Goal: Information Seeking & Learning: Find specific fact

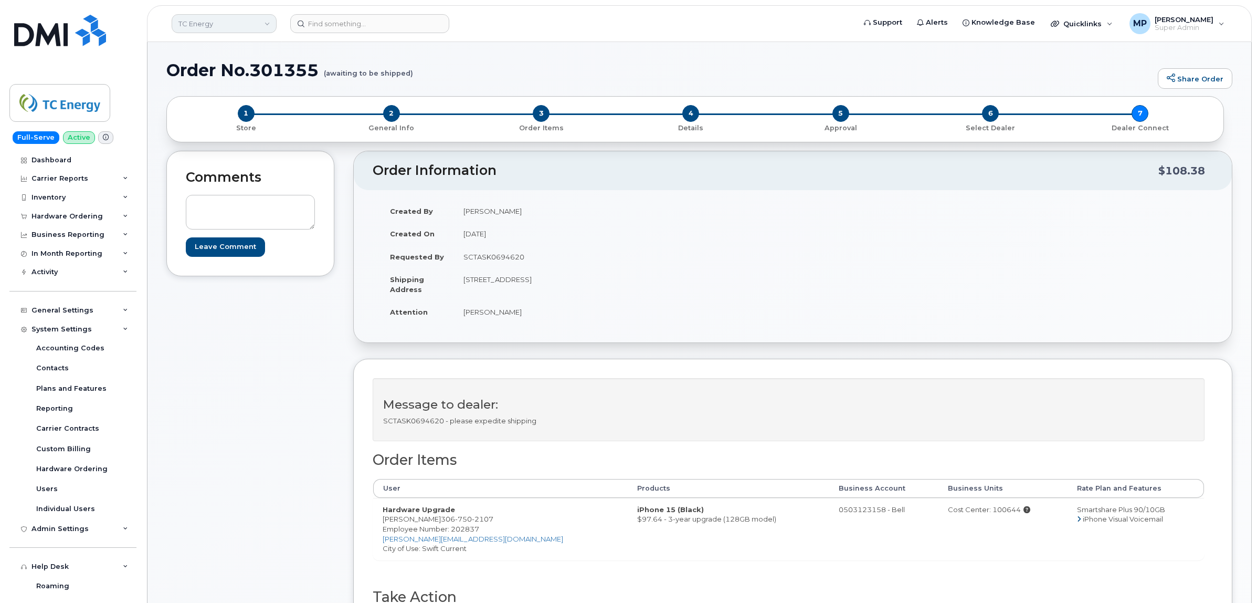
scroll to position [262, 0]
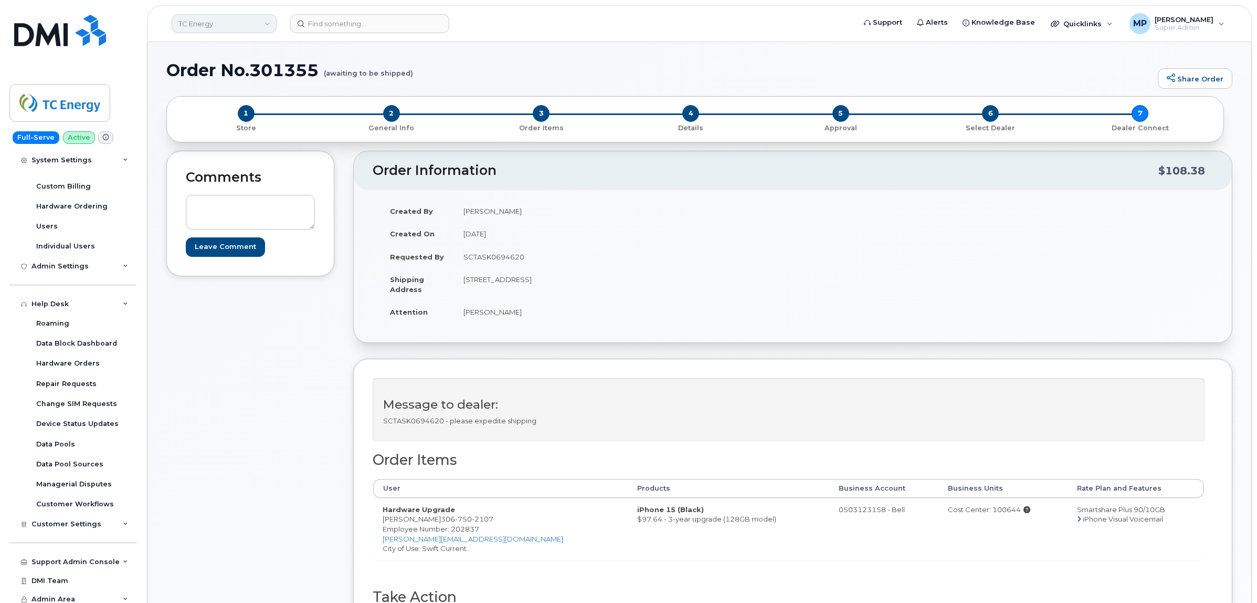
click at [193, 22] on link "TC Energy" at bounding box center [224, 23] width 105 height 19
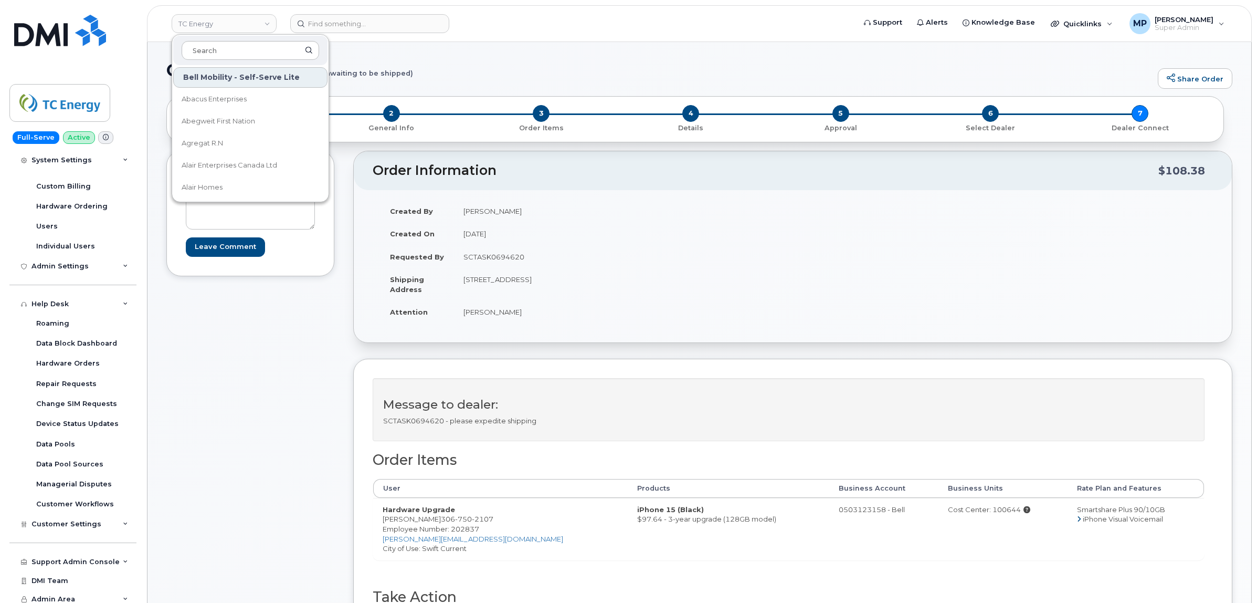
type input "s"
type input "aecon"
drag, startPoint x: 231, startPoint y: 97, endPoint x: 218, endPoint y: 102, distance: 14.6
click at [231, 98] on span "Aecon Construction Group Inc" at bounding box center [233, 99] width 103 height 10
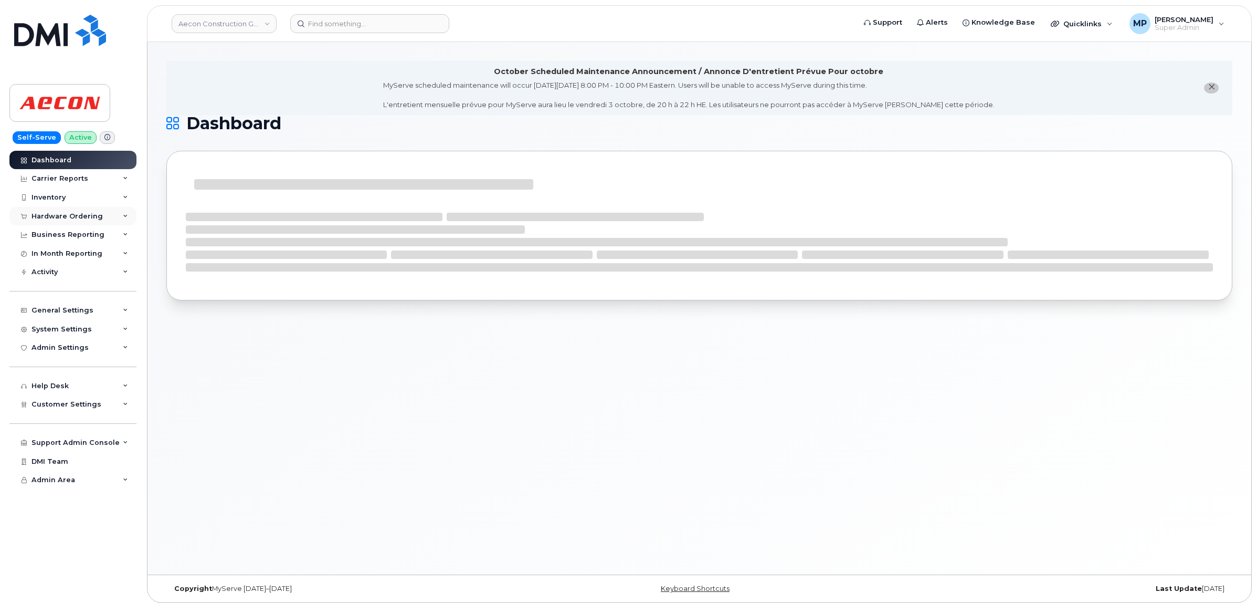
click at [52, 216] on div "Hardware Ordering" at bounding box center [66, 216] width 71 height 8
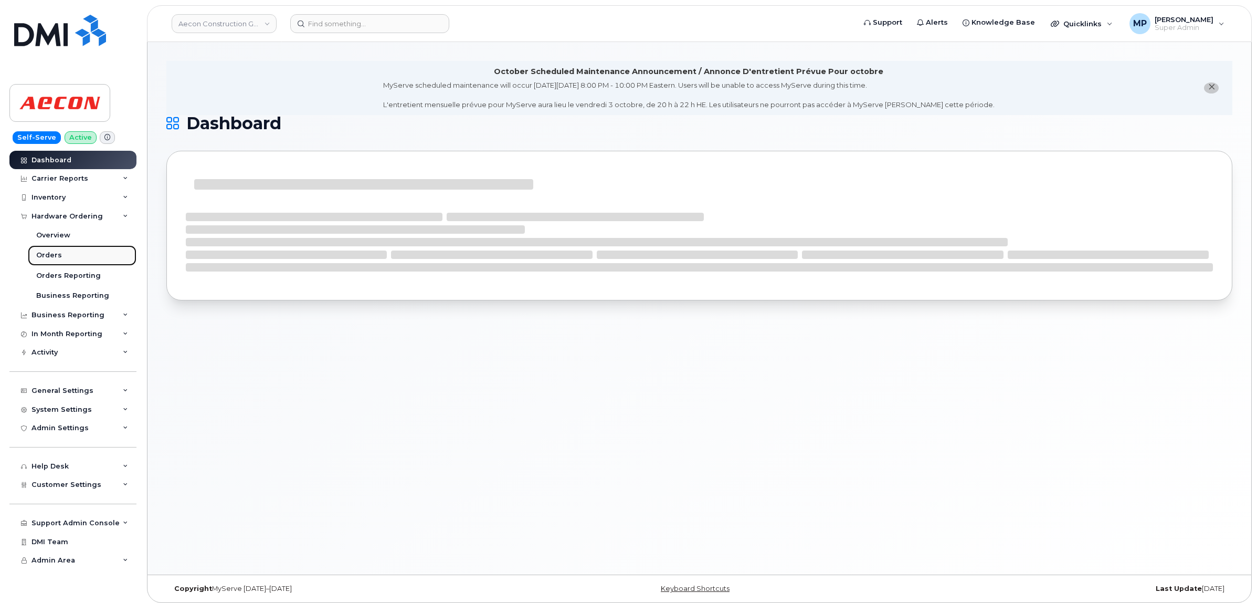
click at [53, 259] on div "Orders" at bounding box center [49, 254] width 26 height 9
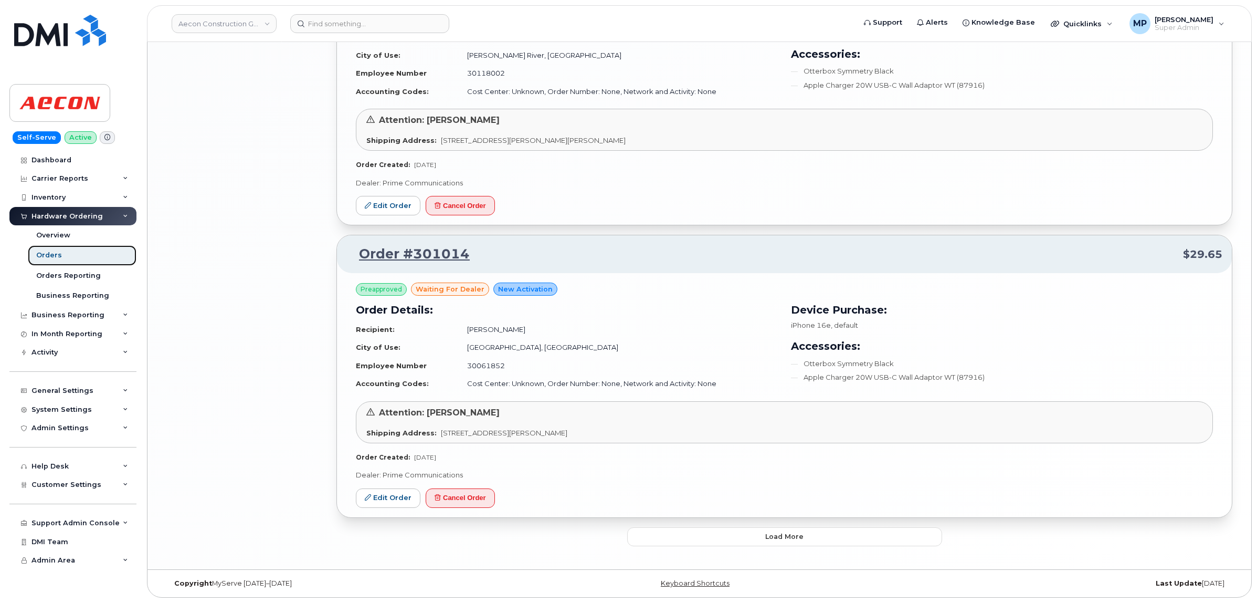
scroll to position [1980, 0]
click at [705, 539] on button "Load more" at bounding box center [784, 536] width 315 height 19
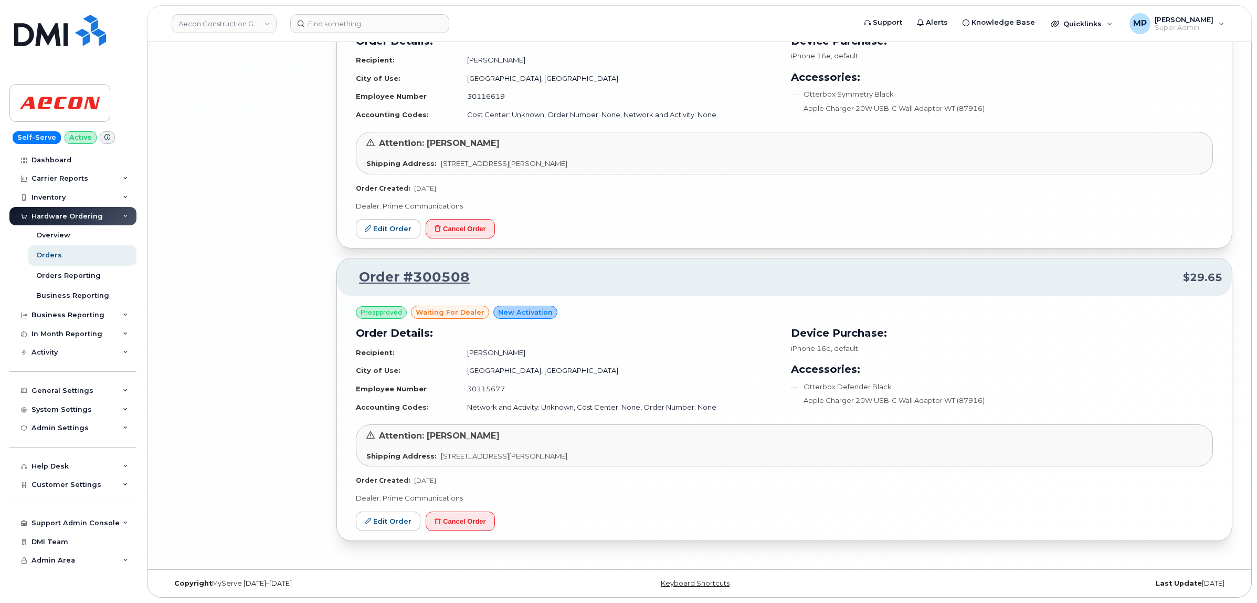
scroll to position [4027, 0]
drag, startPoint x: 513, startPoint y: 351, endPoint x: 457, endPoint y: 353, distance: 56.2
click at [460, 352] on td "Paige Crawford" at bounding box center [618, 352] width 320 height 18
copy td "Paige Crawford"
click at [391, 523] on link "Edit Order" at bounding box center [388, 520] width 65 height 19
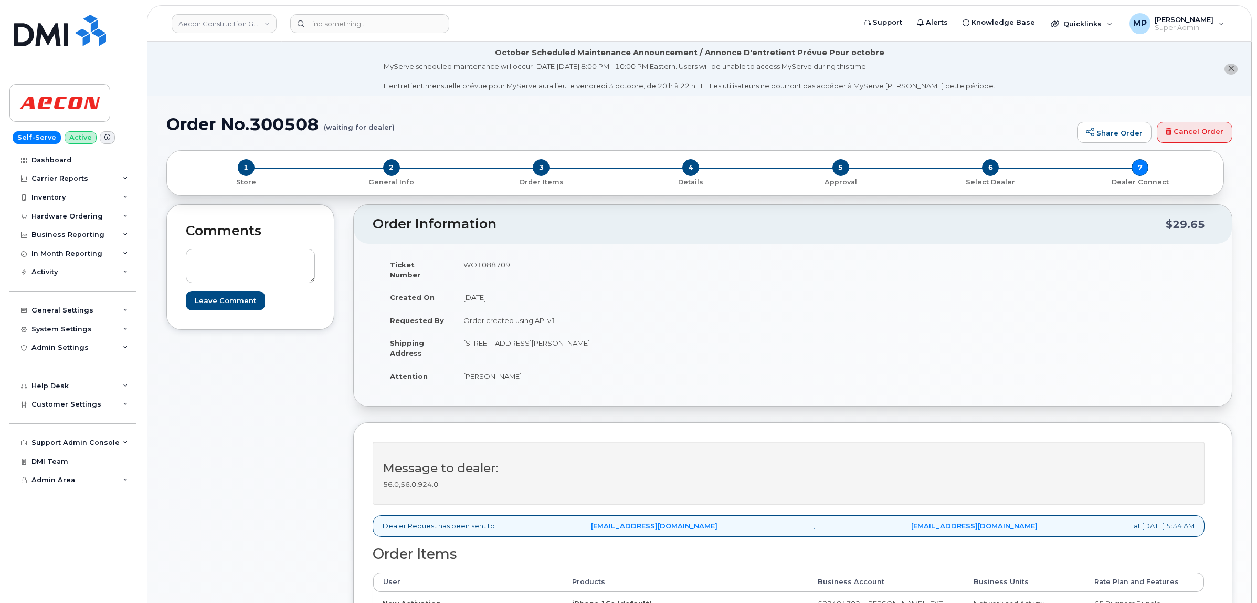
click at [492, 263] on td "WO1088709" at bounding box center [619, 269] width 331 height 33
click at [491, 264] on td "WO1088709" at bounding box center [619, 269] width 331 height 33
copy td "WO1088709"
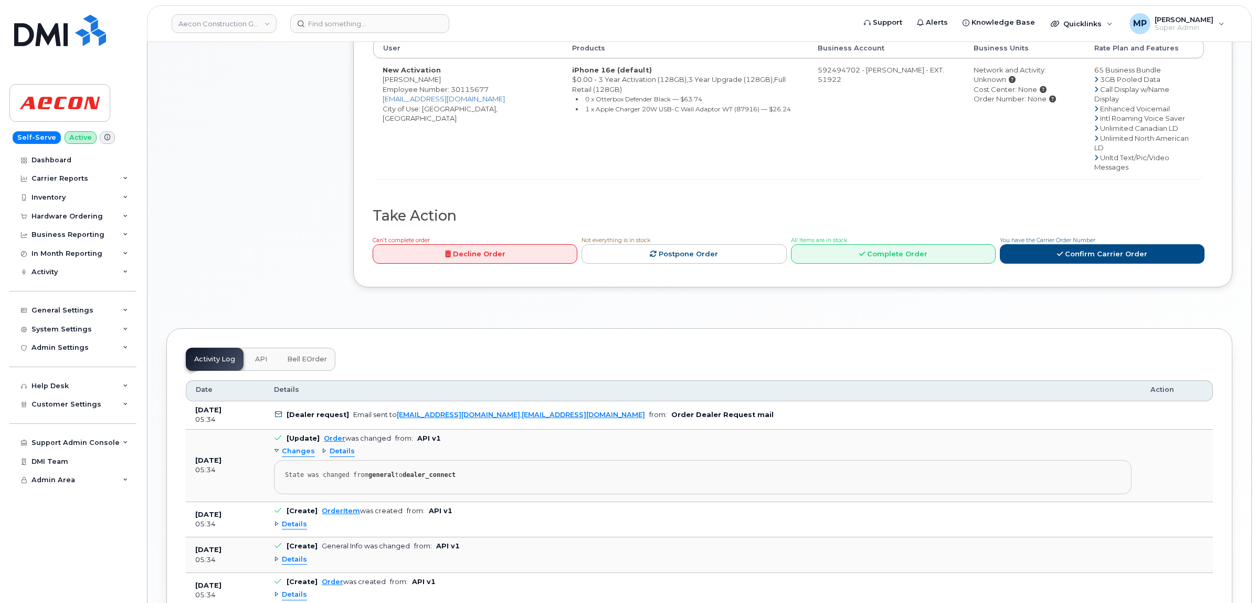
scroll to position [594, 0]
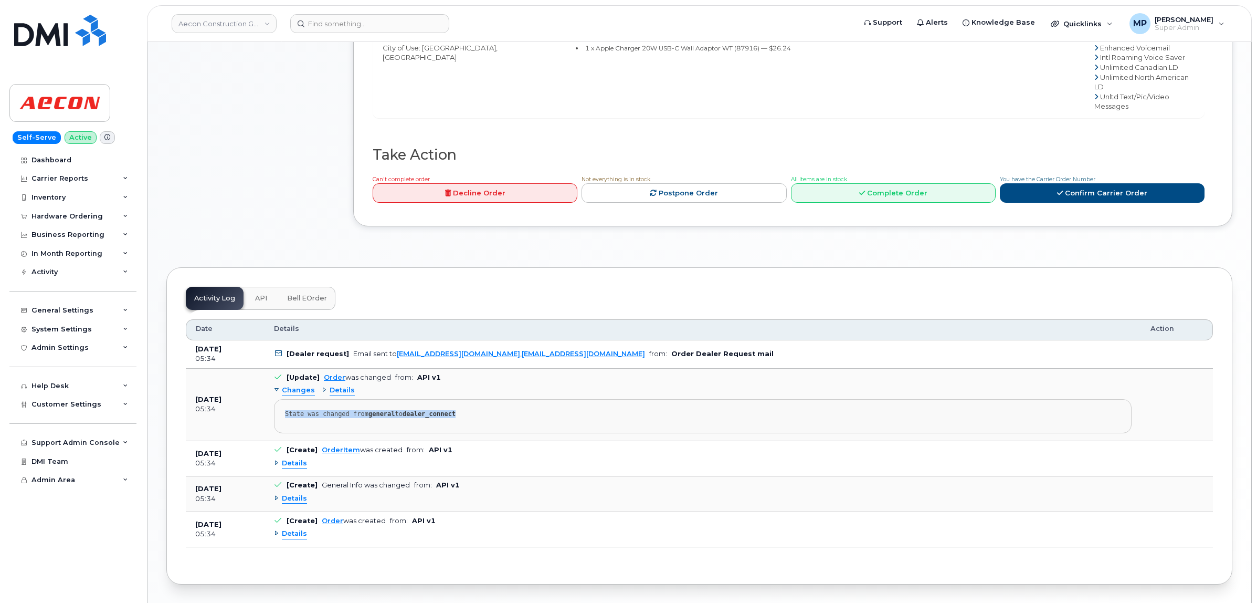
drag, startPoint x: 452, startPoint y: 381, endPoint x: 283, endPoint y: 384, distance: 169.1
click at [282, 399] on pre "State was changed from general to dealer_connect" at bounding box center [703, 416] width 858 height 34
click at [465, 410] on div "State was changed from general to dealer_connect" at bounding box center [703, 414] width 836 height 8
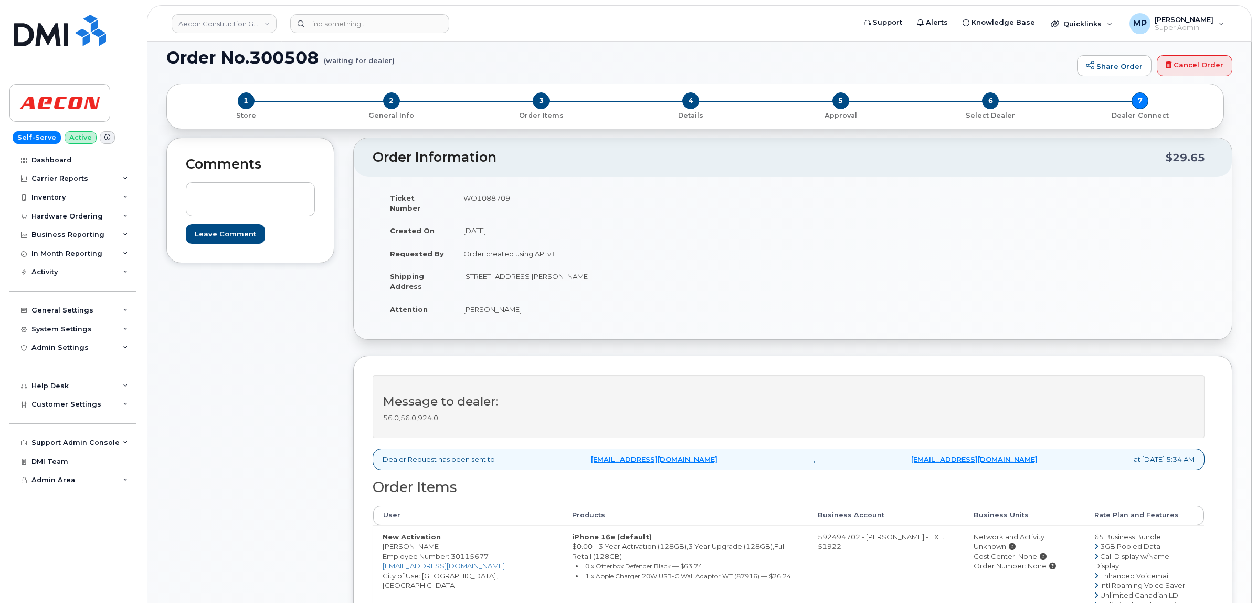
scroll to position [66, 0]
drag, startPoint x: 318, startPoint y: 57, endPoint x: 252, endPoint y: 66, distance: 66.8
click at [252, 66] on h1 "Order No.300508 (waiting for dealer)" at bounding box center [618, 58] width 905 height 18
copy h1 "300508"
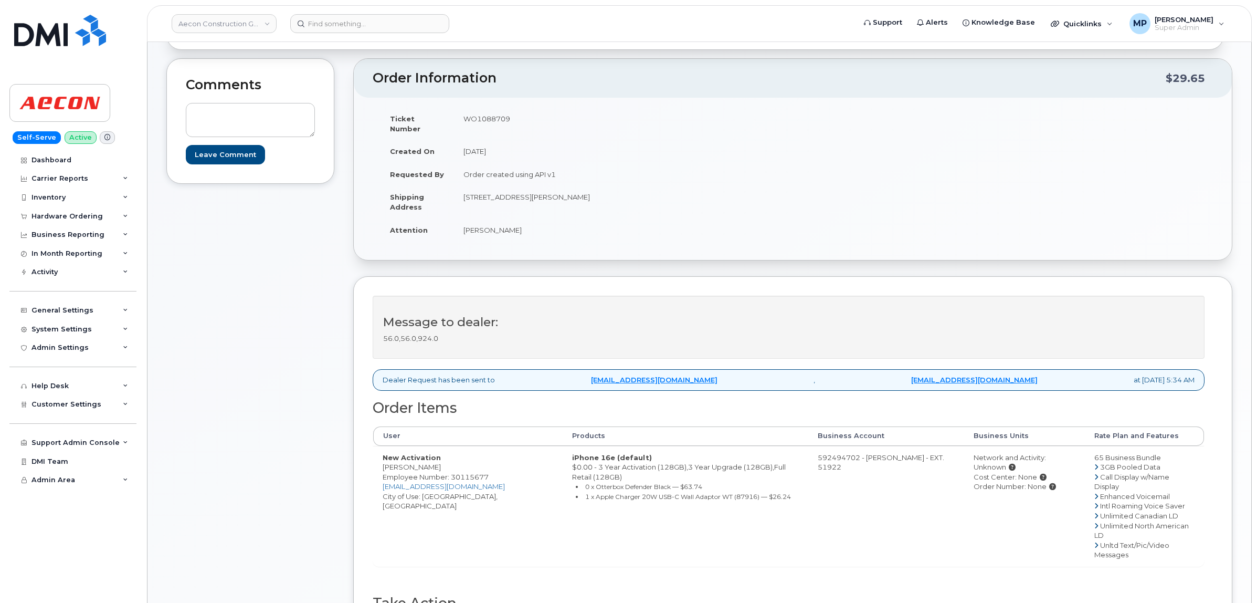
scroll to position [131, 0]
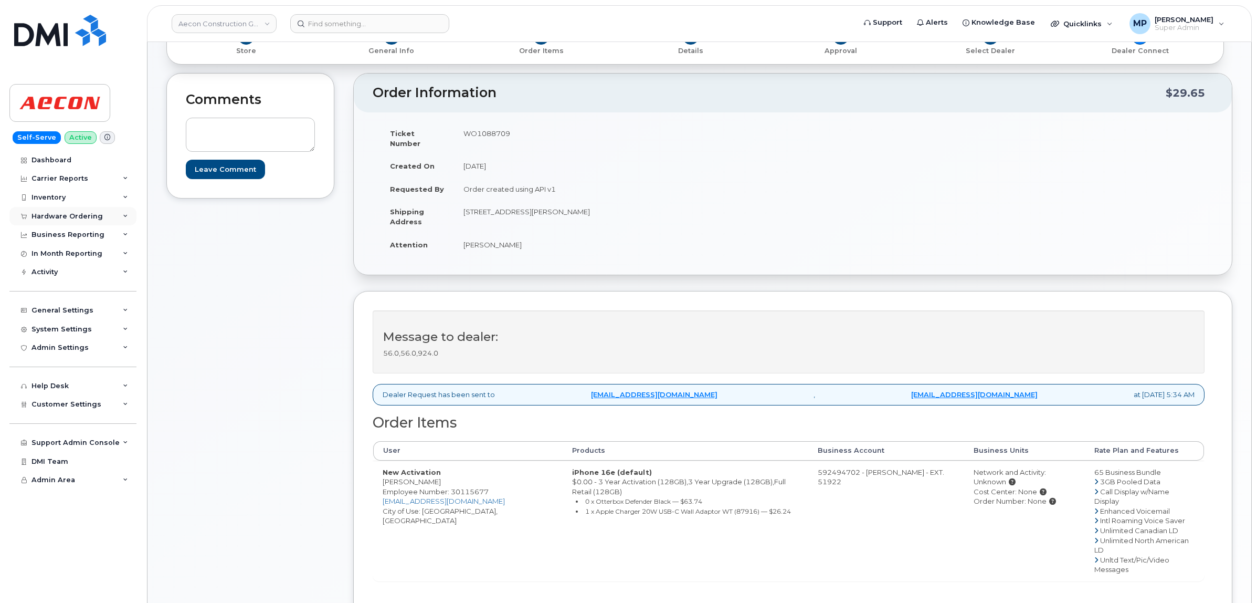
click at [56, 214] on div "Hardware Ordering" at bounding box center [66, 216] width 71 height 8
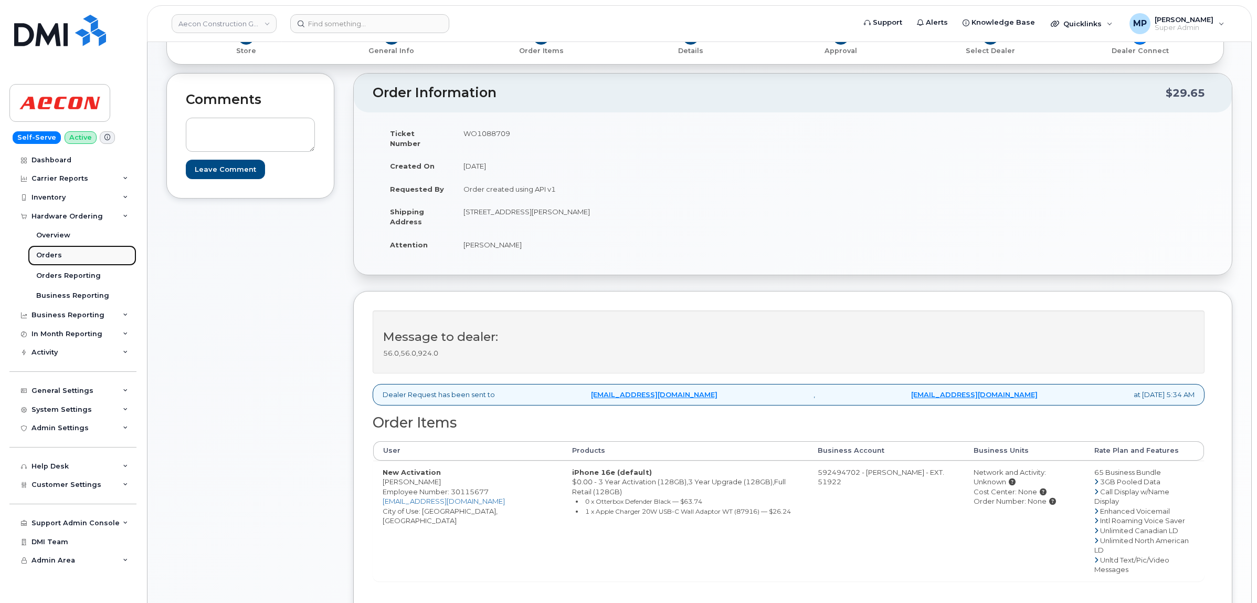
click at [56, 253] on div "Orders" at bounding box center [49, 254] width 26 height 9
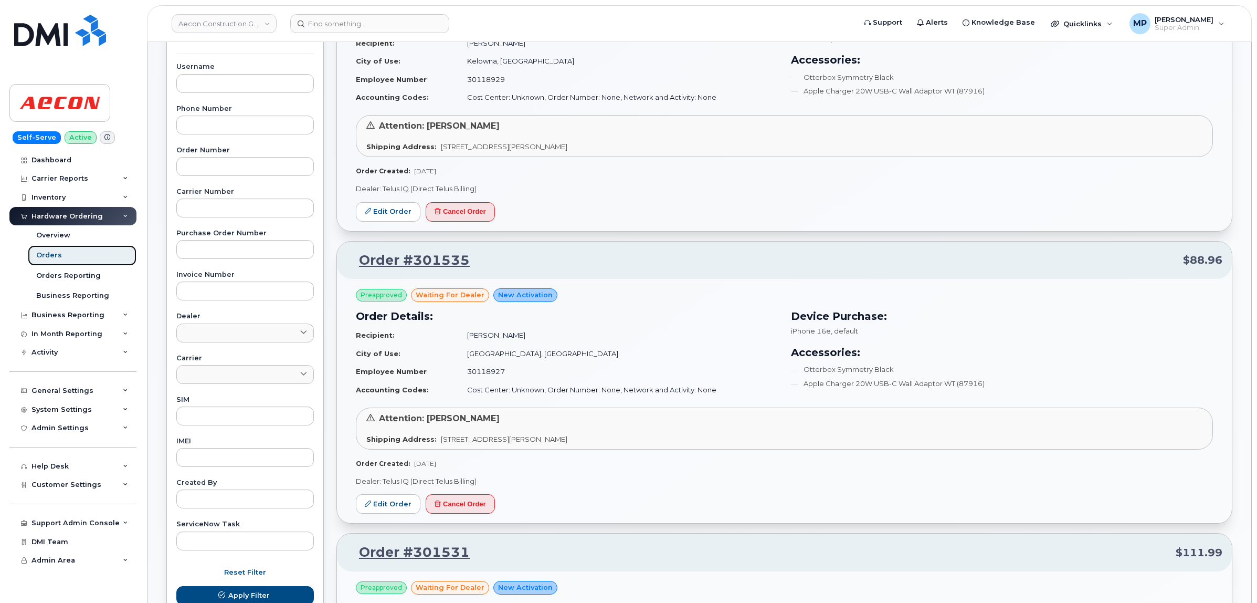
scroll to position [262, 0]
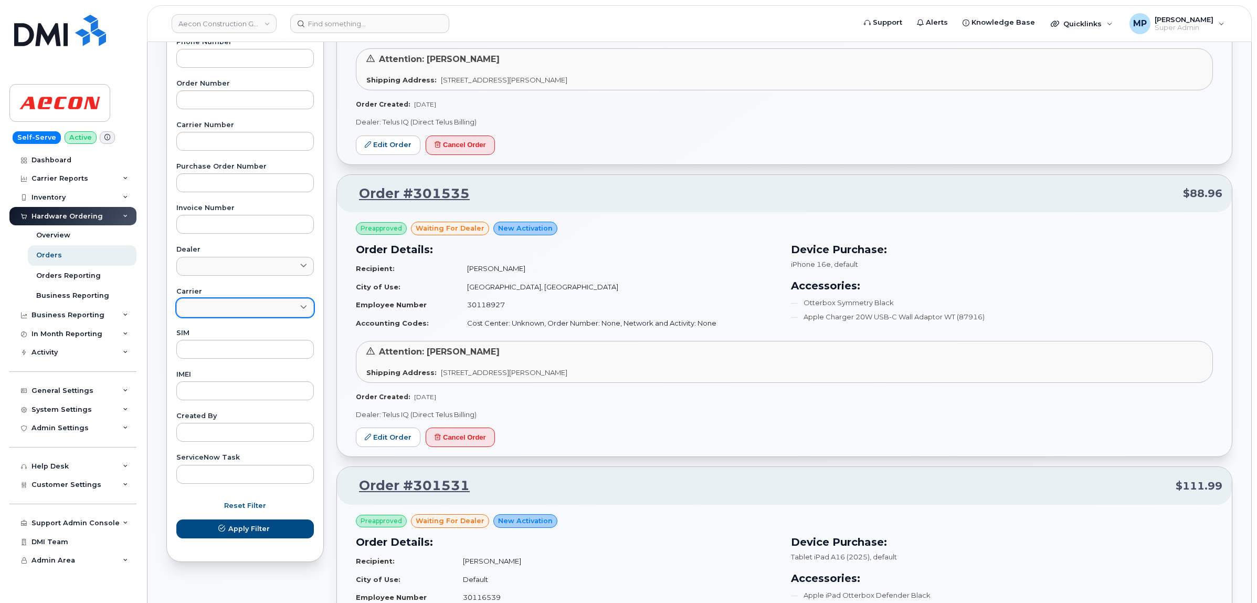
click at [271, 304] on link at bounding box center [245, 307] width 138 height 19
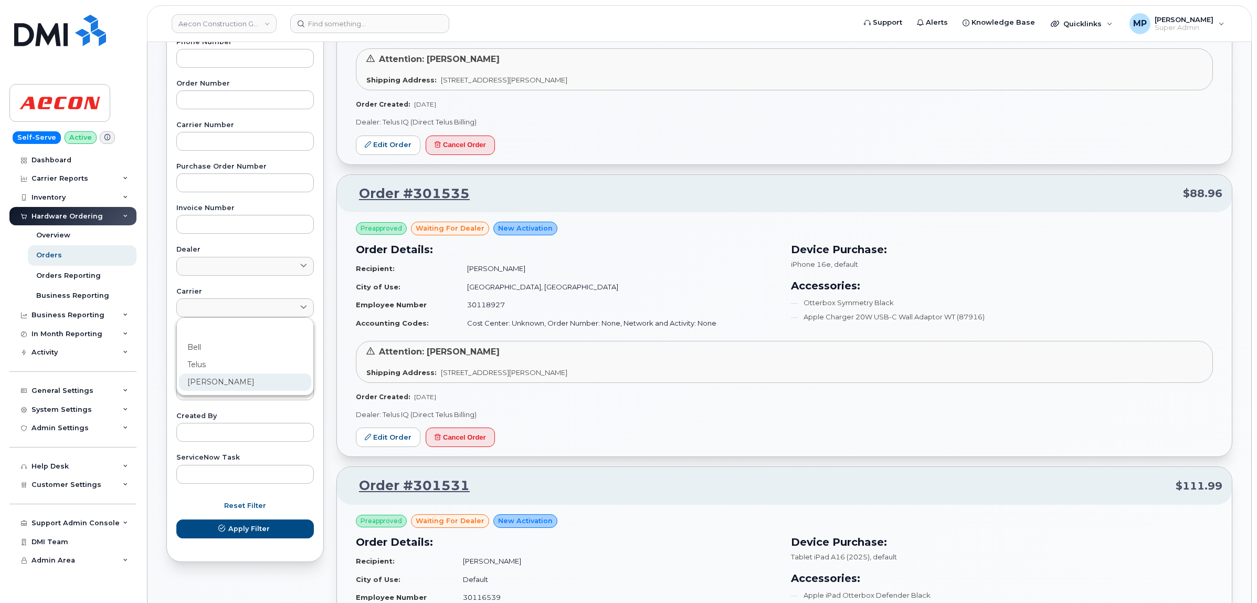
click at [229, 377] on div "[PERSON_NAME]" at bounding box center [245, 381] width 132 height 17
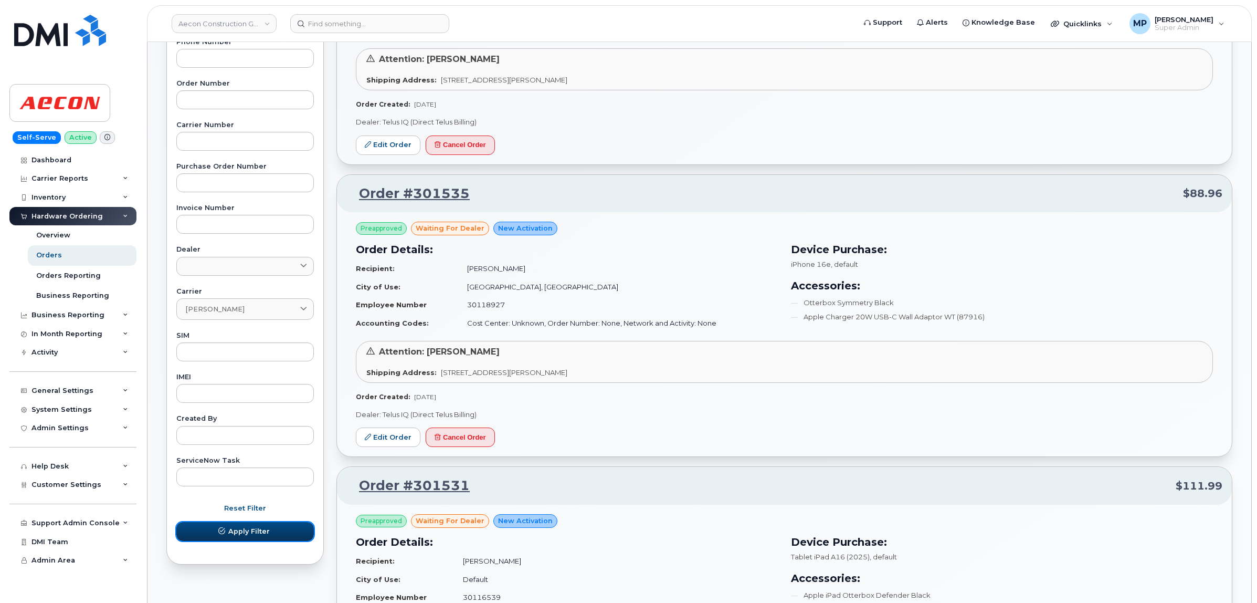
click at [237, 531] on span "Apply Filter" at bounding box center [248, 531] width 41 height 10
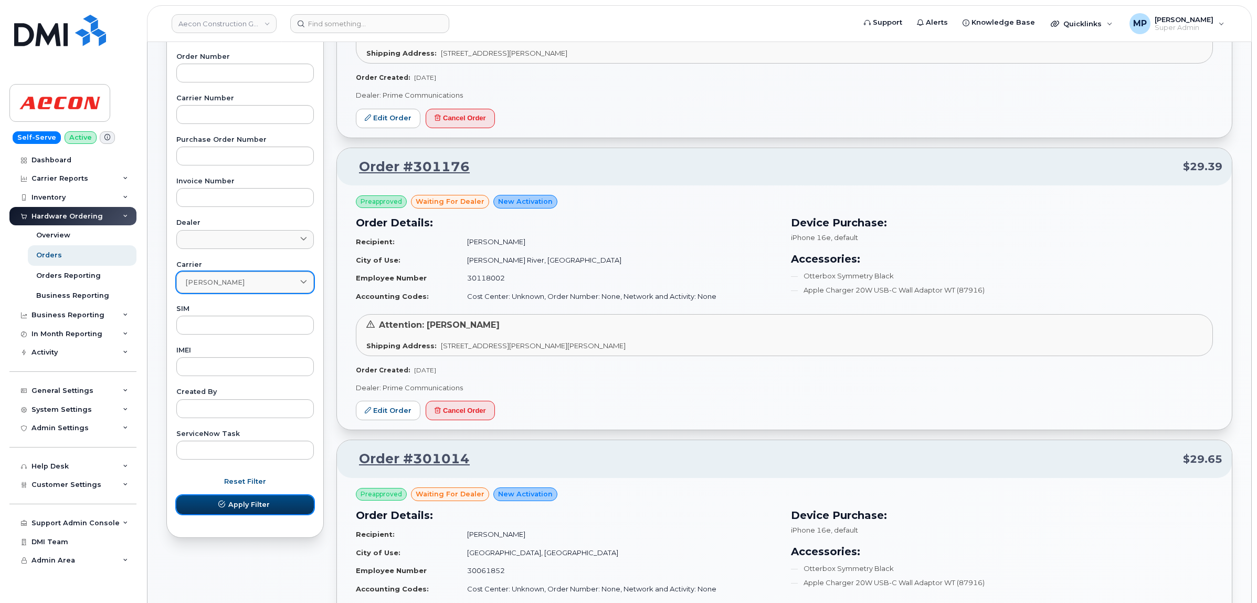
scroll to position [208, 0]
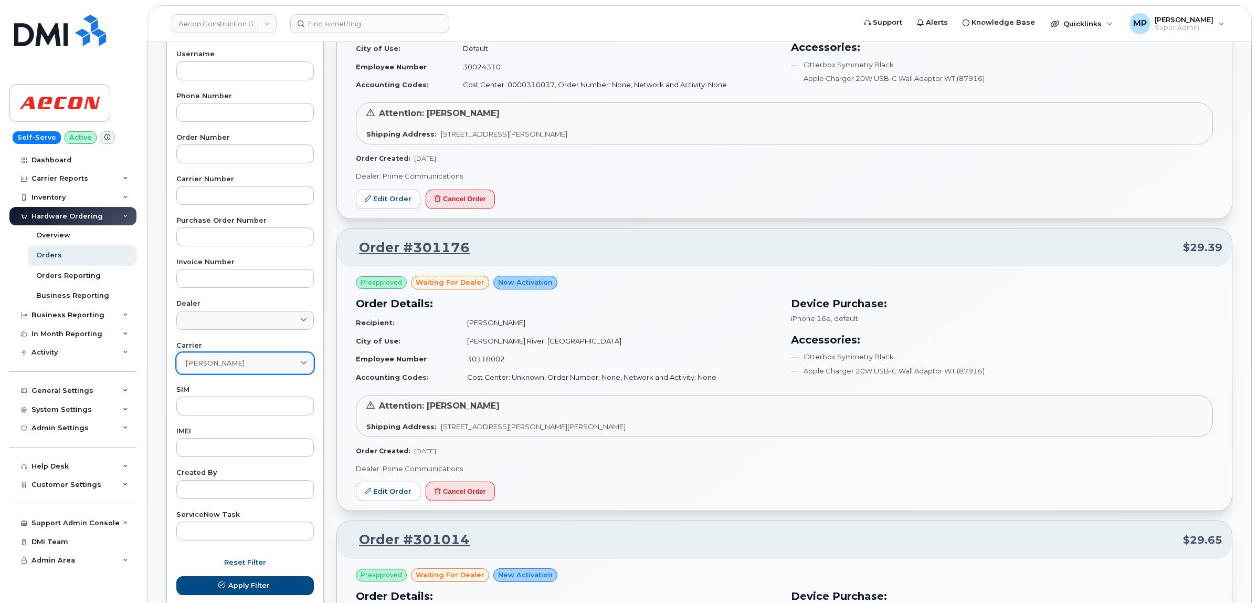
click at [246, 361] on div "[PERSON_NAME]" at bounding box center [245, 363] width 120 height 10
click at [213, 420] on div "Telus" at bounding box center [245, 421] width 132 height 17
click at [247, 582] on span "Apply Filter" at bounding box center [248, 585] width 41 height 10
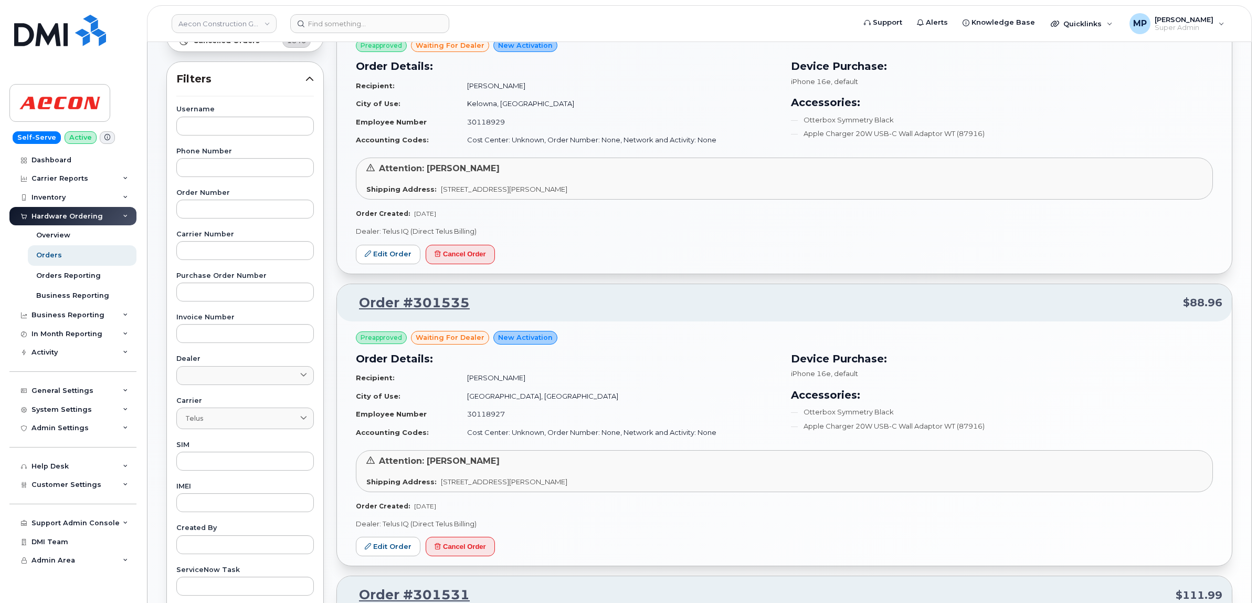
scroll to position [0, 0]
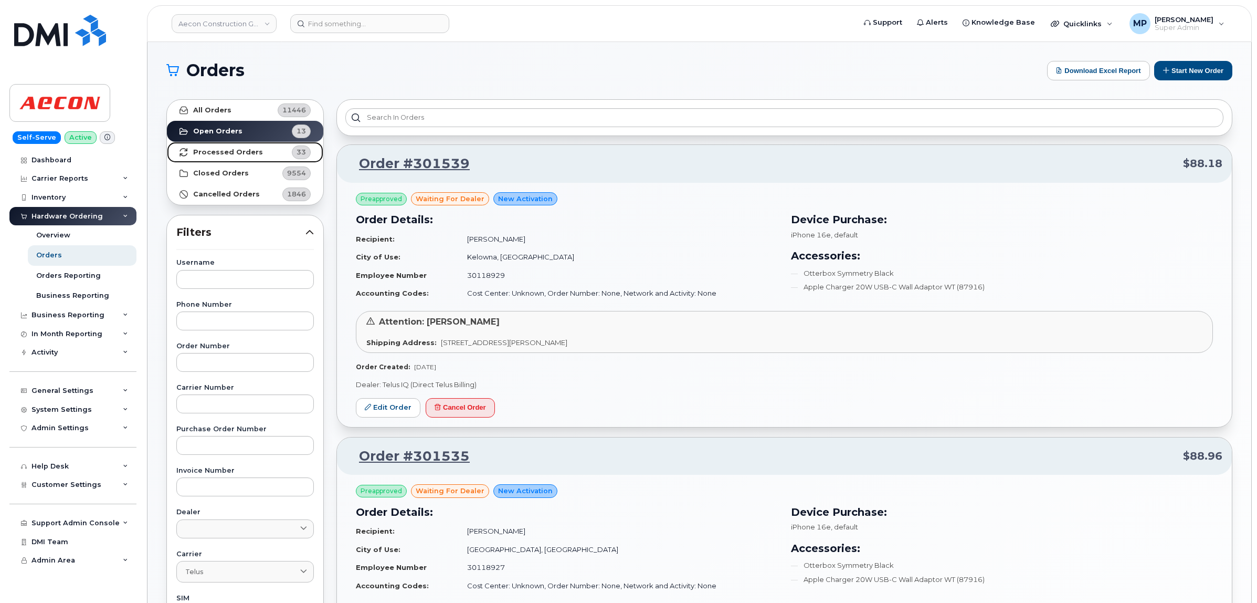
click at [229, 151] on strong "Processed Orders" at bounding box center [228, 152] width 70 height 8
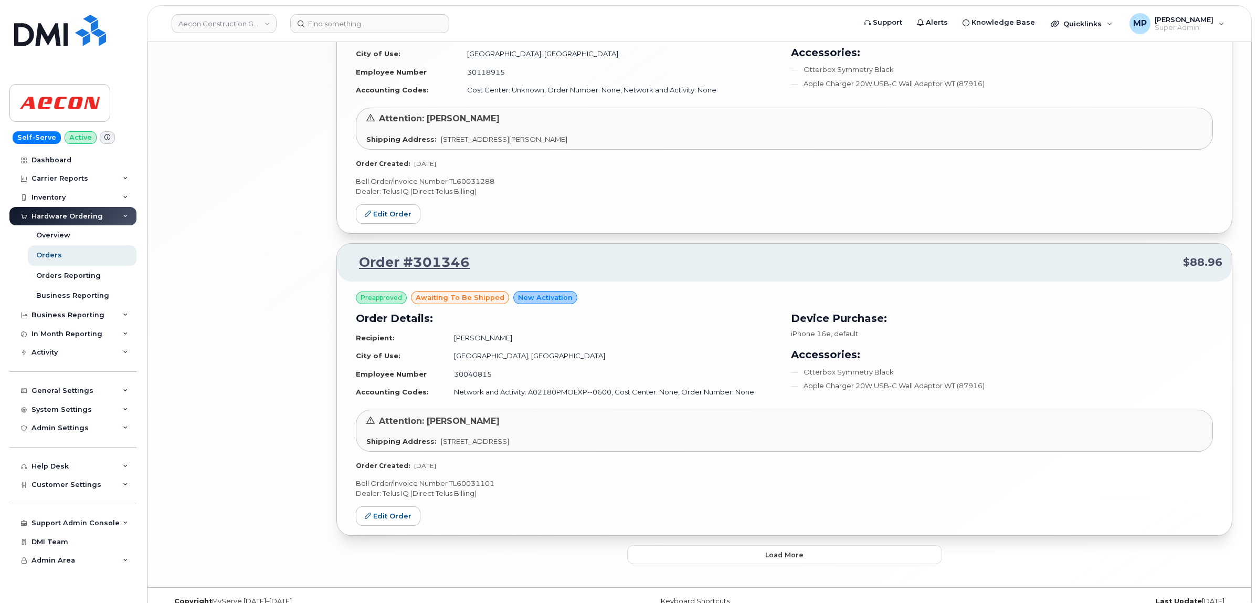
scroll to position [2058, 0]
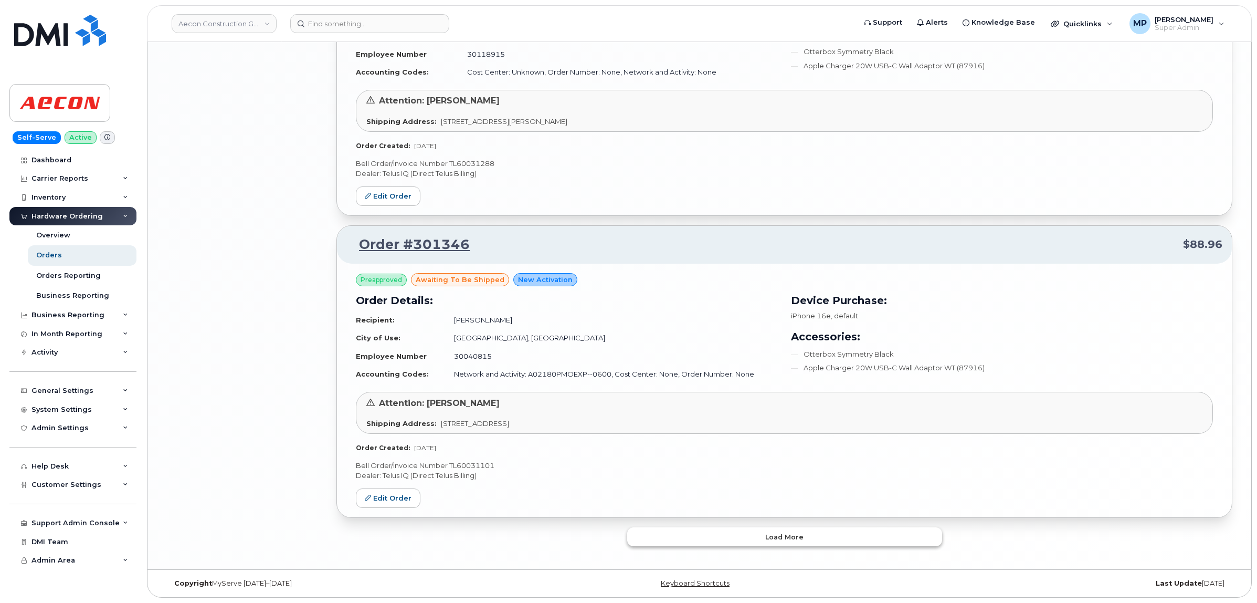
click at [757, 537] on button "Load more" at bounding box center [784, 536] width 315 height 19
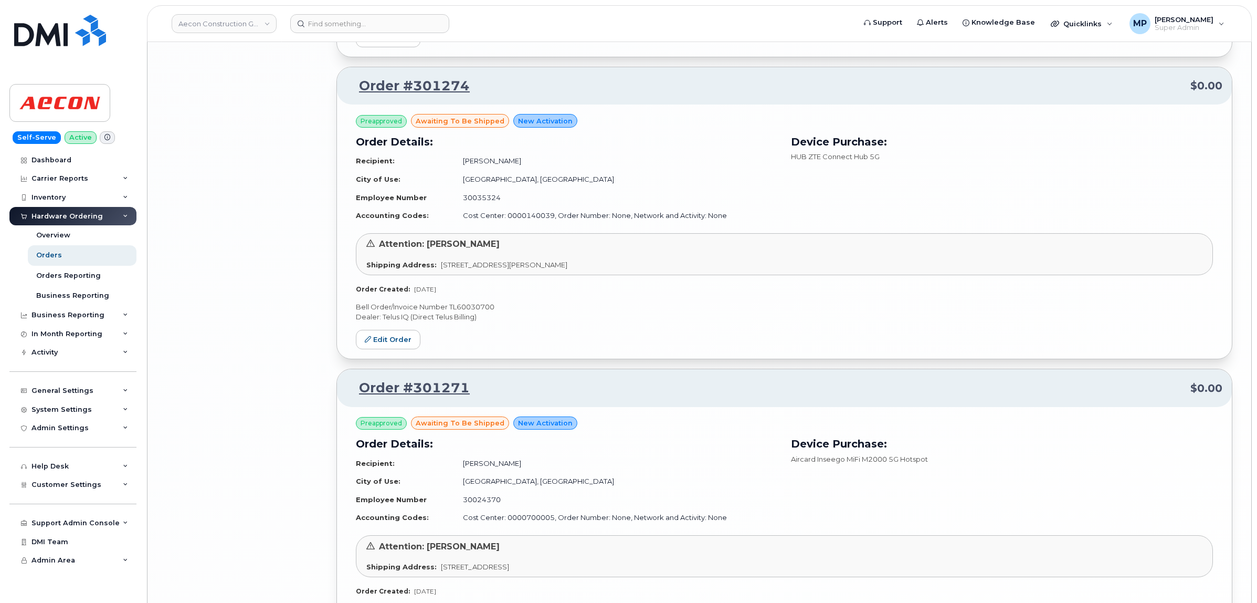
scroll to position [4517, 0]
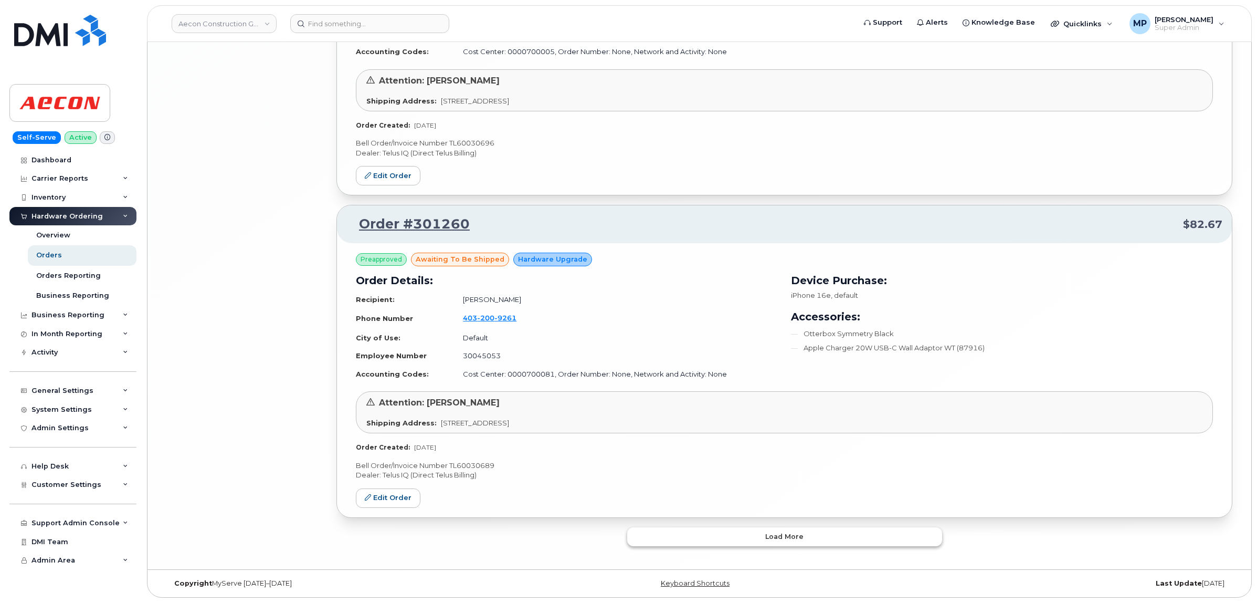
click at [757, 537] on button "Load more" at bounding box center [784, 536] width 315 height 19
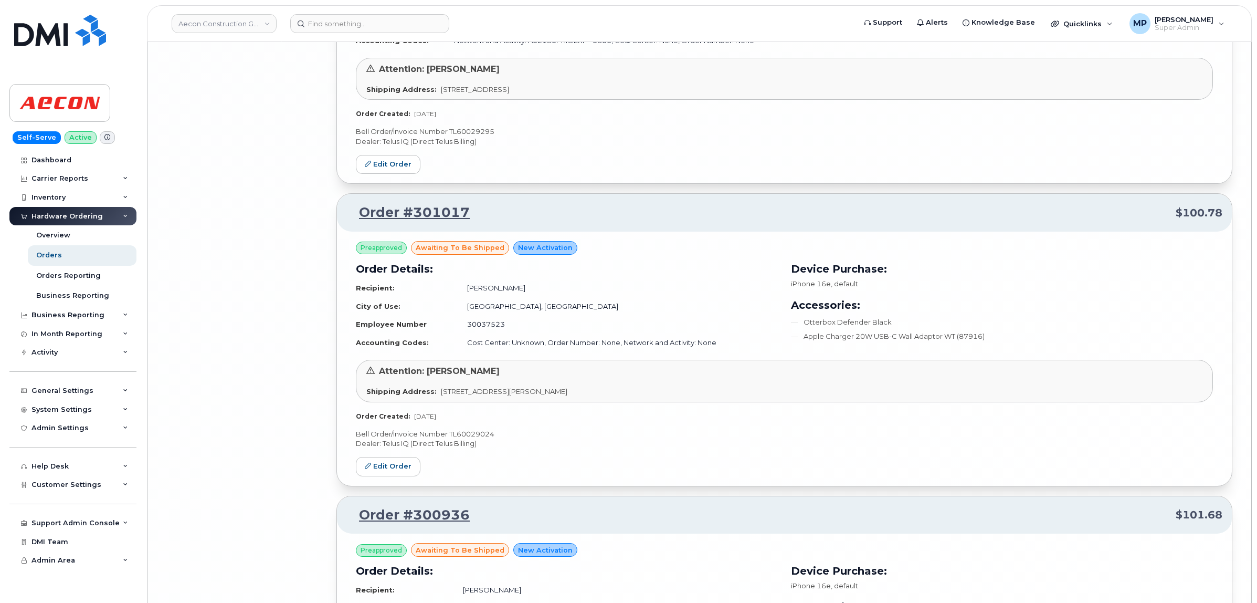
scroll to position [6940, 0]
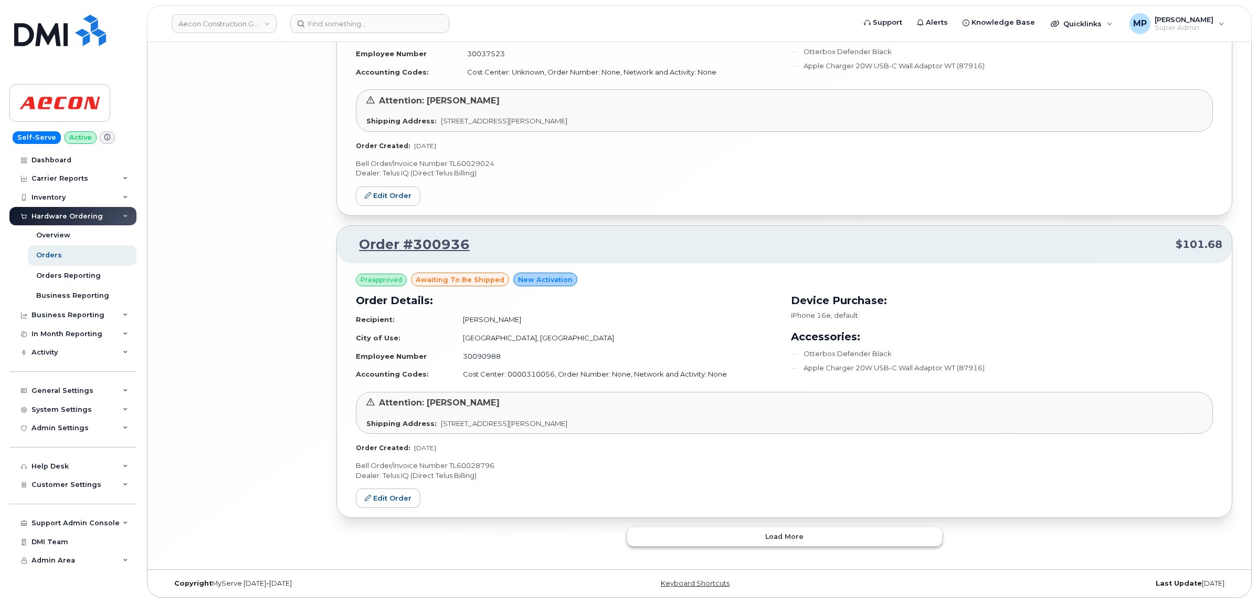
click at [757, 537] on button "Load more" at bounding box center [784, 536] width 315 height 19
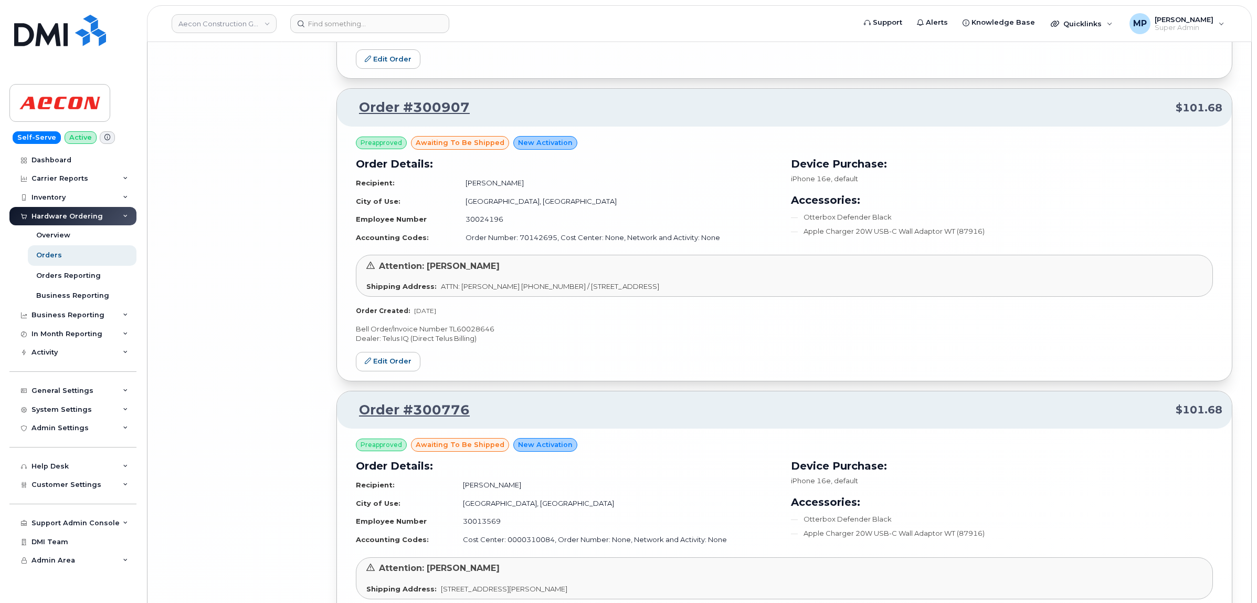
scroll to position [7825, 0]
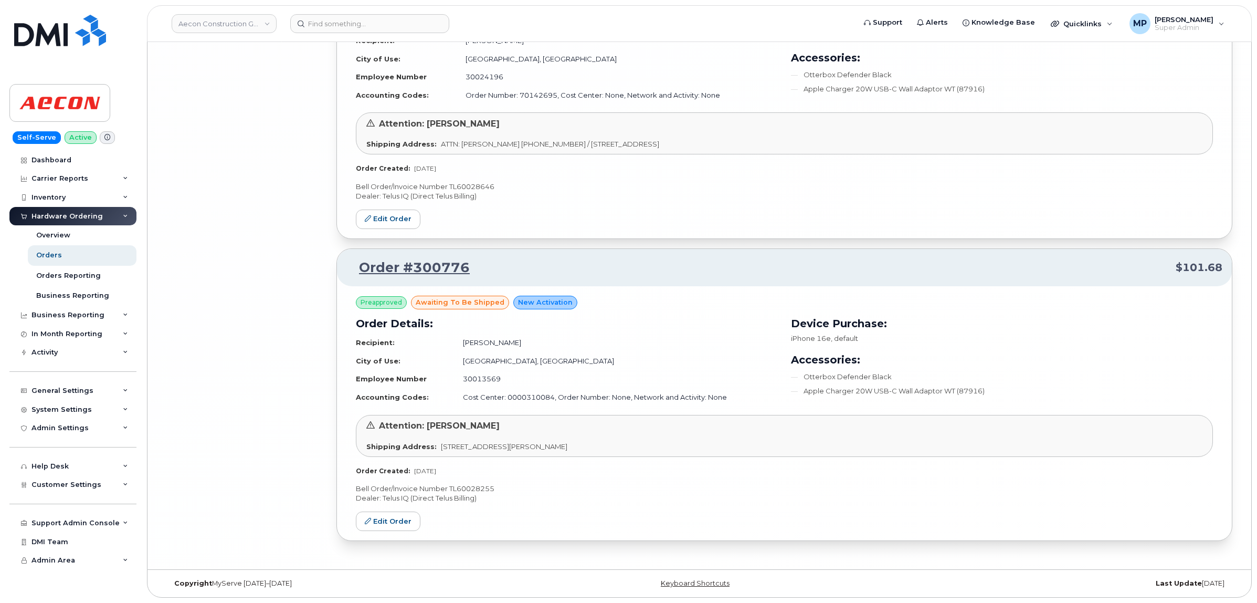
click at [757, 537] on div "Preapproved awaiting to be shipped New Activation Order Details: Recipient: Ada…" at bounding box center [784, 413] width 895 height 254
click at [479, 486] on p "Bell Order/Invoice Number TL60028255" at bounding box center [784, 488] width 857 height 10
copy p "TL60028255"
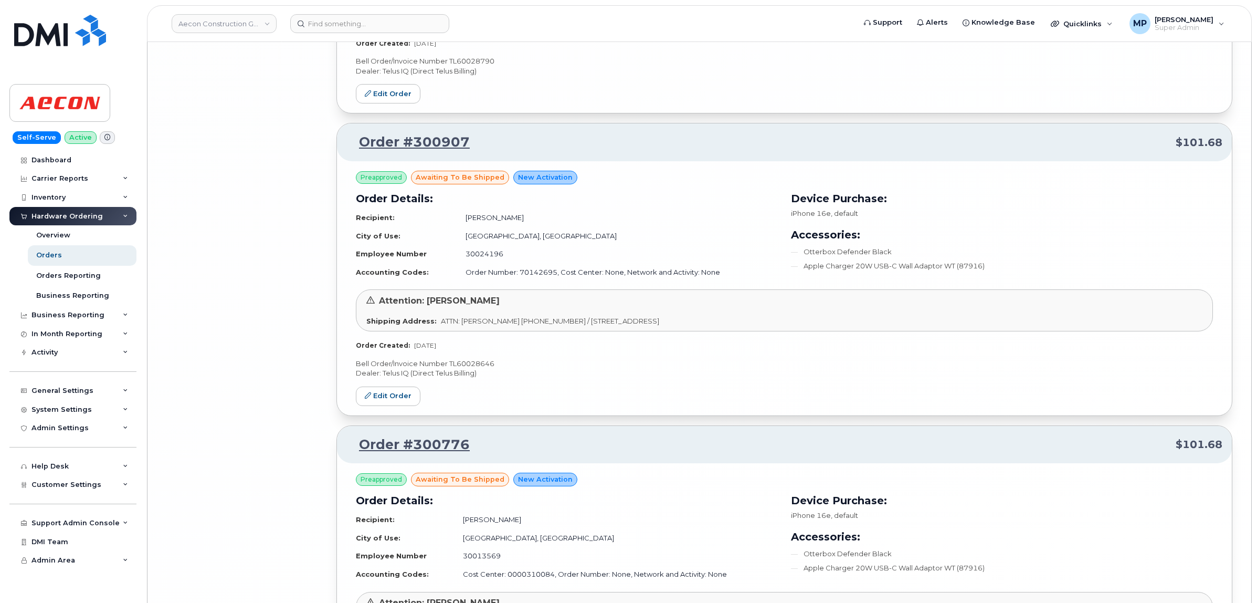
scroll to position [7628, 0]
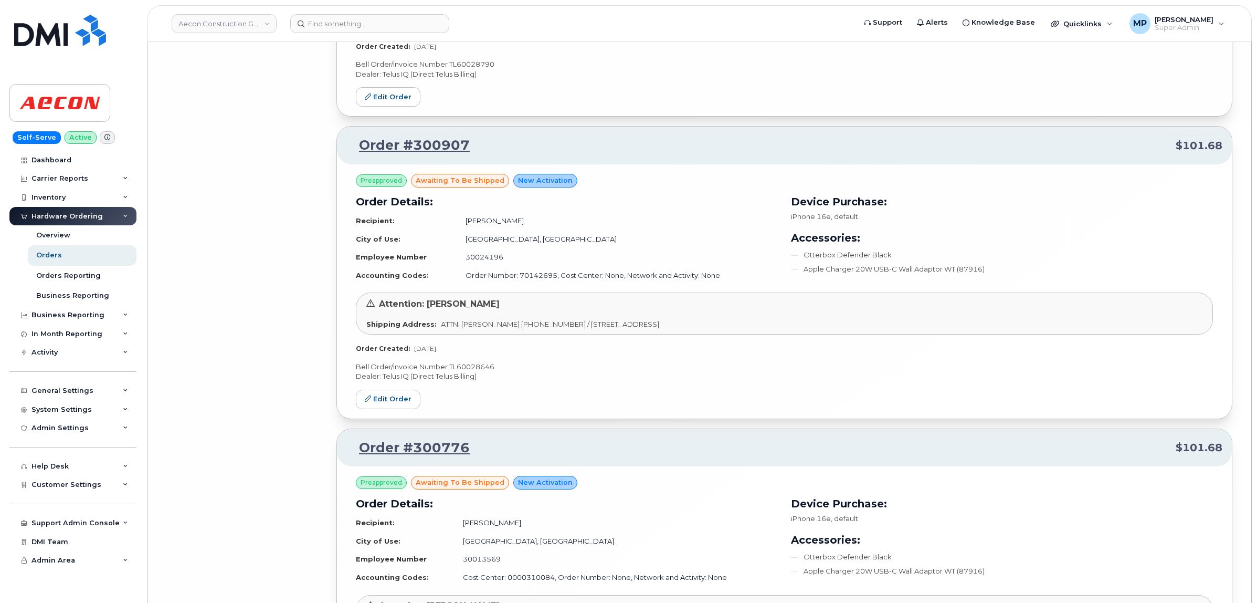
click at [471, 372] on p "Bell Order/Invoice Number TL60028646" at bounding box center [784, 367] width 857 height 10
copy p "TL60028646"
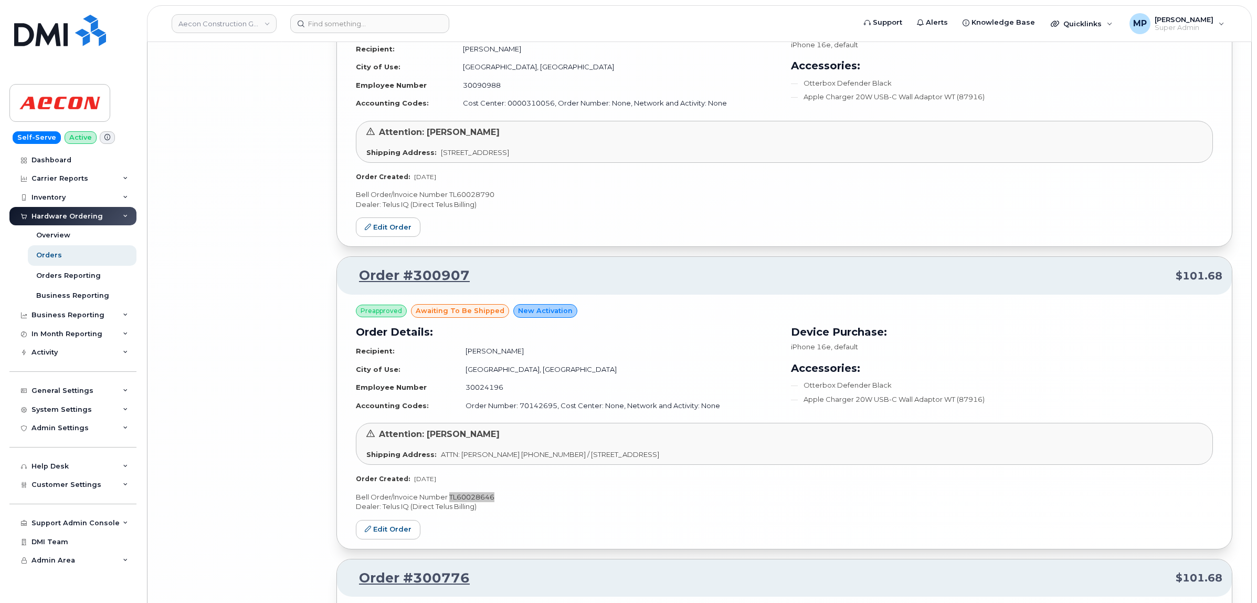
scroll to position [7496, 0]
click at [479, 201] on p "Bell Order/Invoice Number TL60028790" at bounding box center [784, 196] width 857 height 10
copy p "TL60028790"
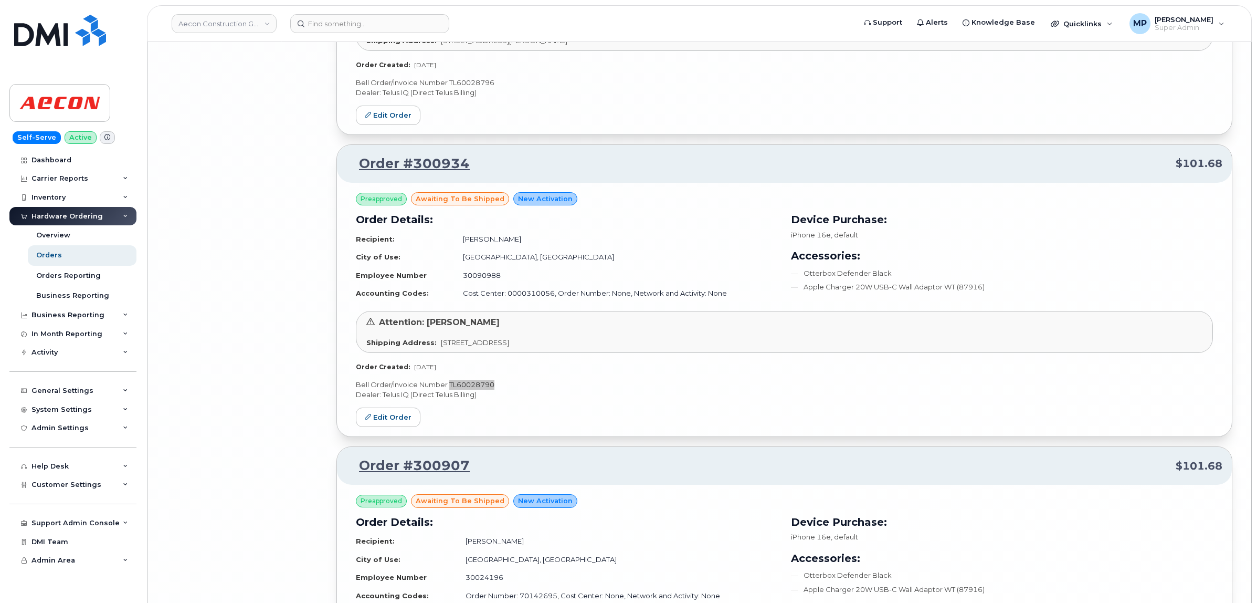
scroll to position [7234, 0]
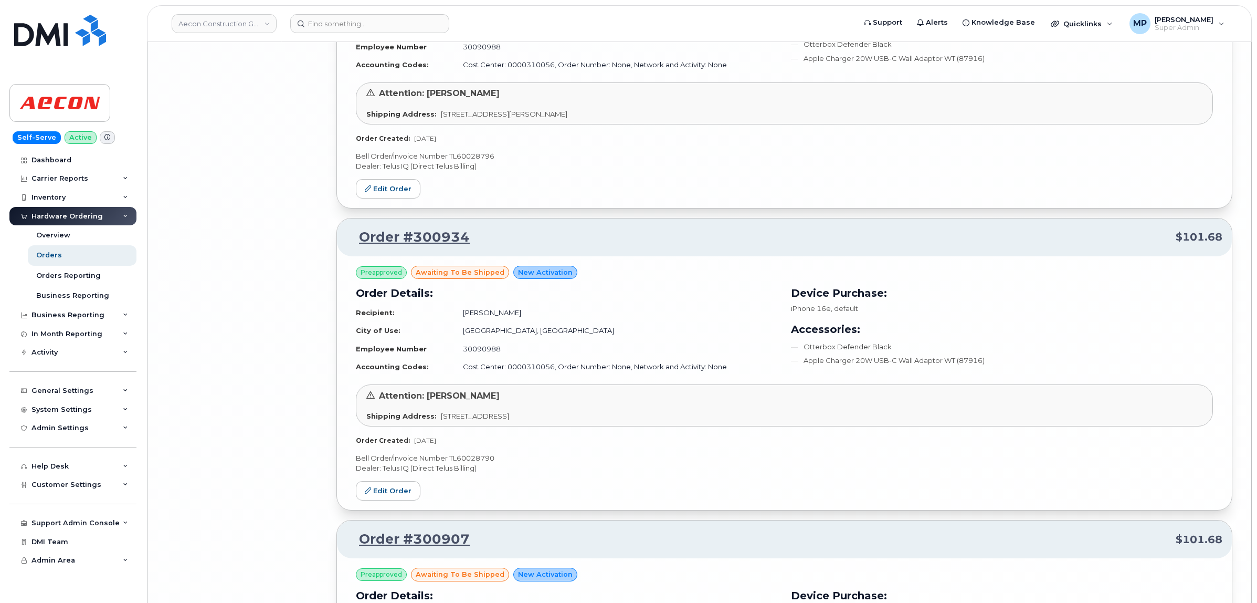
click at [475, 161] on p "Bell Order/Invoice Number TL60028796" at bounding box center [784, 156] width 857 height 10
copy p "TL60028796"
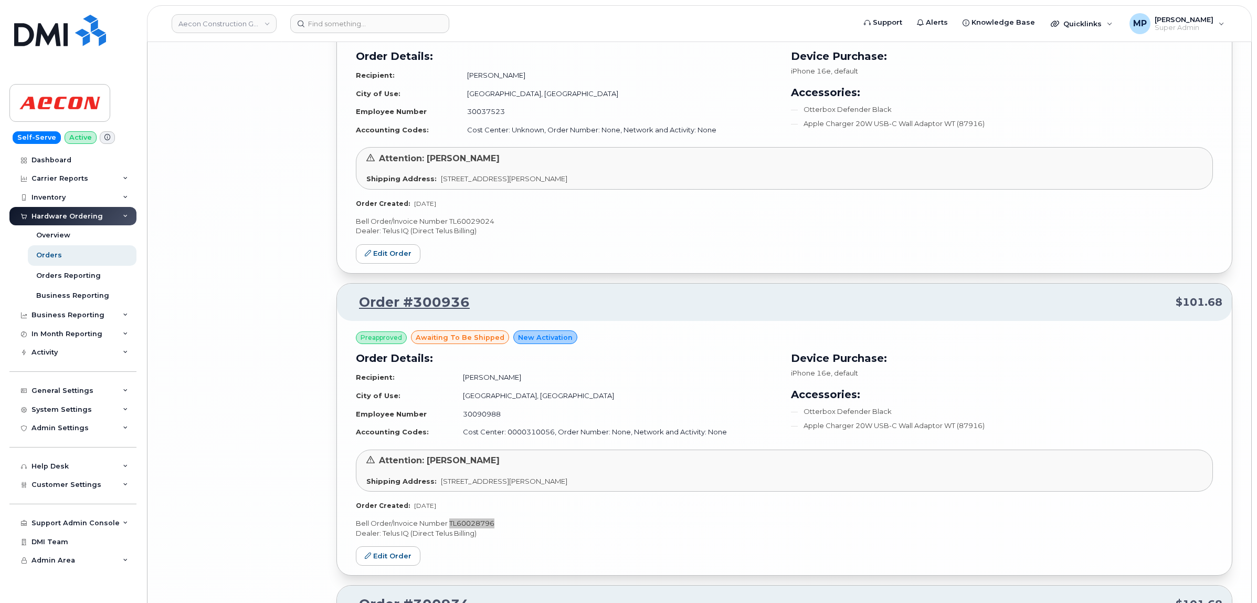
scroll to position [6840, 0]
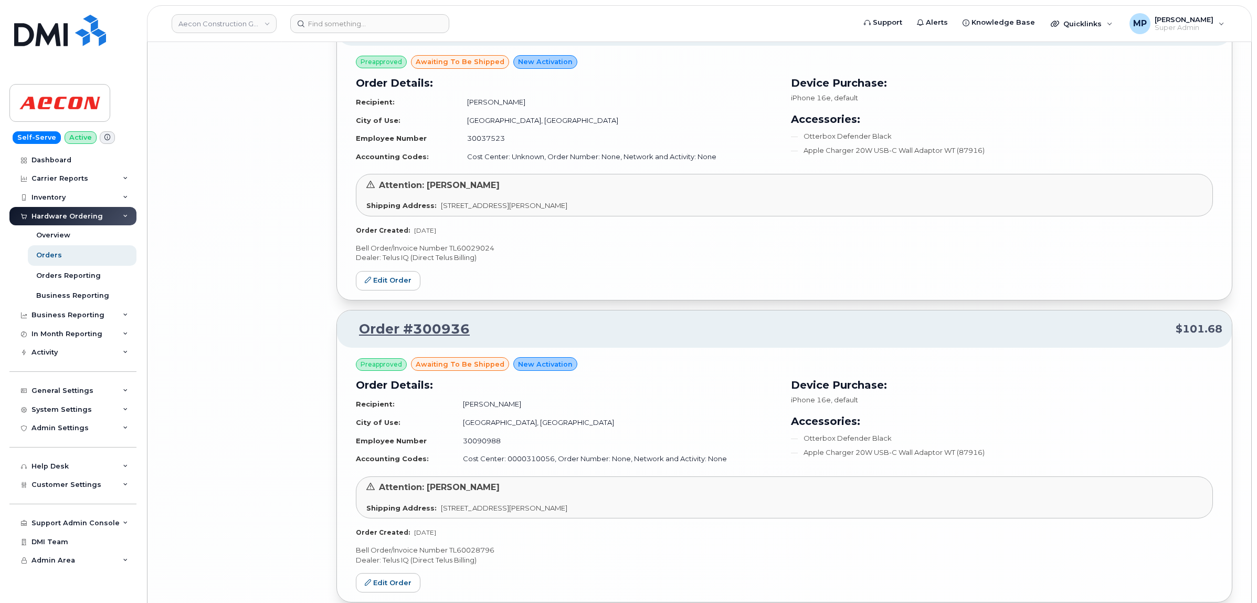
click at [474, 253] on p "Bell Order/Invoice Number TL60029024" at bounding box center [784, 248] width 857 height 10
copy p "TL60029024"
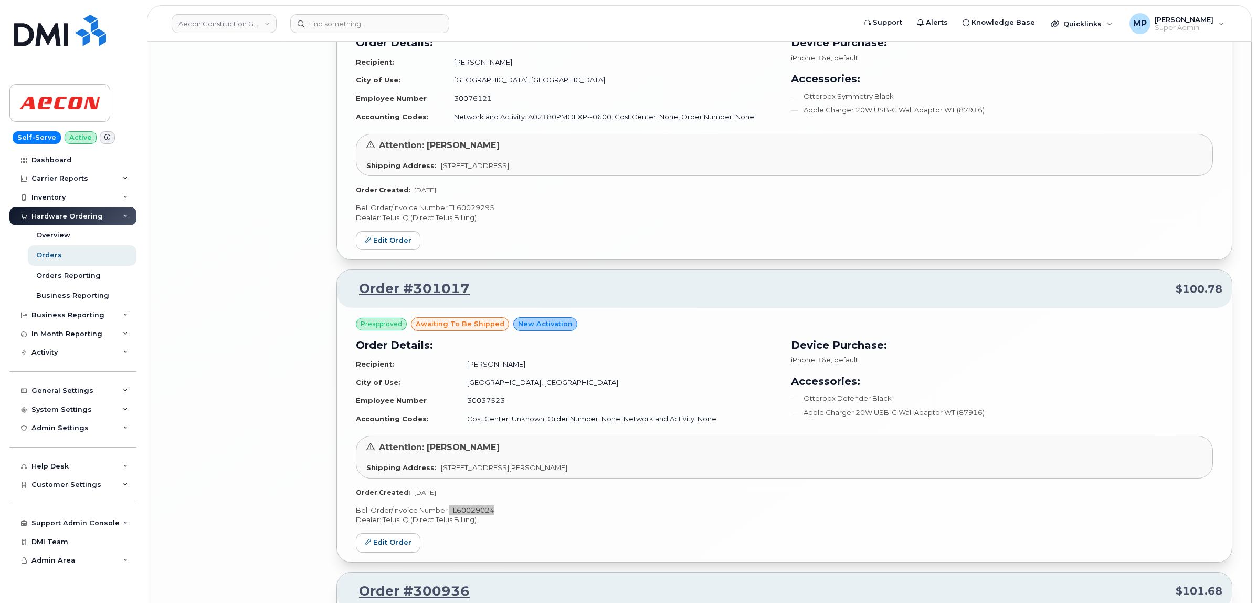
scroll to position [6578, 0]
click at [477, 213] on p "Bell Order/Invoice Number TL60029295" at bounding box center [784, 208] width 857 height 10
copy p "TL60029295"
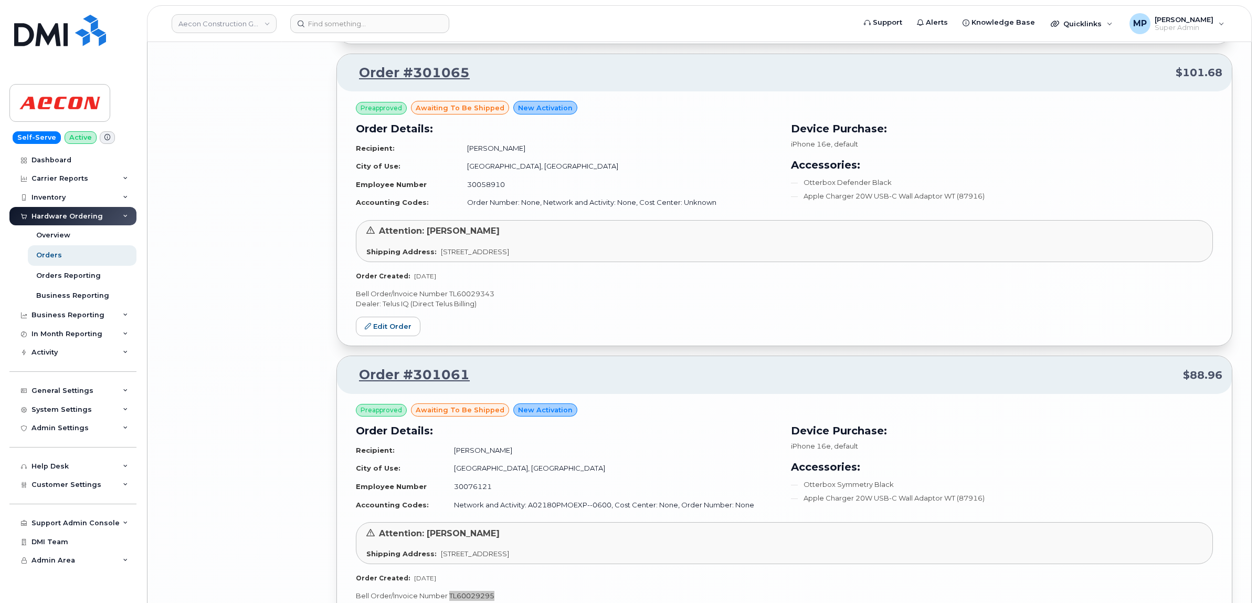
scroll to position [6184, 0]
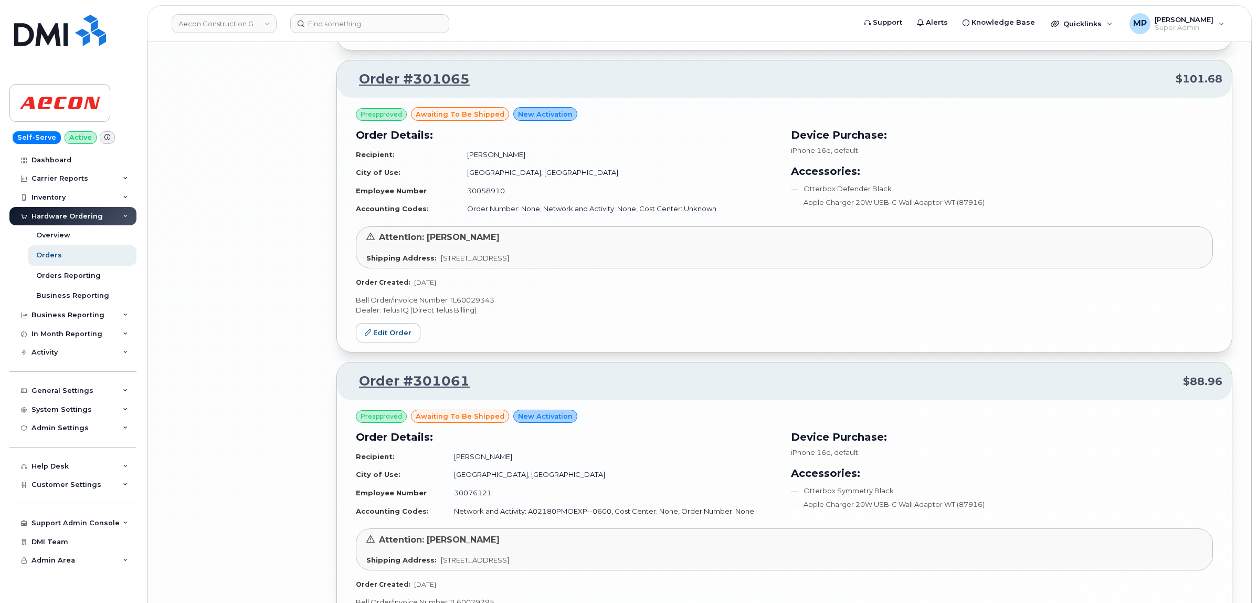
click at [478, 305] on p "Bell Order/Invoice Number TL60029343" at bounding box center [784, 300] width 857 height 10
copy p "TL60029343"
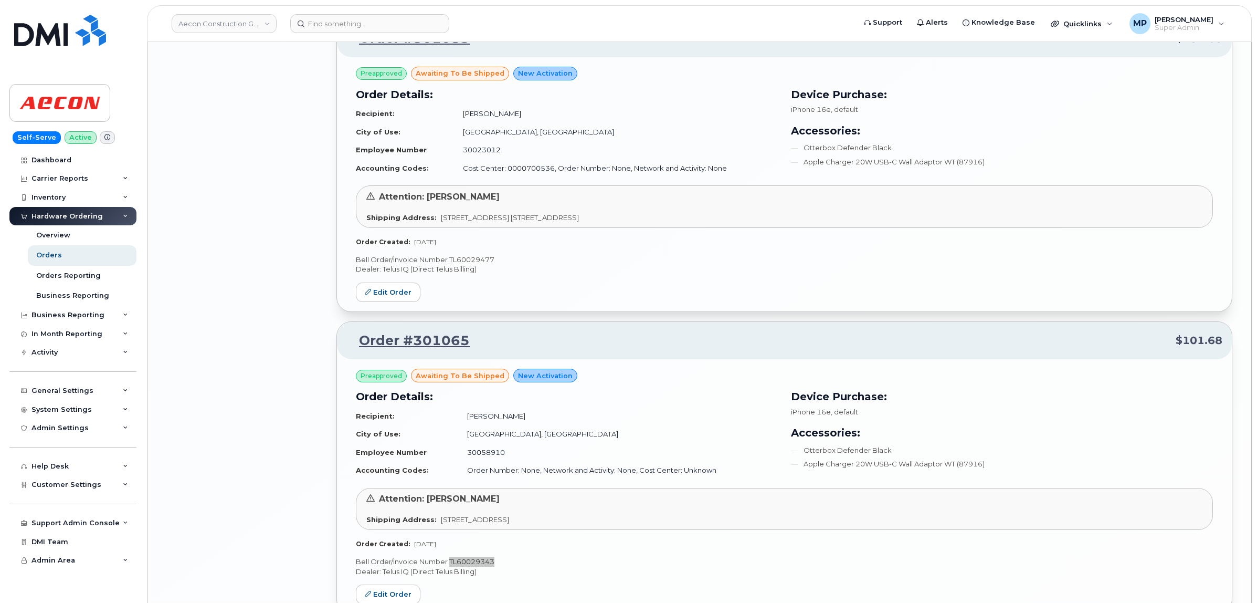
scroll to position [5922, 0]
click at [478, 266] on p "Bell Order/Invoice Number TL60029477" at bounding box center [784, 261] width 857 height 10
click at [476, 266] on p "Bell Order/Invoice Number TL60029477" at bounding box center [784, 261] width 857 height 10
copy p "TL60029477"
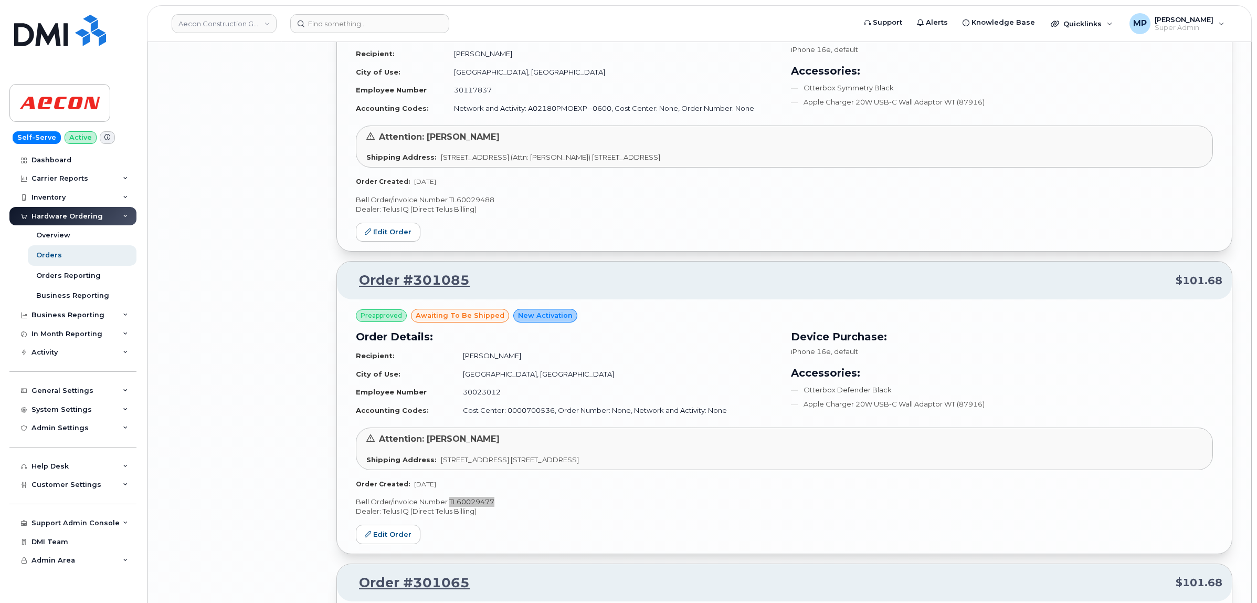
scroll to position [5462, 0]
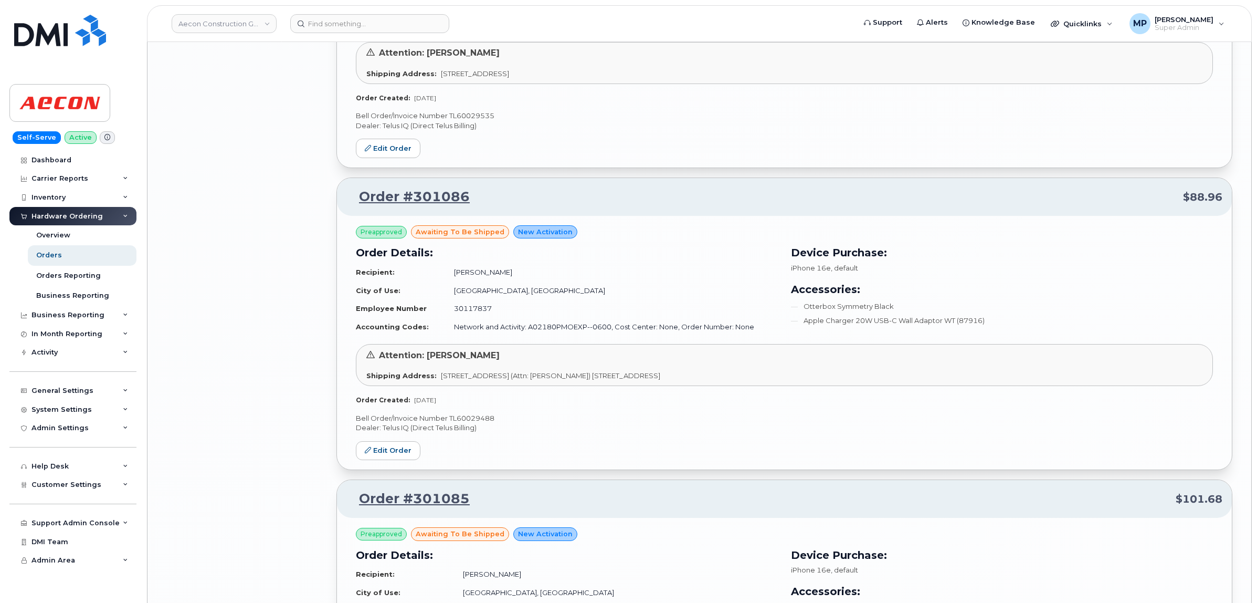
click at [467, 423] on p "Bell Order/Invoice Number TL60029488" at bounding box center [784, 418] width 857 height 10
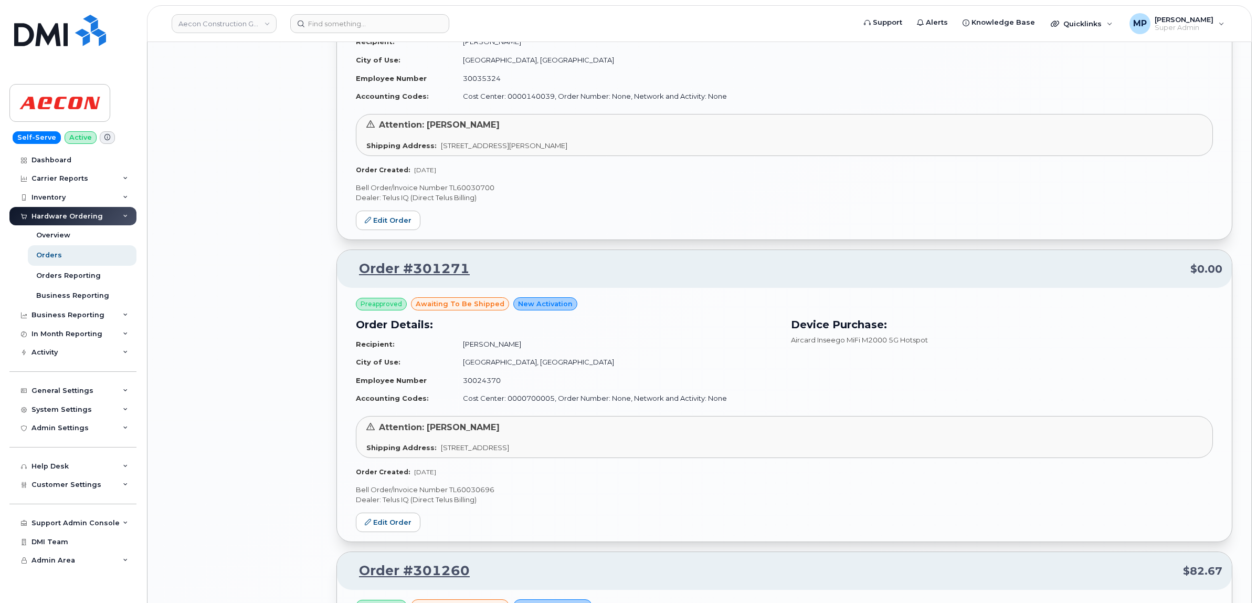
scroll to position [4281, 0]
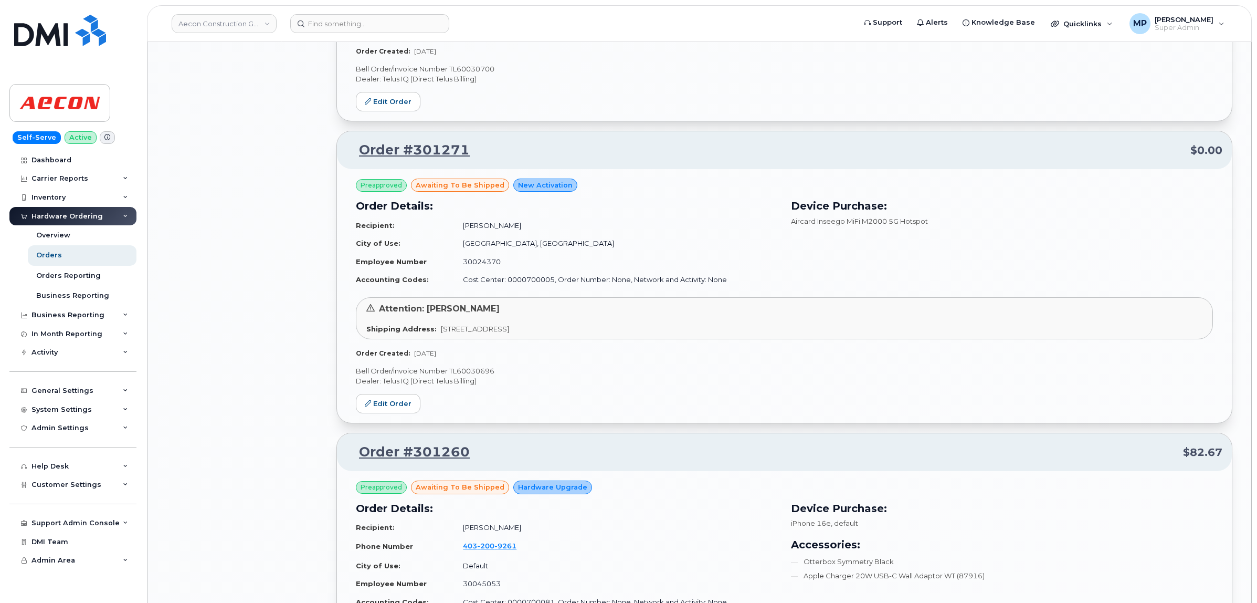
click at [476, 376] on p "Bell Order/Invoice Number TL60030696" at bounding box center [784, 371] width 857 height 10
click at [478, 376] on p "Bell Order/Invoice Number TL60030696" at bounding box center [784, 371] width 857 height 10
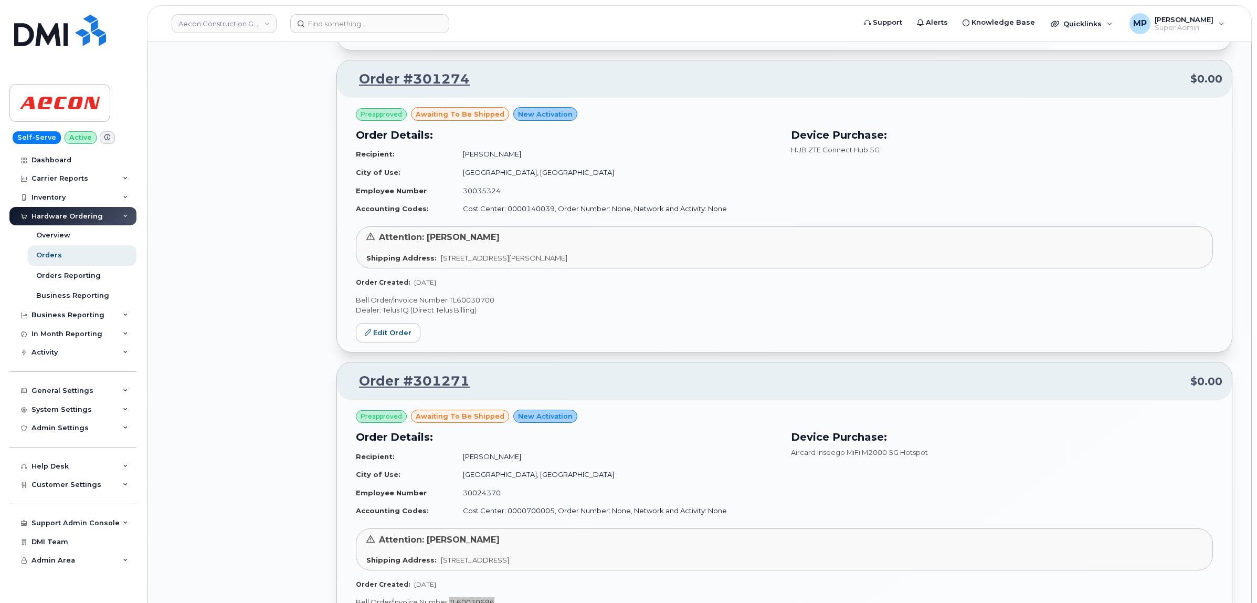
scroll to position [4019, 0]
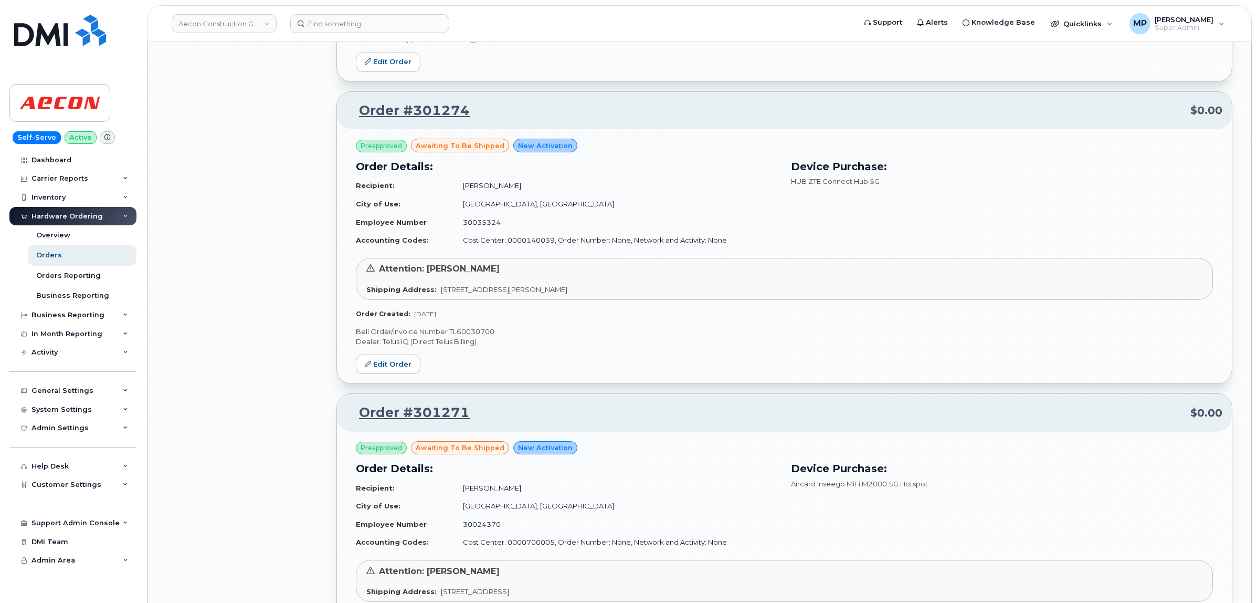
click at [469, 336] on p "Bell Order/Invoice Number TL60030700" at bounding box center [784, 332] width 857 height 10
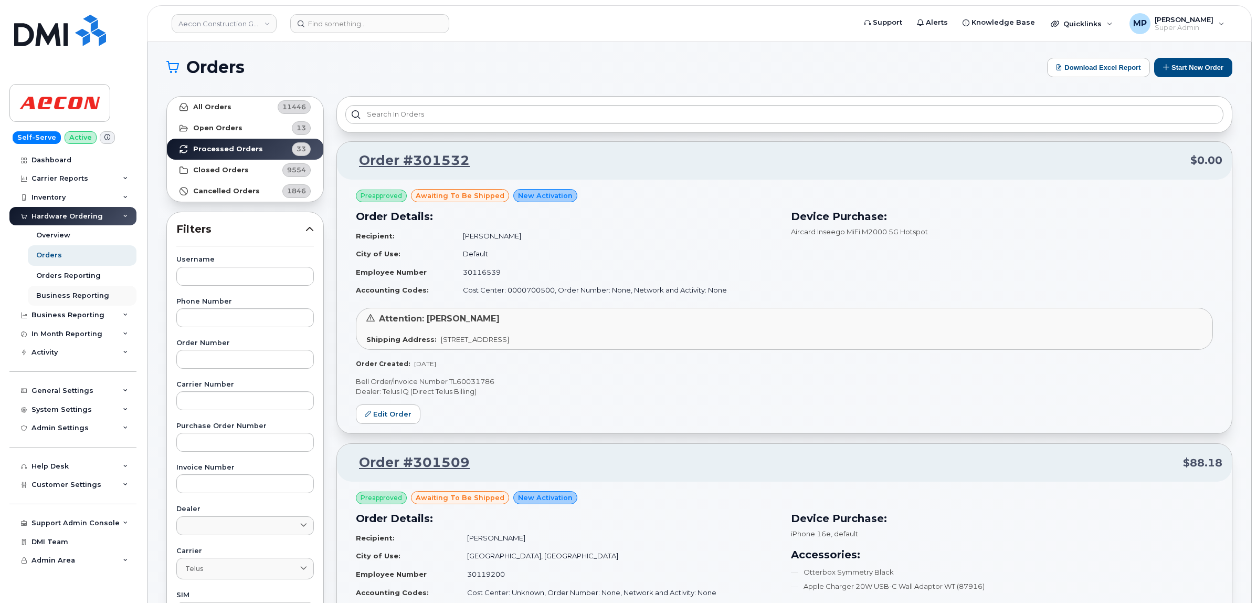
scroll to position [0, 0]
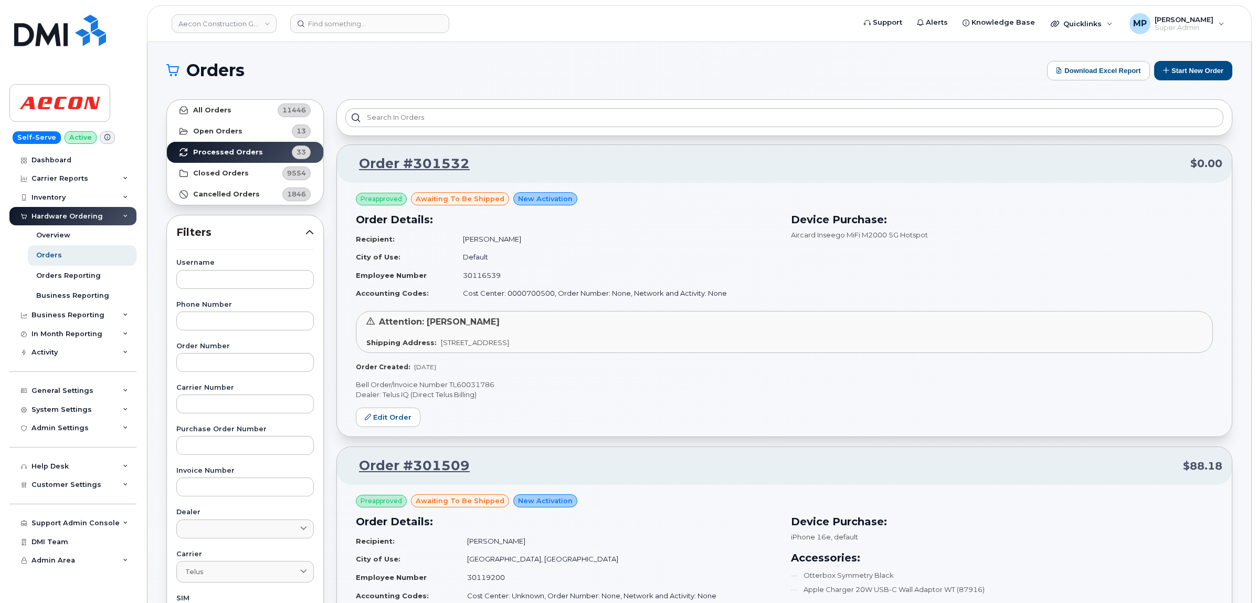
drag, startPoint x: 69, startPoint y: 317, endPoint x: 67, endPoint y: 327, distance: 10.2
click at [69, 317] on div "Business Reporting" at bounding box center [67, 315] width 73 height 8
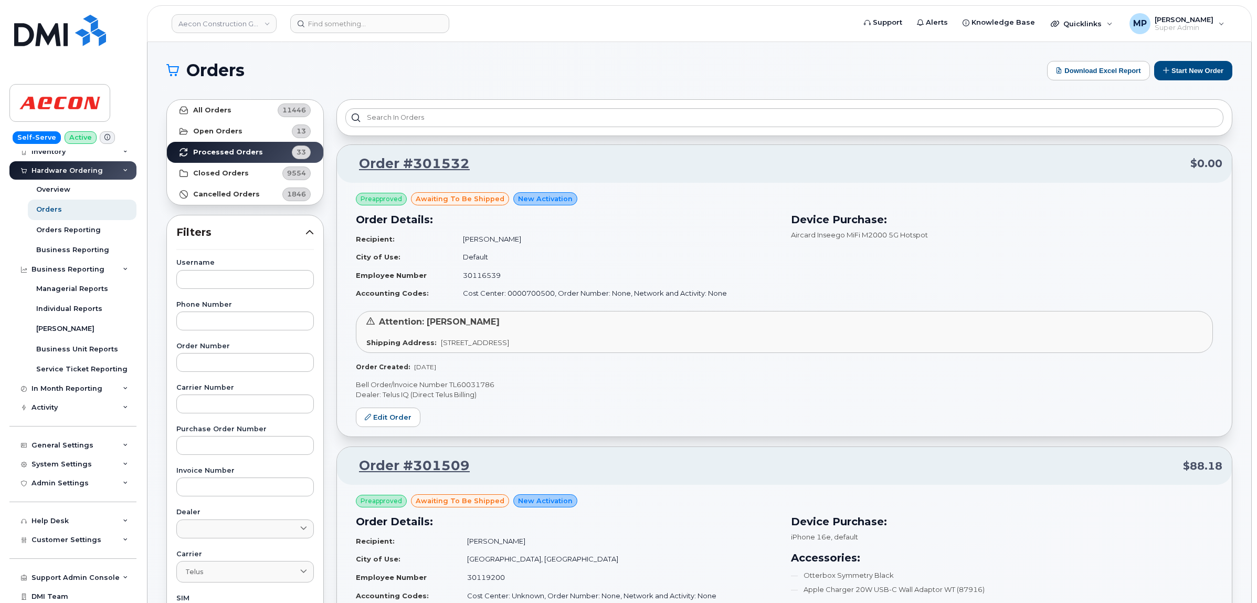
scroll to position [66, 0]
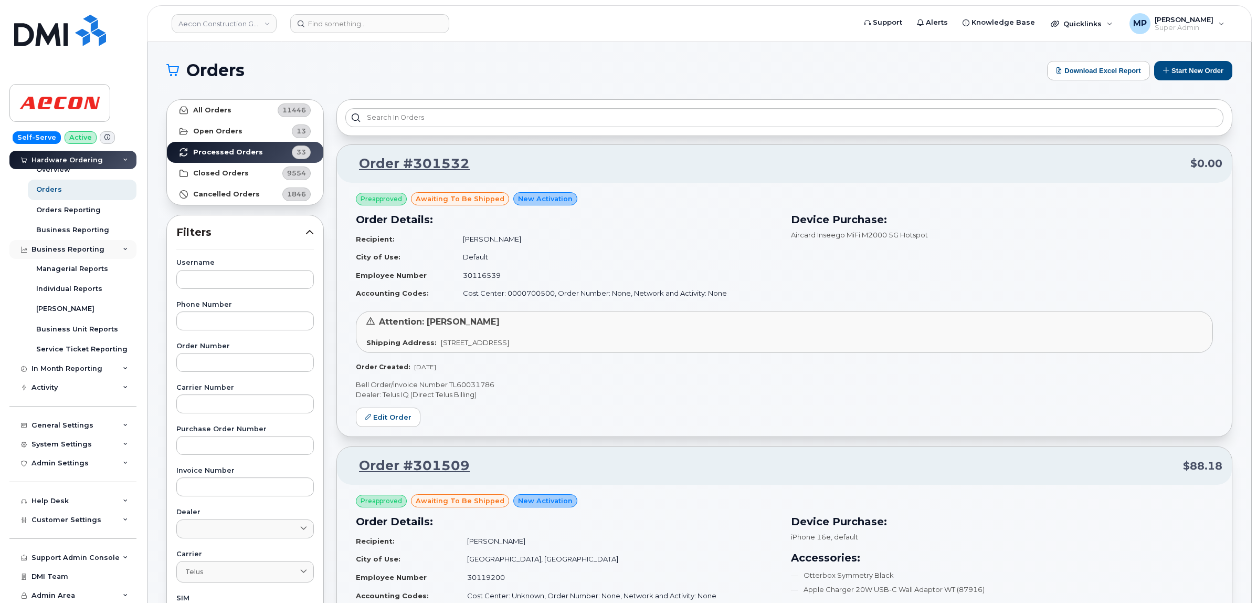
click at [58, 254] on div "Business Reporting" at bounding box center [67, 249] width 73 height 8
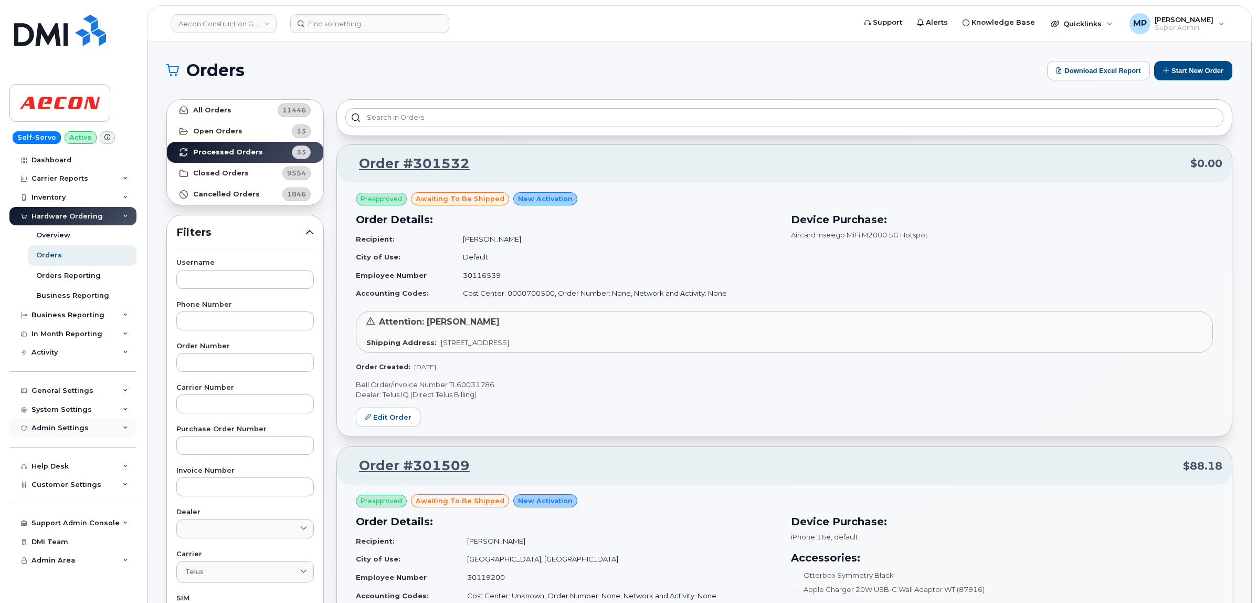
click at [59, 437] on div "Admin Settings" at bounding box center [72, 427] width 127 height 19
click at [63, 431] on div "Admin Settings" at bounding box center [59, 428] width 57 height 8
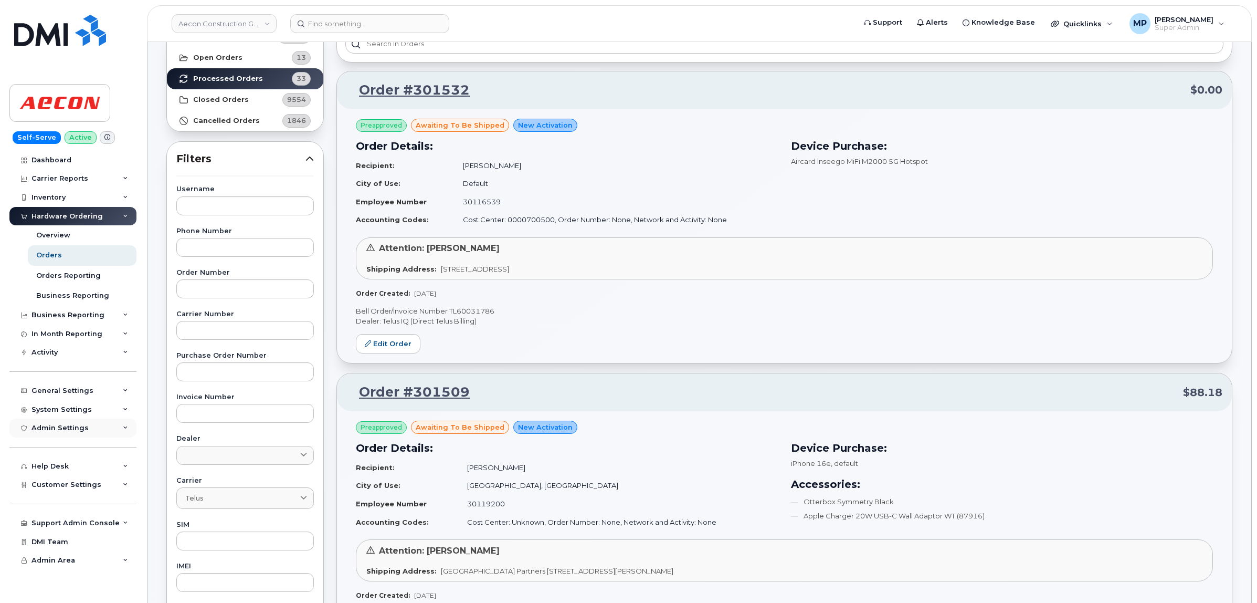
scroll to position [131, 0]
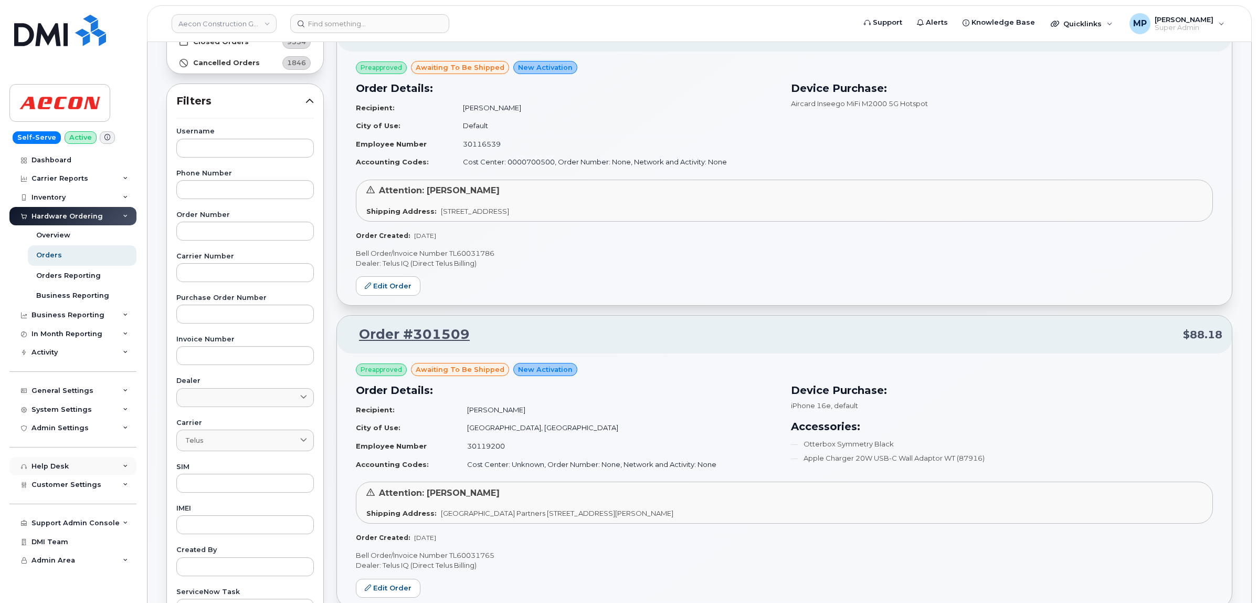
drag, startPoint x: 66, startPoint y: 491, endPoint x: 62, endPoint y: 477, distance: 15.3
click at [66, 488] on span "Customer Settings" at bounding box center [66, 484] width 70 height 8
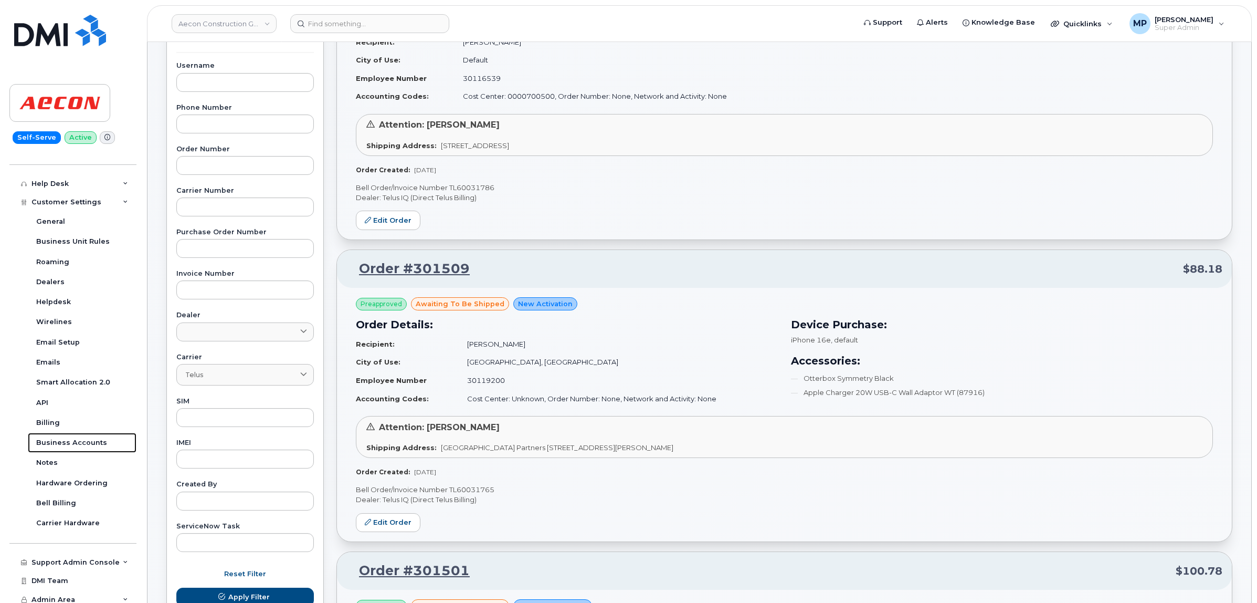
scroll to position [292, 0]
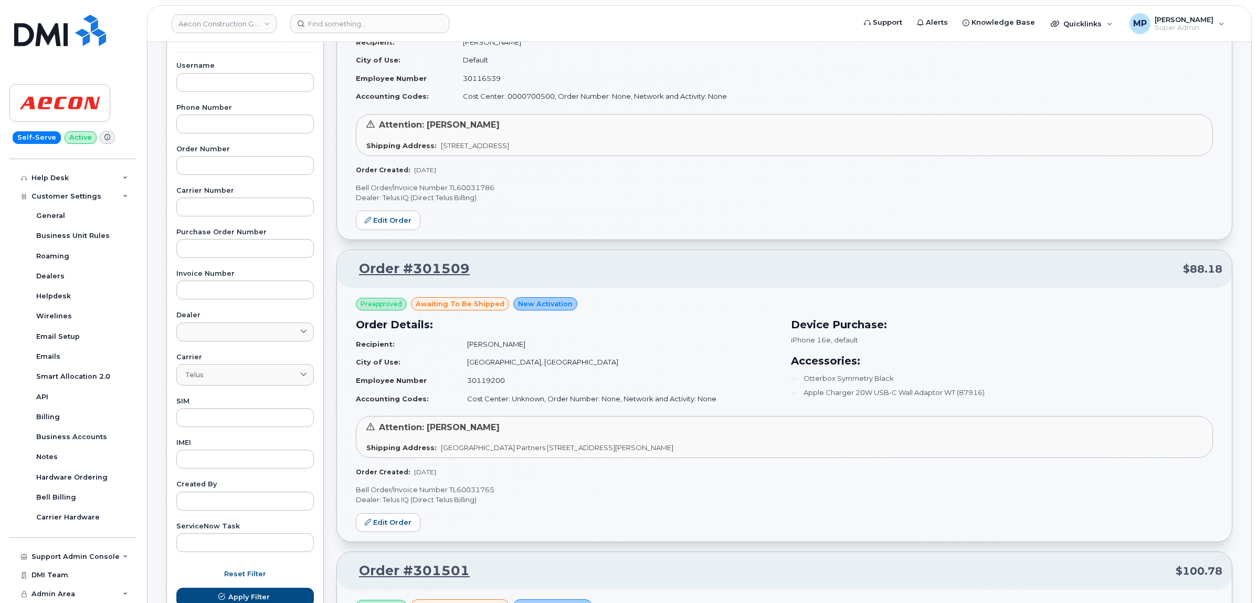
click at [692, 357] on td "Vancouver, British Columbia" at bounding box center [618, 362] width 320 height 18
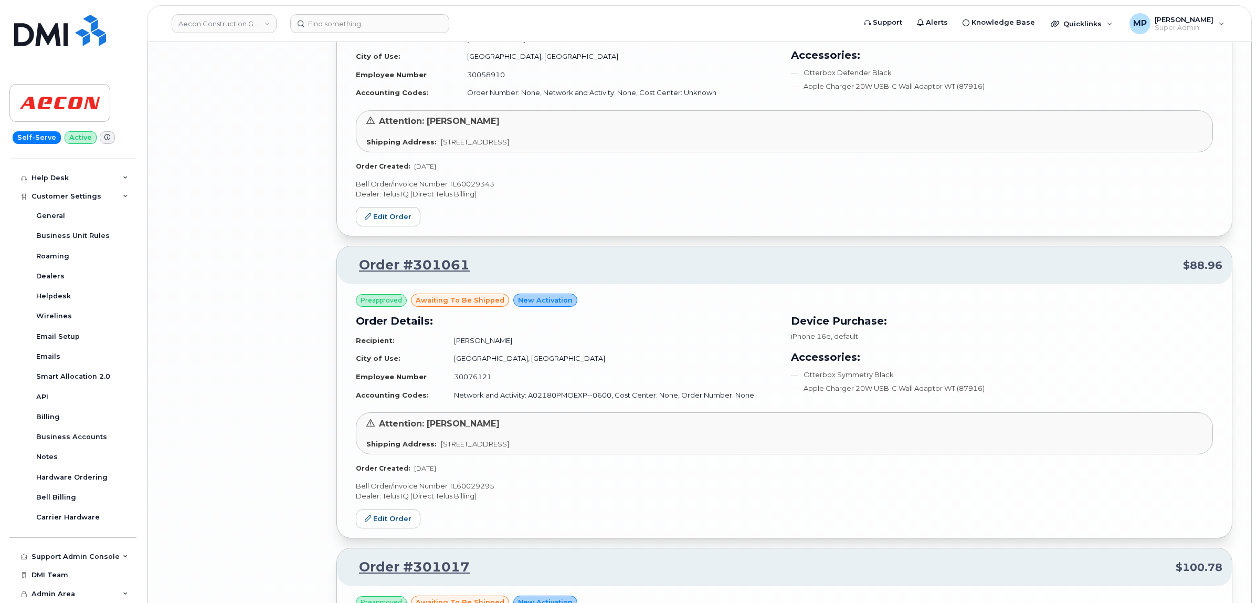
scroll to position [7825, 0]
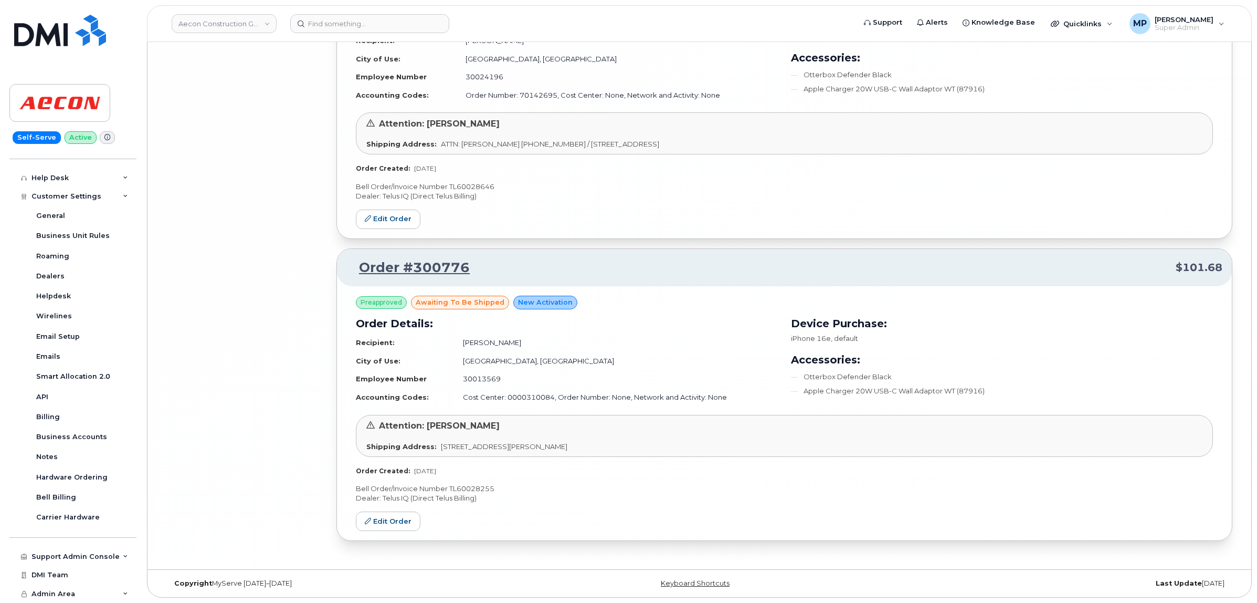
click at [476, 480] on div "Preapproved awaiting to be shipped New Activation Order Details: Recipient: Ada…" at bounding box center [784, 413] width 895 height 254
click at [477, 489] on p "Bell Order/Invoice Number TL60028255" at bounding box center [784, 488] width 857 height 10
click at [478, 489] on p "Bell Order/Invoice Number TL60028255" at bounding box center [784, 488] width 857 height 10
click at [479, 183] on p "Bell Order/Invoice Number TL60028646" at bounding box center [784, 187] width 857 height 10
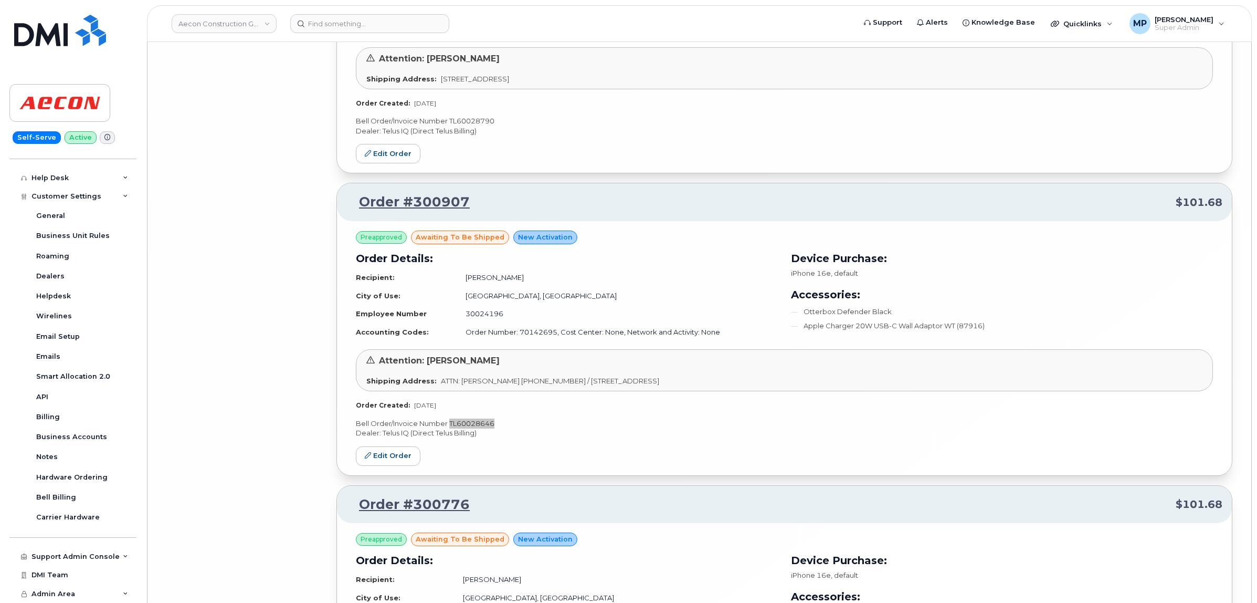
scroll to position [7496, 0]
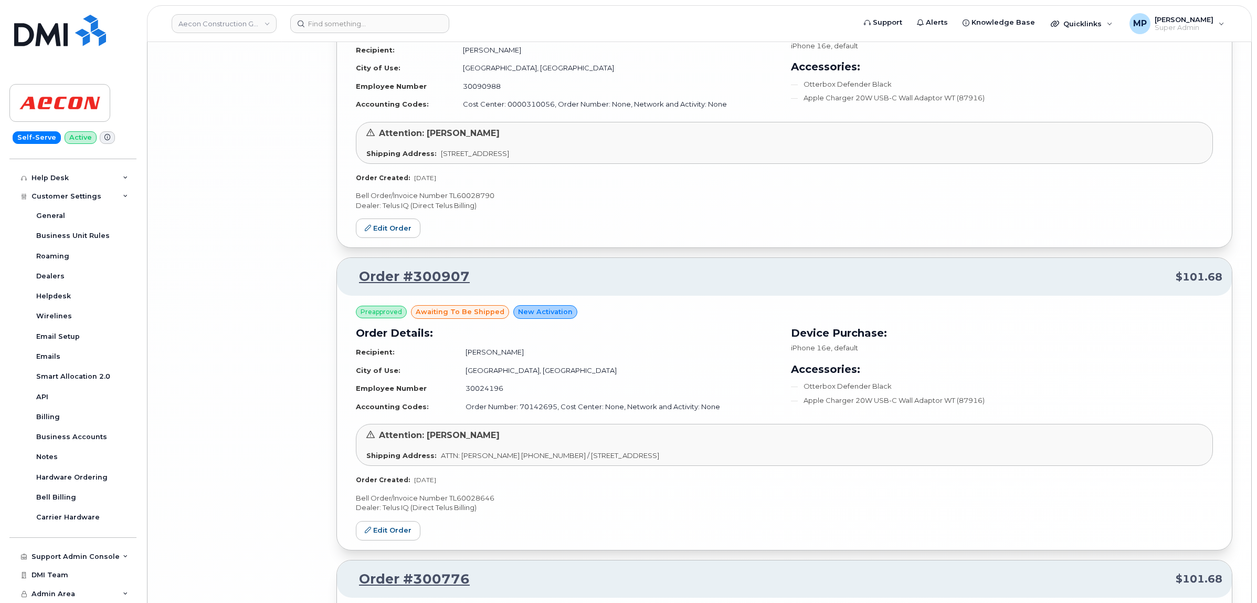
click at [480, 203] on div "Preapproved awaiting to be shipped New Activation Order Details: Recipient: Jus…" at bounding box center [784, 121] width 895 height 254
click at [479, 201] on p "Bell Order/Invoice Number TL60028790" at bounding box center [784, 196] width 857 height 10
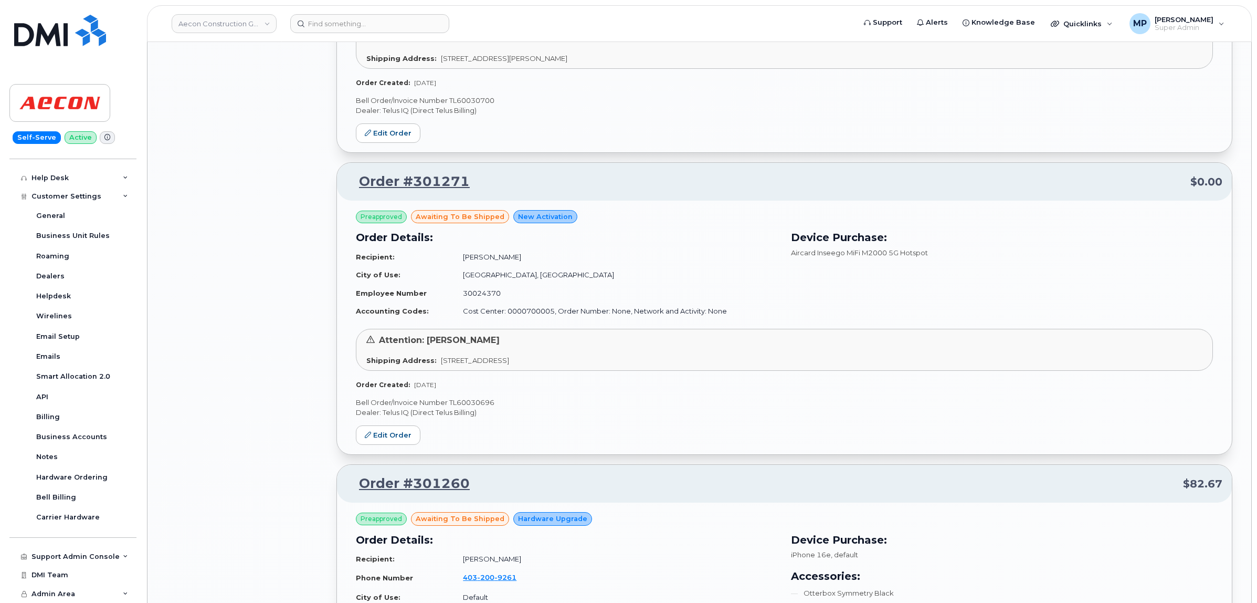
scroll to position [4216, 0]
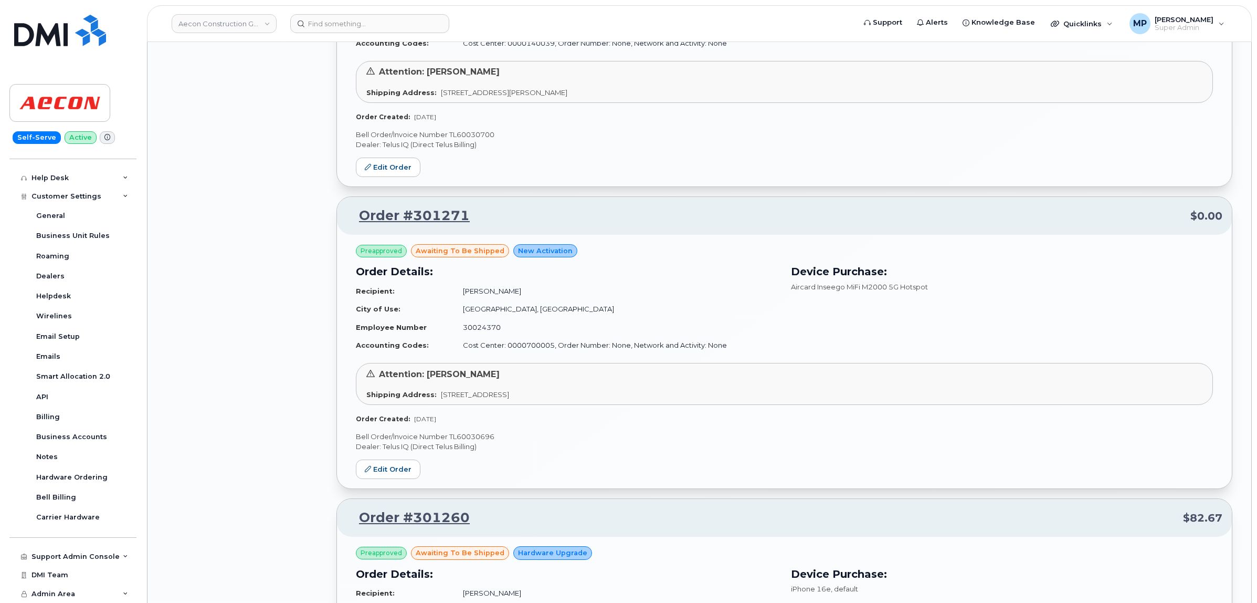
click at [468, 440] on p "Bell Order/Invoice Number TL60030696" at bounding box center [784, 436] width 857 height 10
click at [468, 439] on div "Preapproved awaiting to be shipped New Activation Order Details: Recipient: Kev…" at bounding box center [784, 362] width 895 height 254
click at [484, 140] on p "Bell Order/Invoice Number TL60030700" at bounding box center [784, 135] width 857 height 10
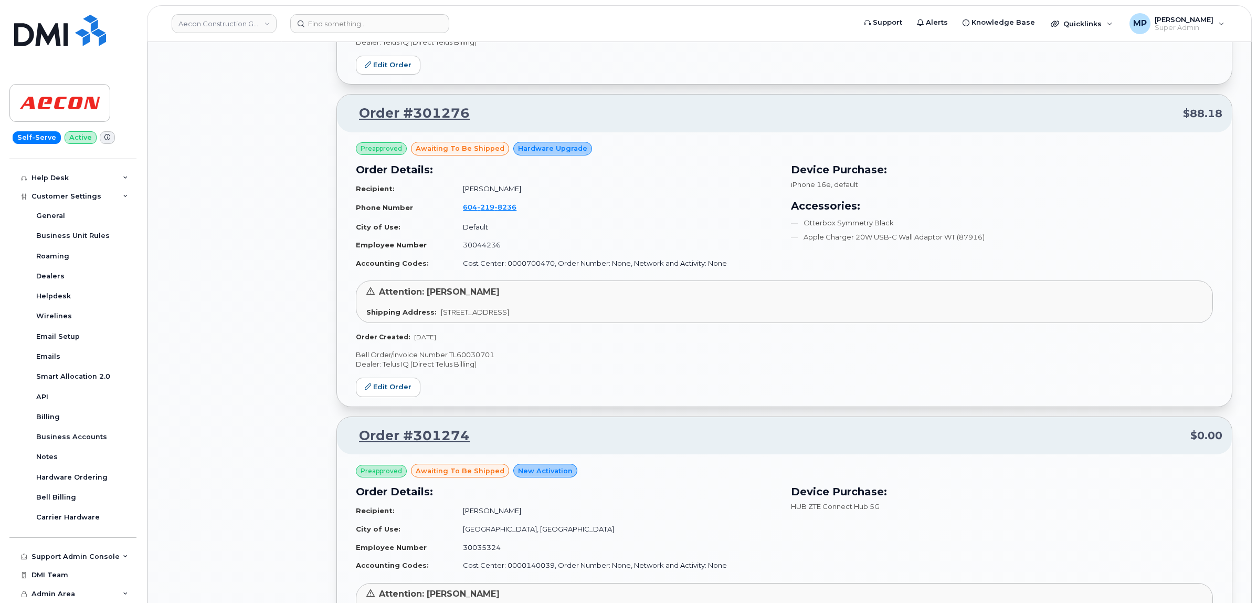
scroll to position [3691, 0]
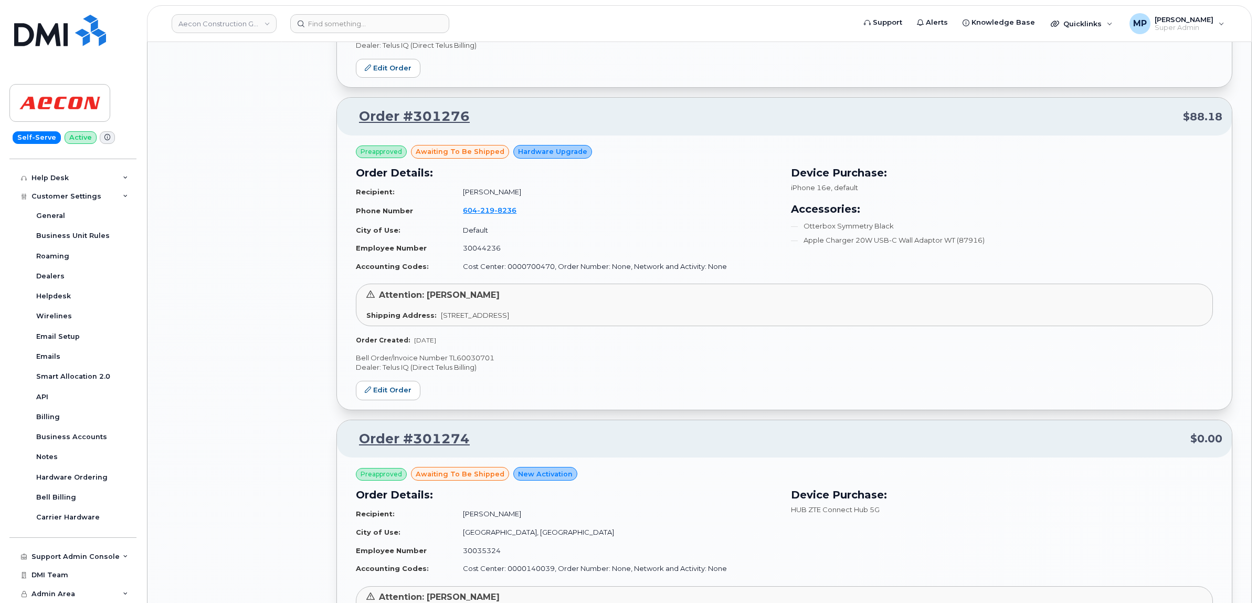
click at [464, 363] on p "Bell Order/Invoice Number TL60030701" at bounding box center [784, 358] width 857 height 10
click at [465, 363] on p "Bell Order/Invoice Number TL60030701" at bounding box center [784, 358] width 857 height 10
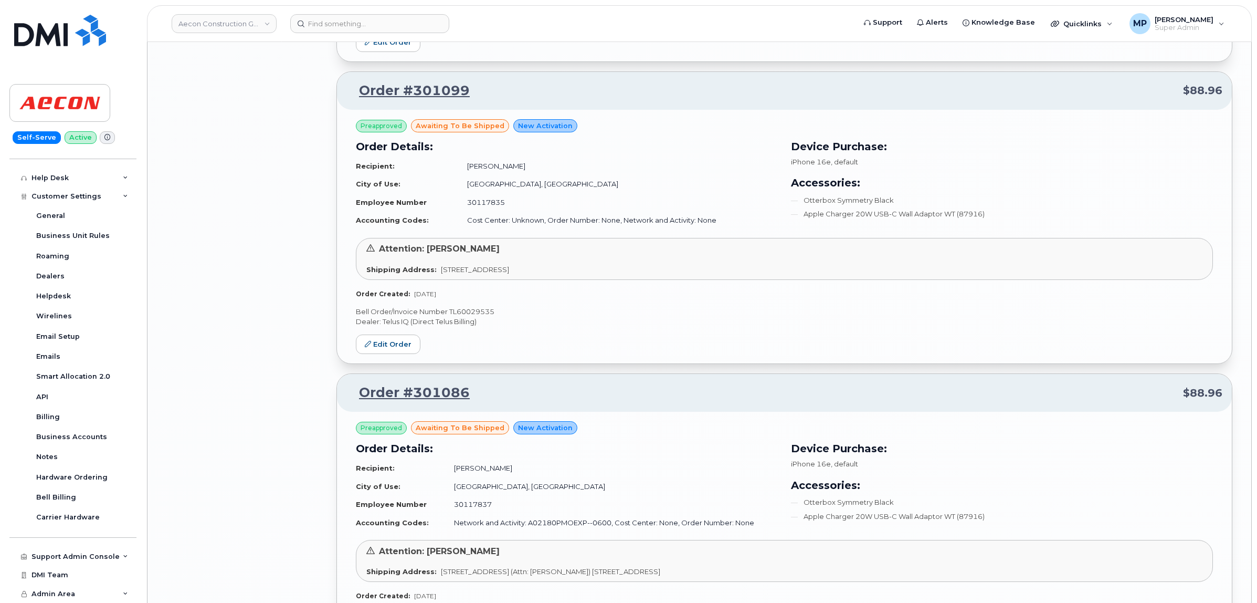
scroll to position [5397, 0]
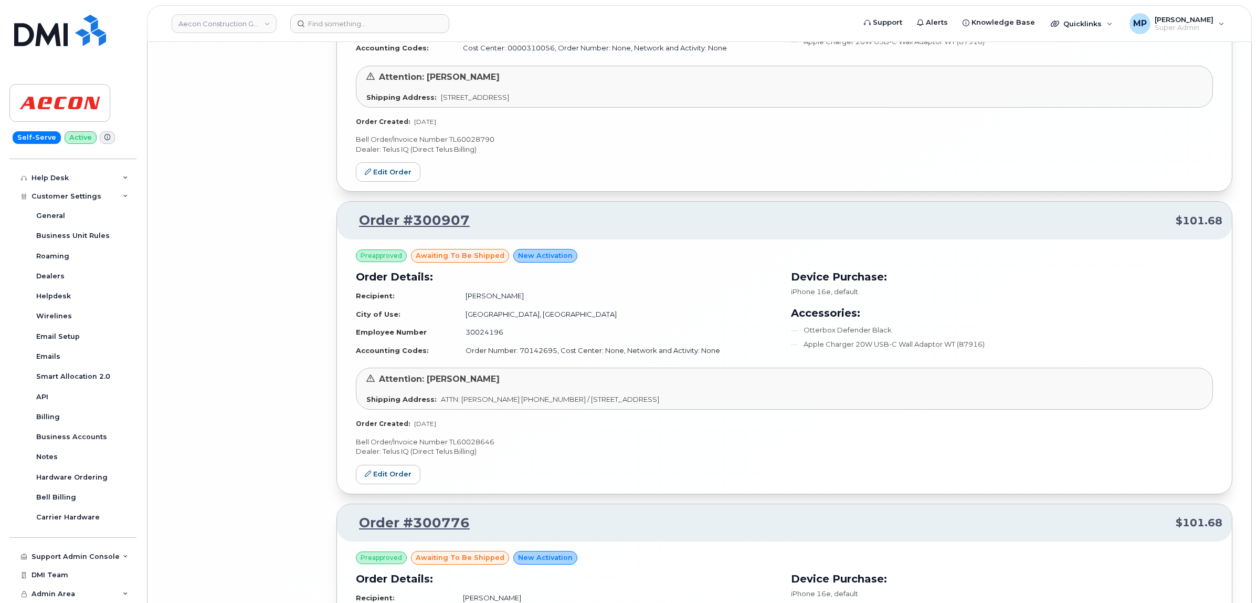
scroll to position [7825, 0]
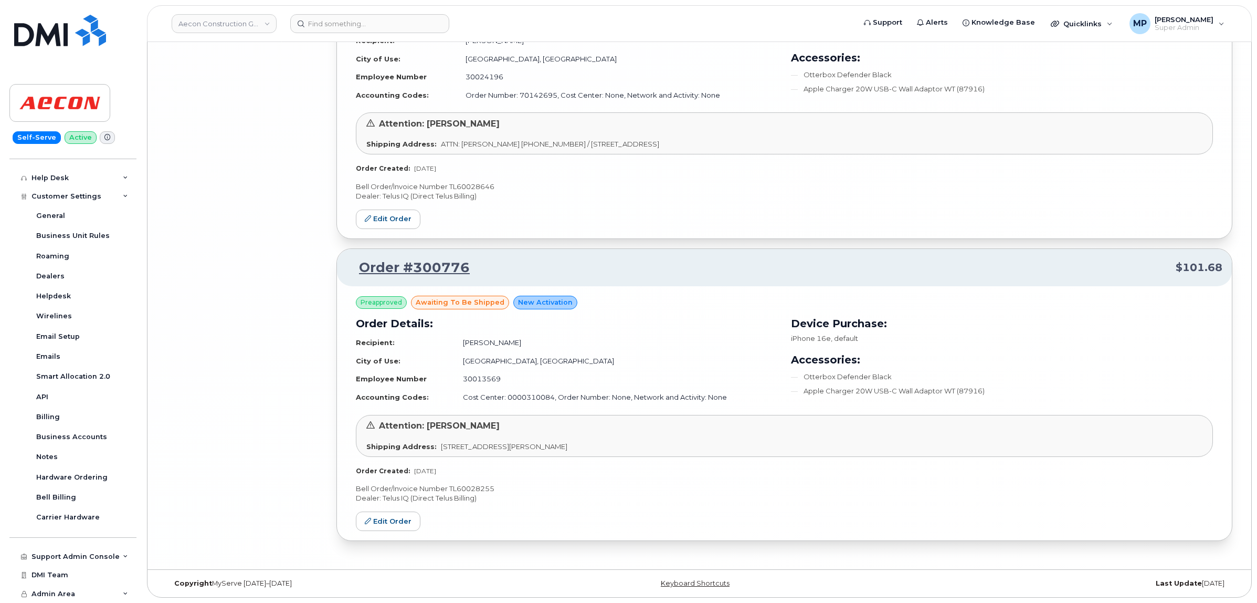
click at [479, 484] on p "Bell Order/Invoice Number TL60028255" at bounding box center [784, 488] width 857 height 10
click at [479, 487] on p "Bell Order/Invoice Number TL60028255" at bounding box center [784, 488] width 857 height 10
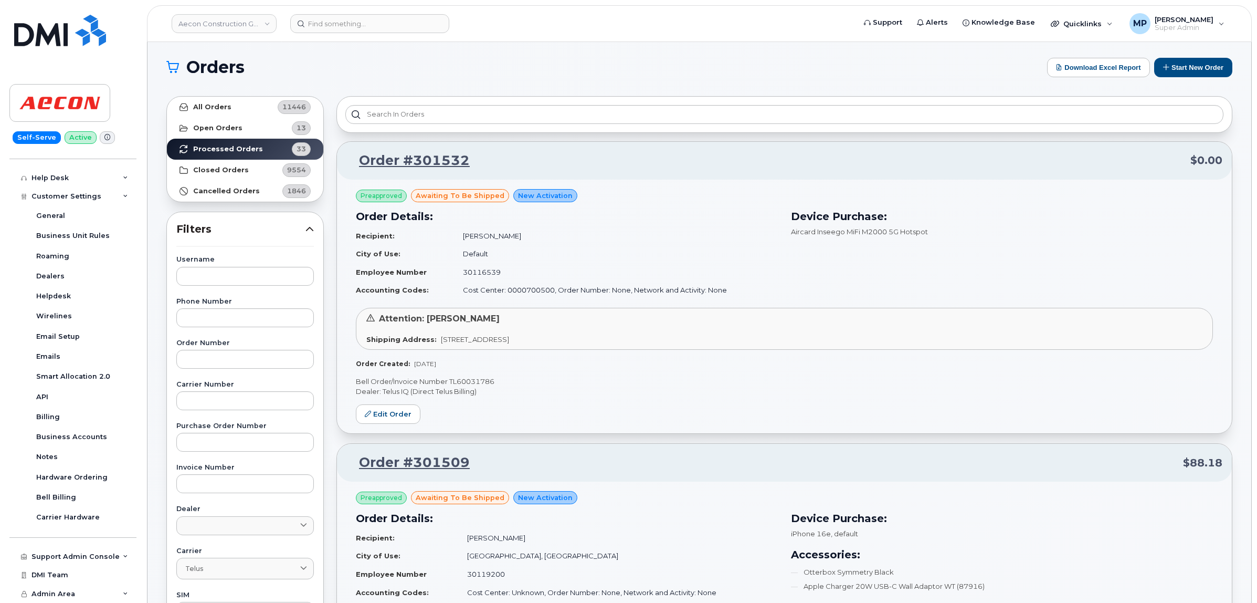
scroll to position [0, 0]
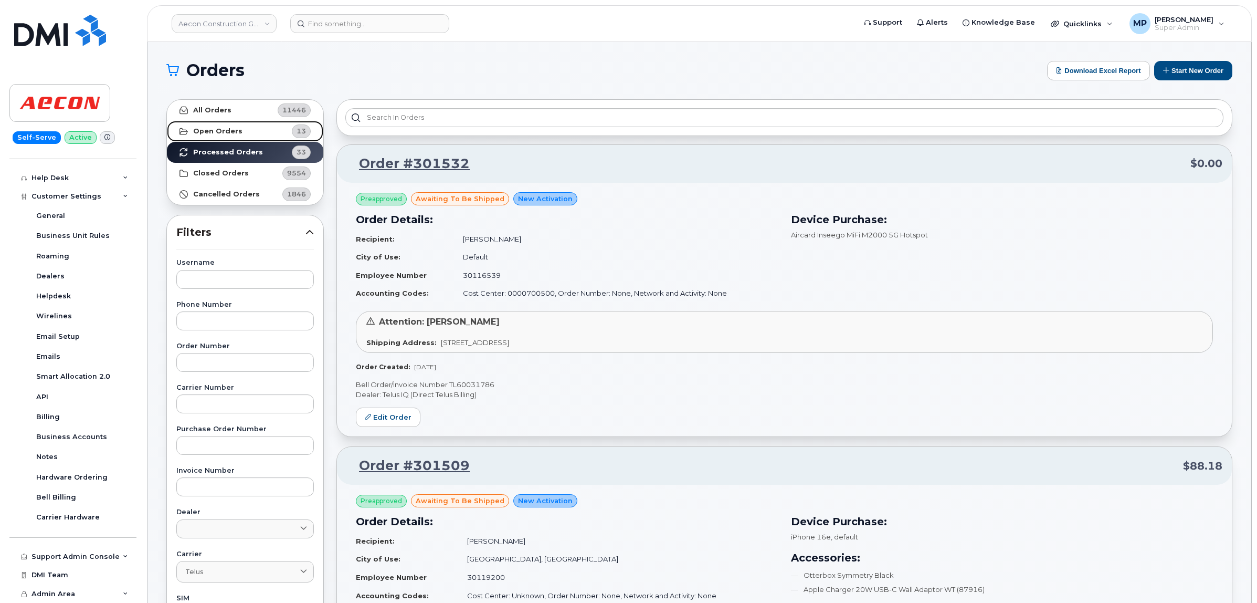
click at [216, 129] on strong "Open Orders" at bounding box center [217, 131] width 49 height 8
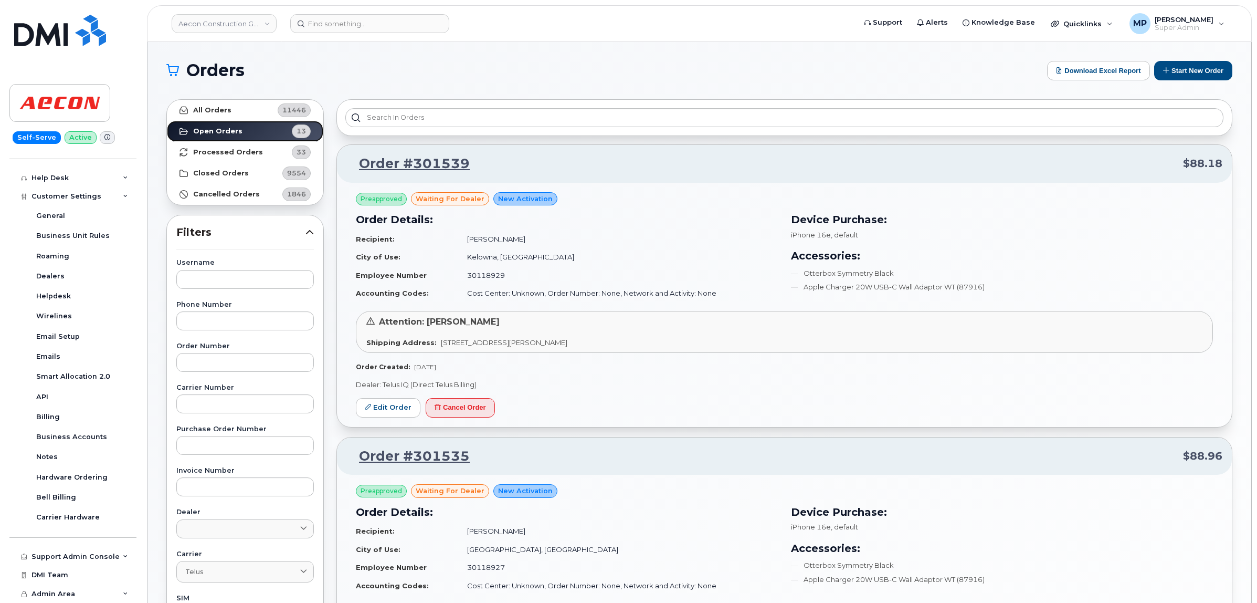
click at [250, 131] on link "Open Orders 13" at bounding box center [245, 131] width 156 height 21
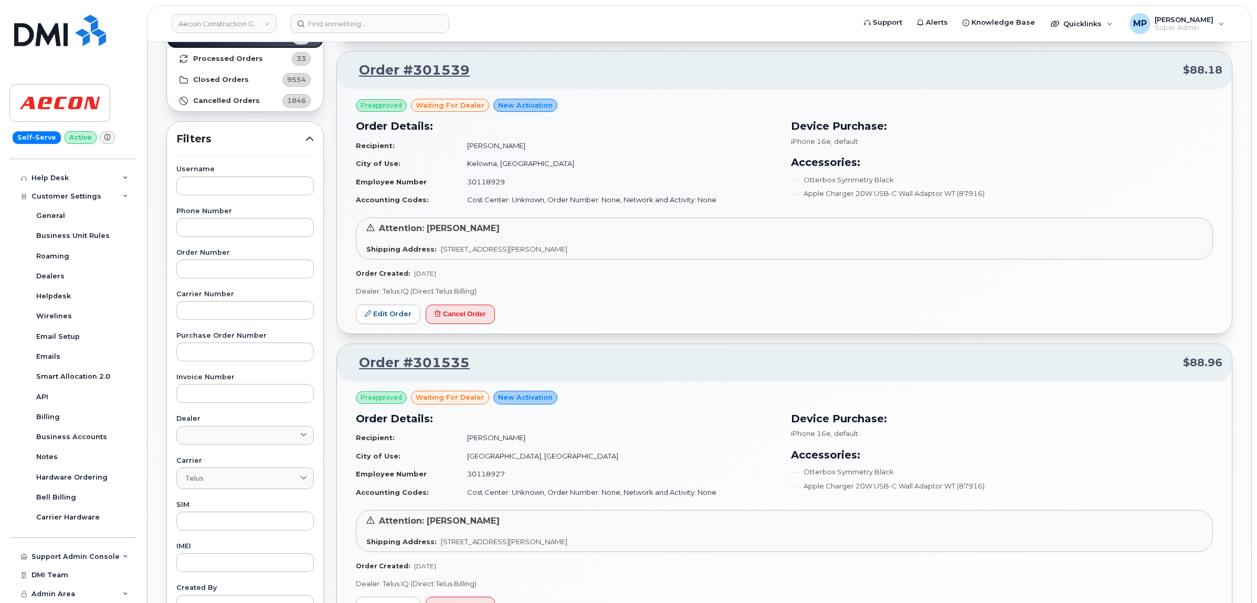
scroll to position [66, 0]
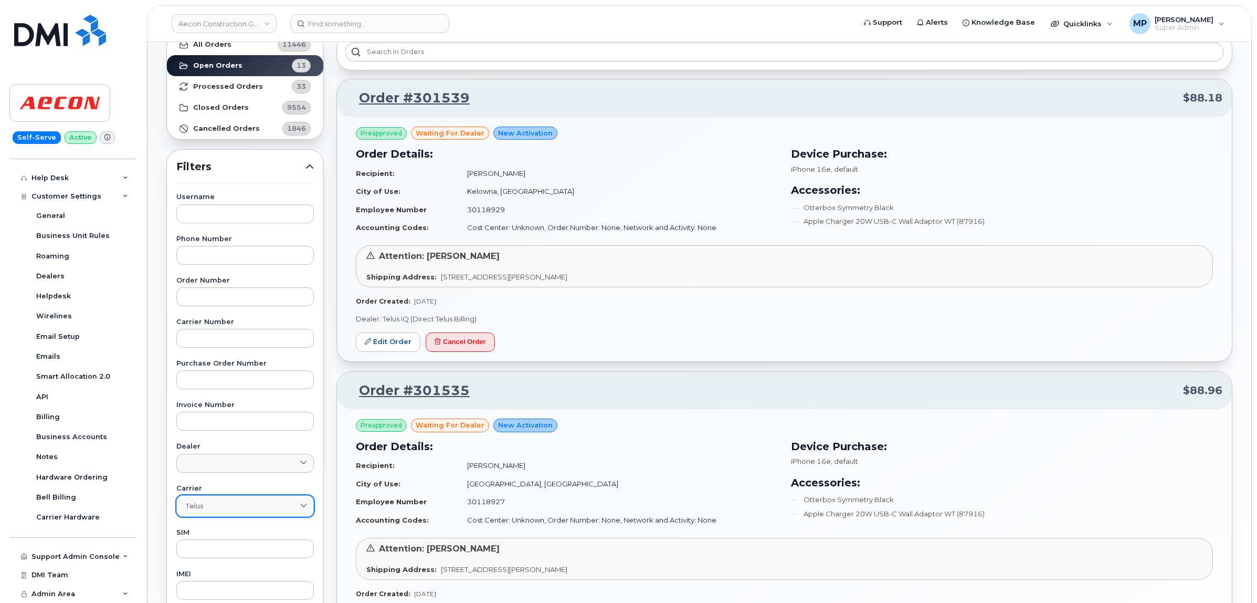
click at [267, 513] on link "Telus" at bounding box center [245, 506] width 138 height 22
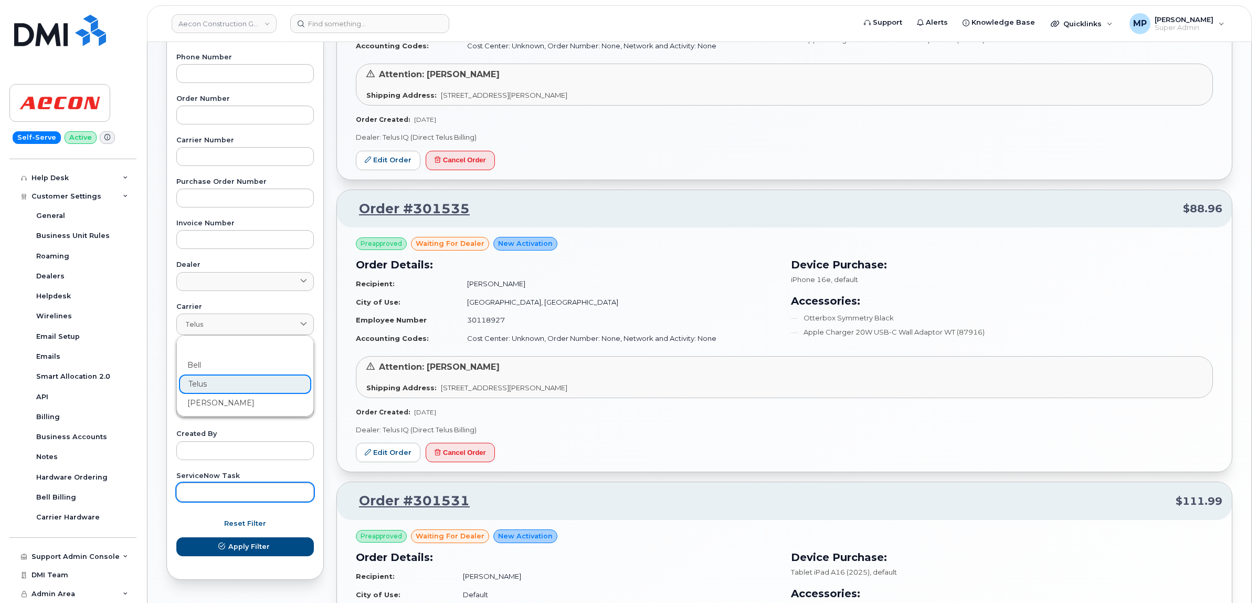
scroll to position [262, 0]
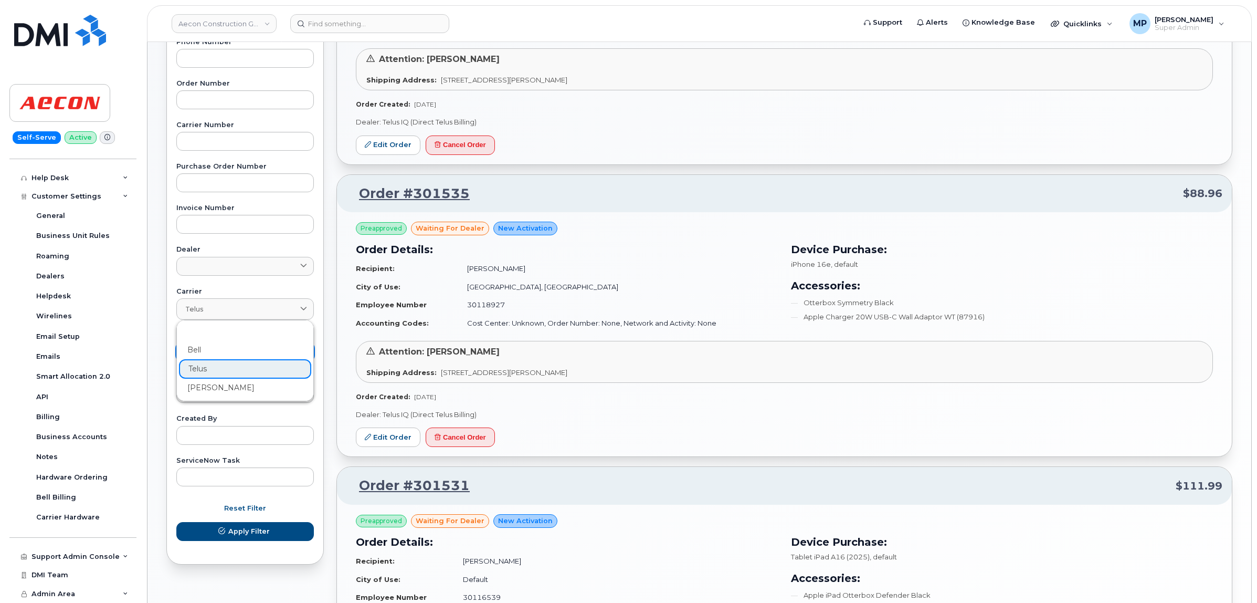
click at [216, 342] on div "Bell" at bounding box center [245, 349] width 132 height 17
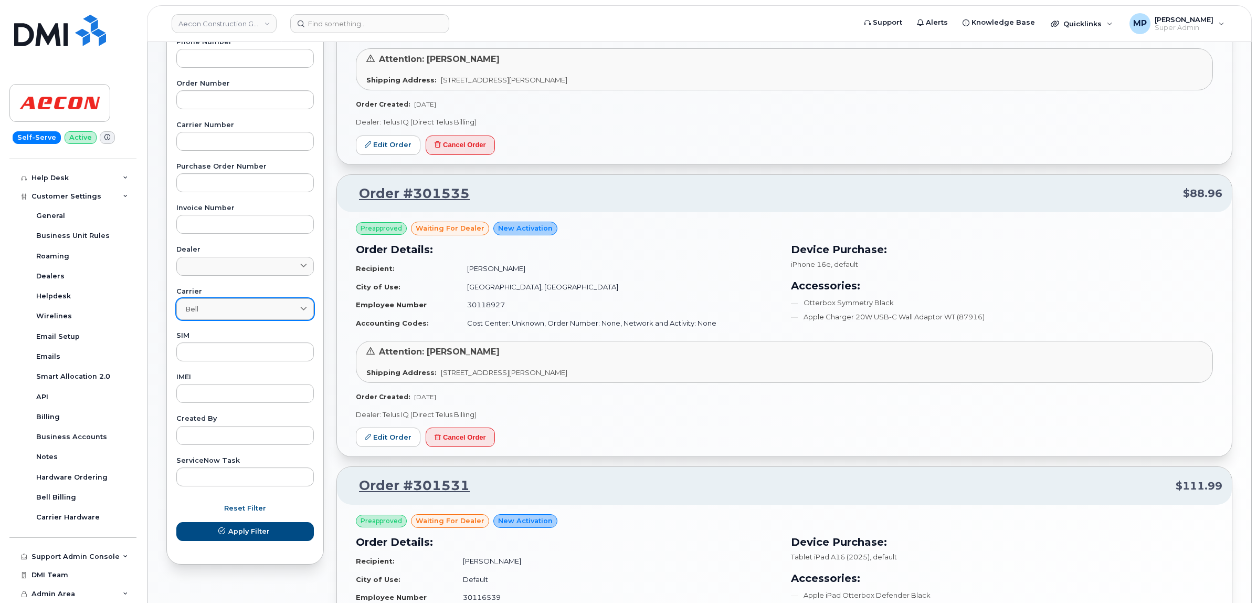
drag, startPoint x: 229, startPoint y: 306, endPoint x: 232, endPoint y: 313, distance: 8.5
click at [229, 306] on div "Bell" at bounding box center [245, 309] width 120 height 10
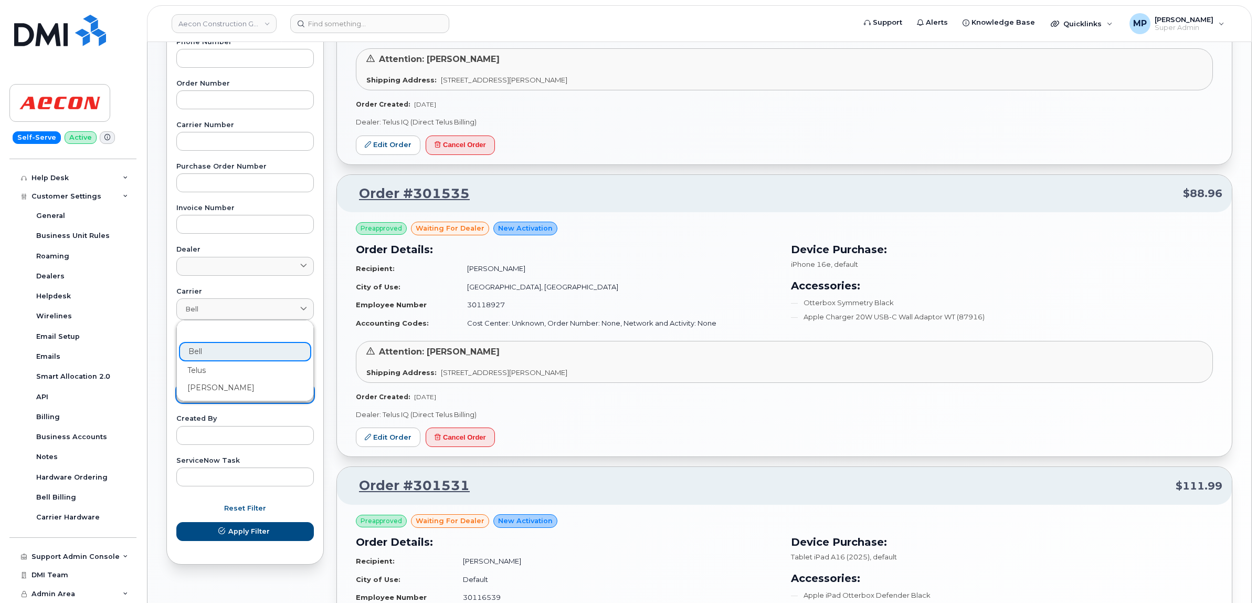
click at [212, 387] on div "[PERSON_NAME]" at bounding box center [245, 387] width 132 height 17
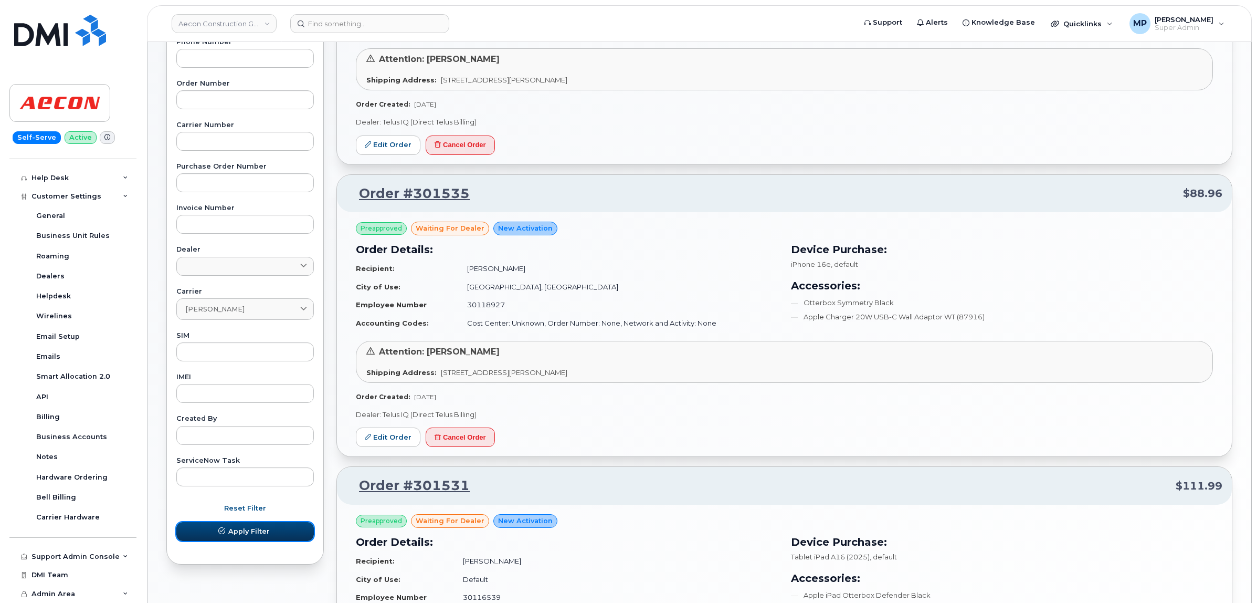
drag, startPoint x: 238, startPoint y: 536, endPoint x: 248, endPoint y: 529, distance: 12.1
click at [241, 535] on span "Apply Filter" at bounding box center [248, 531] width 41 height 10
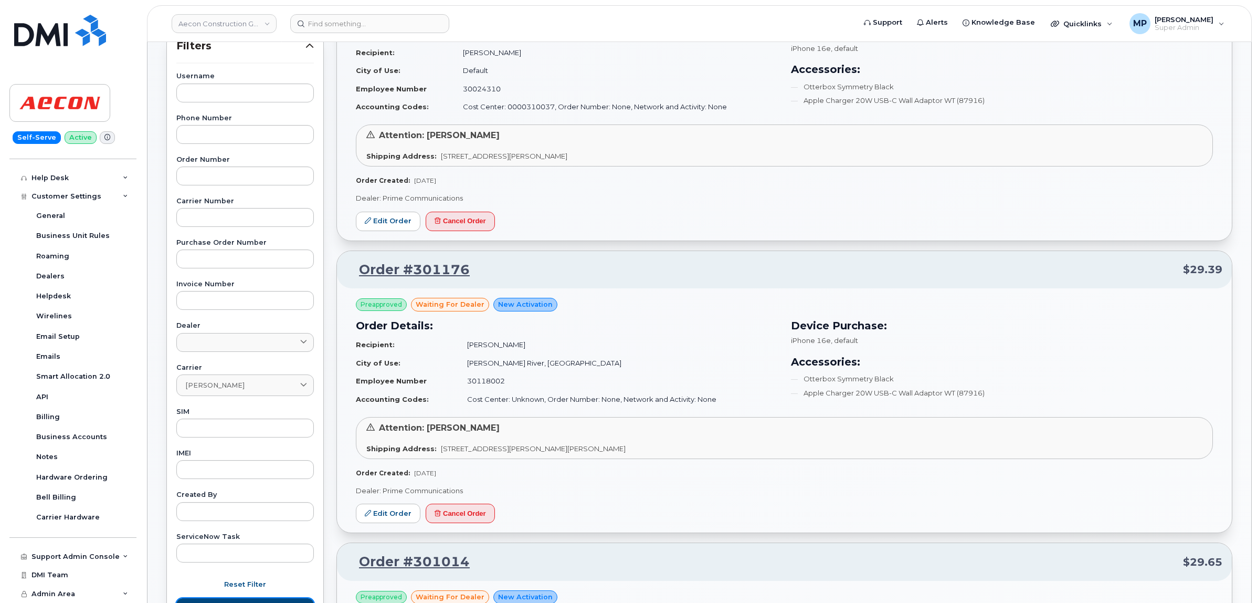
scroll to position [0, 0]
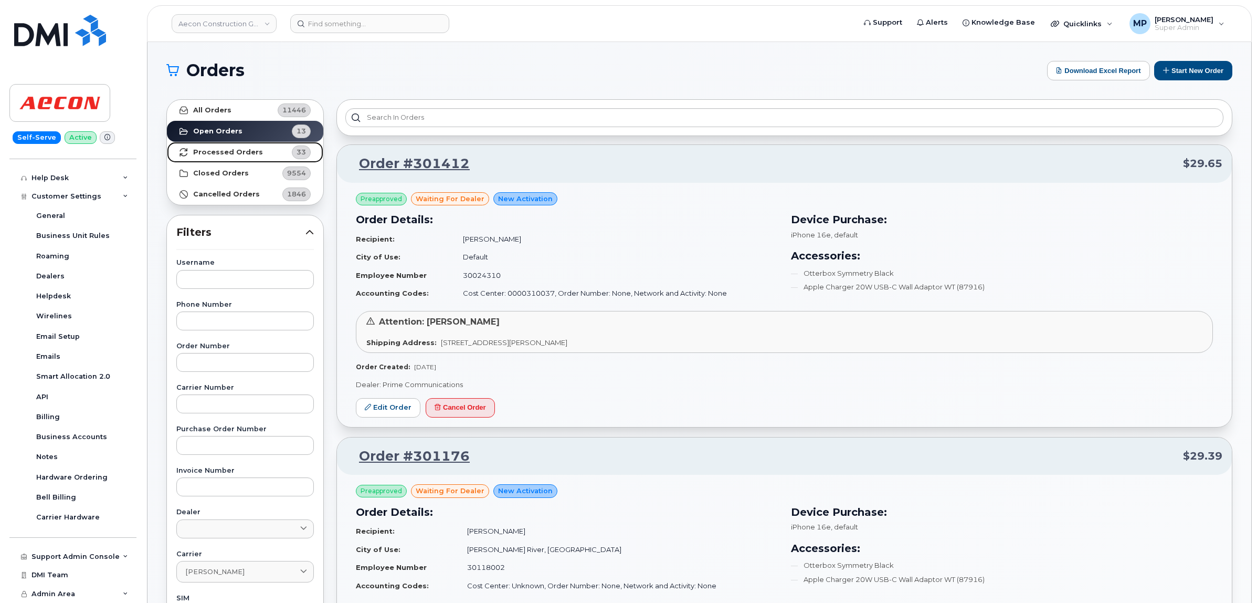
click at [256, 153] on link "Processed Orders 33" at bounding box center [245, 152] width 156 height 21
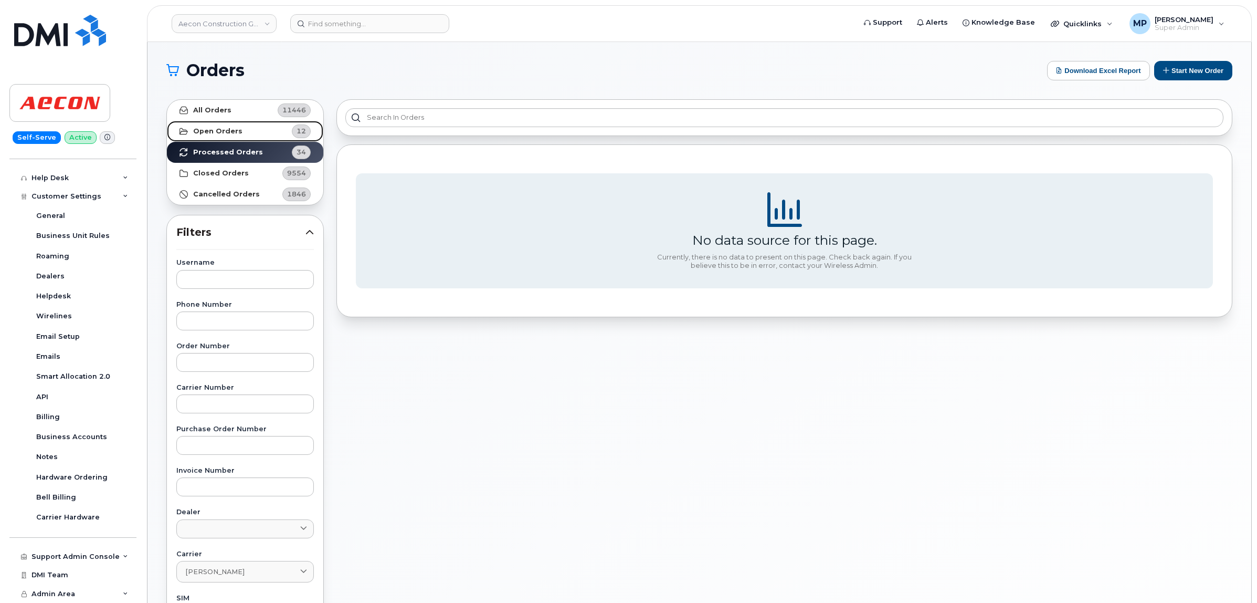
click at [236, 130] on strong "Open Orders" at bounding box center [217, 131] width 49 height 8
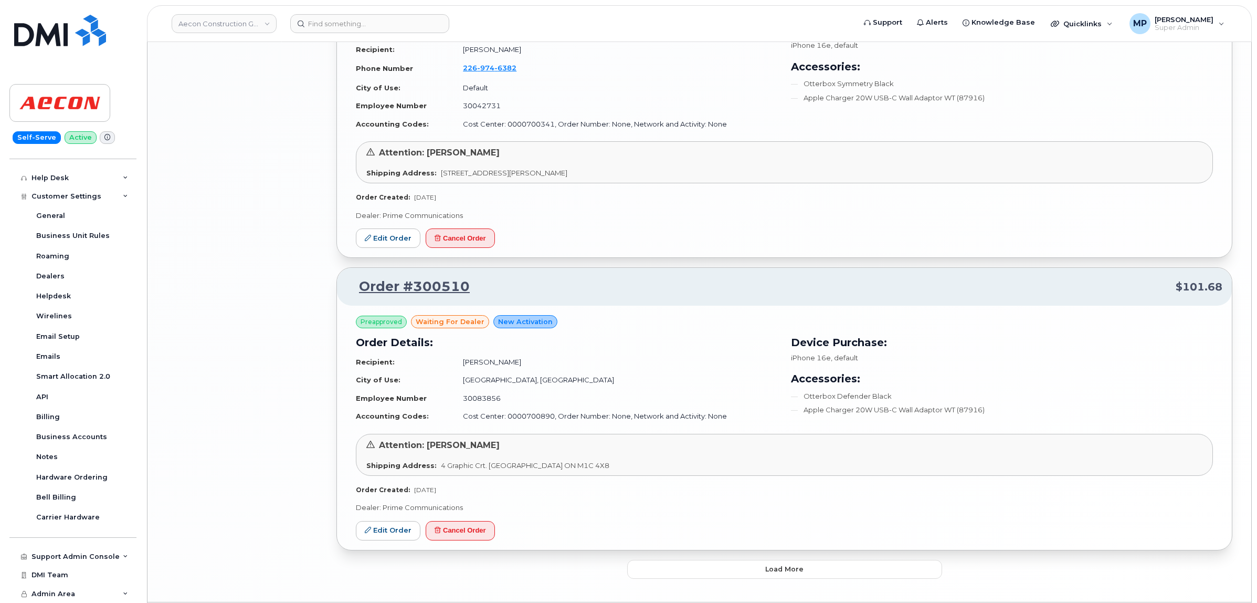
scroll to position [1980, 0]
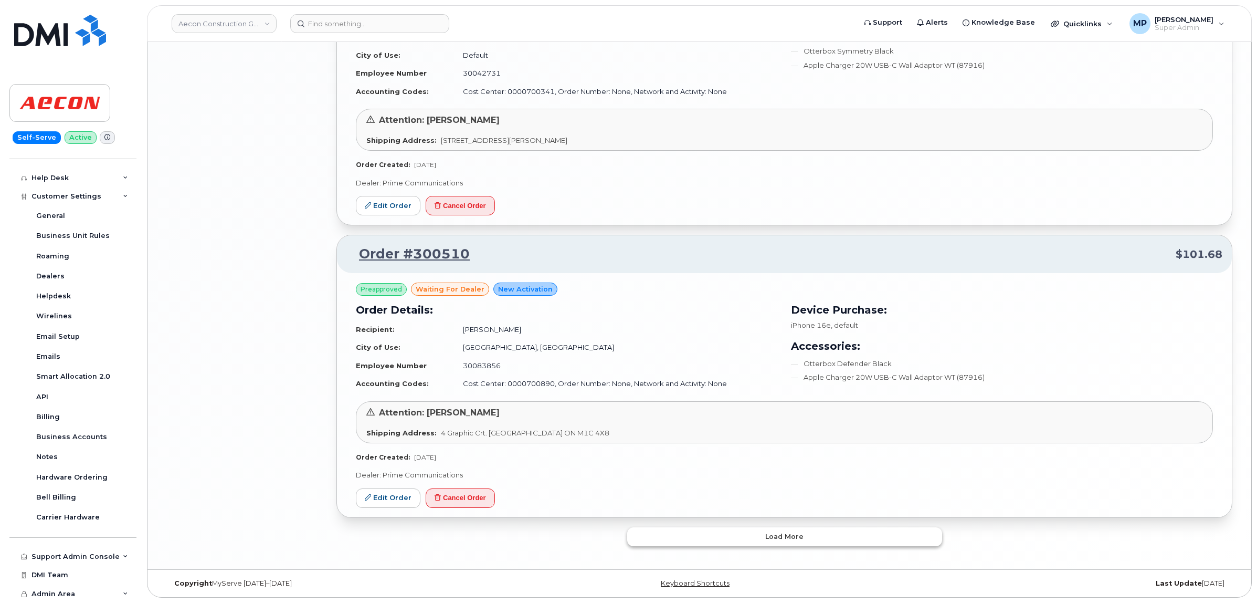
click at [701, 537] on button "Load more" at bounding box center [784, 536] width 315 height 19
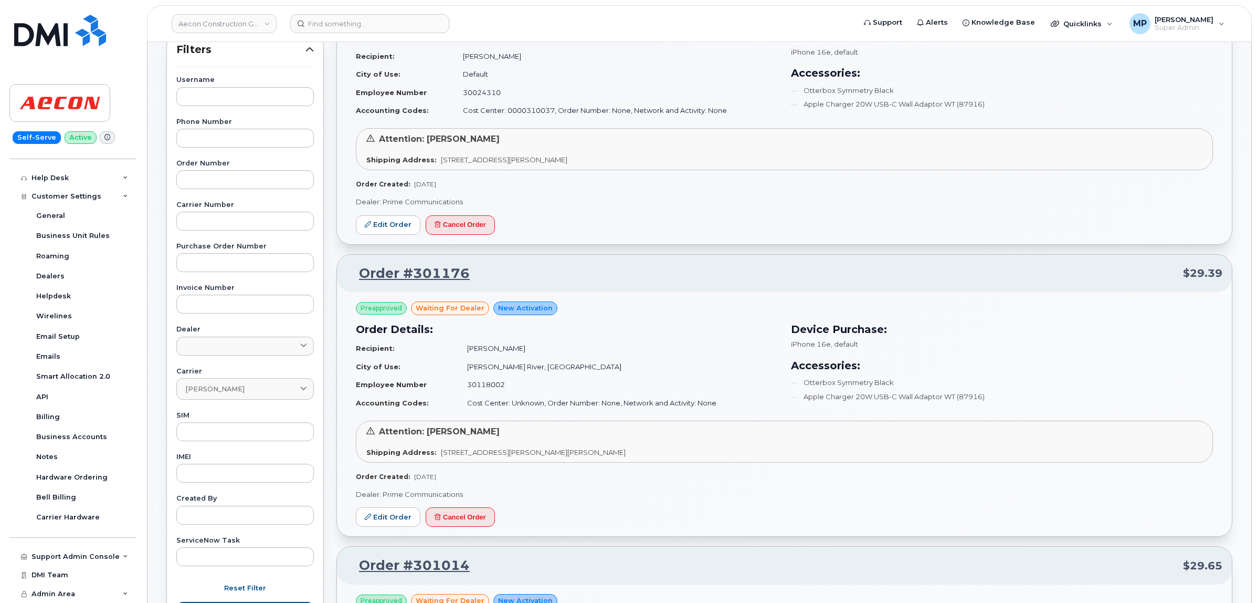
scroll to position [0, 0]
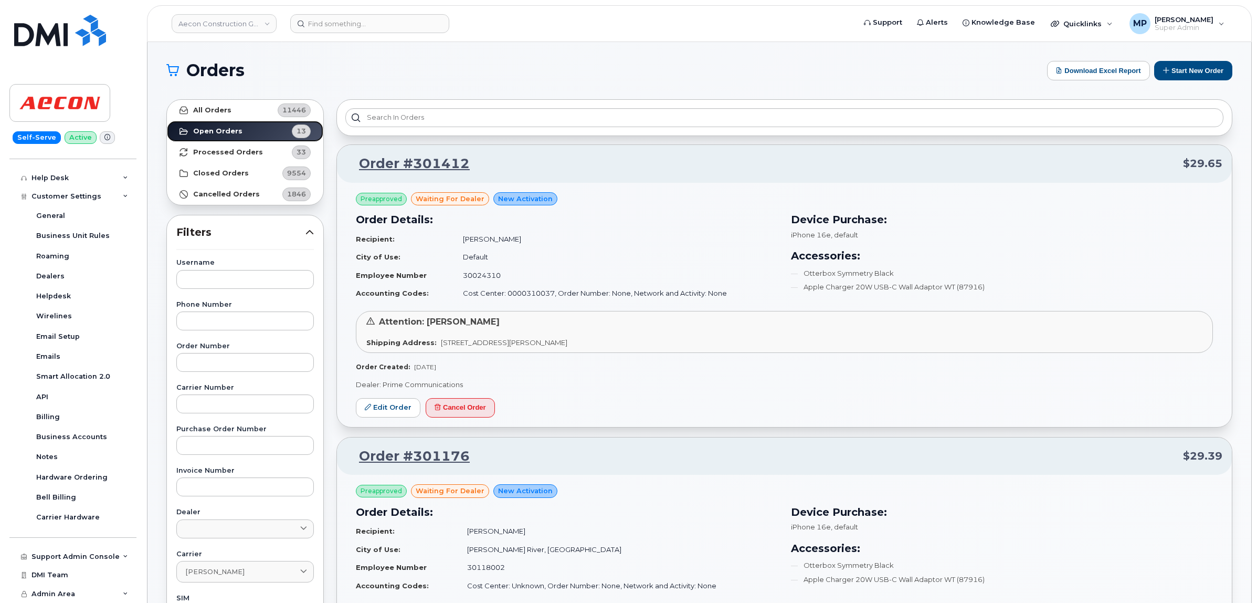
click at [218, 129] on strong "Open Orders" at bounding box center [217, 131] width 49 height 8
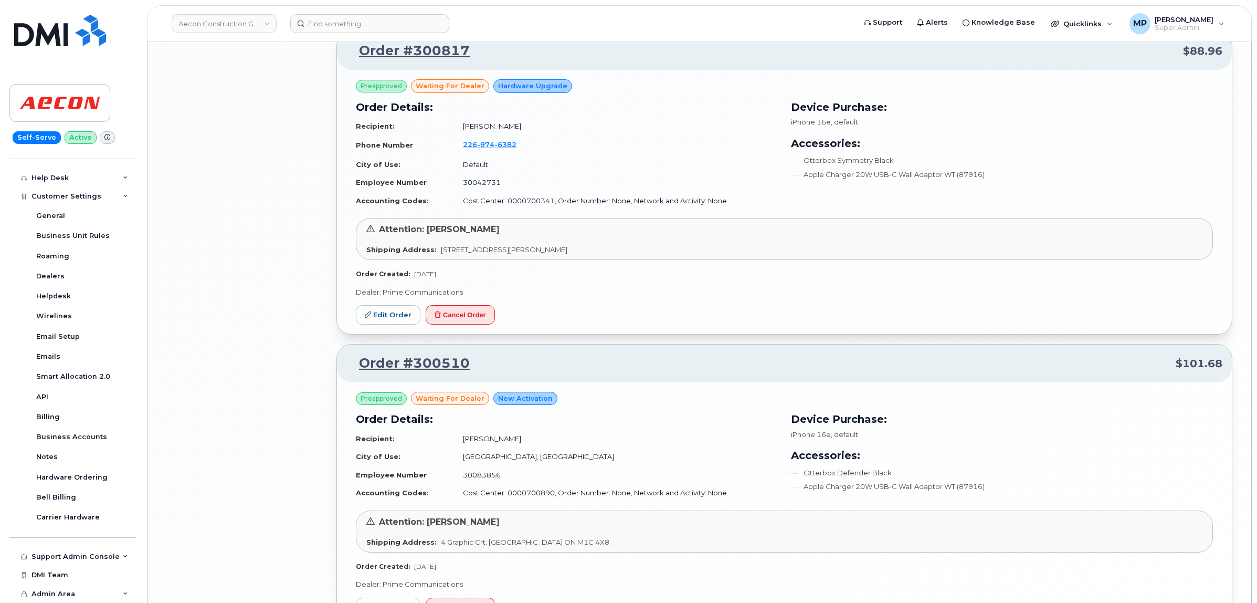
scroll to position [1980, 0]
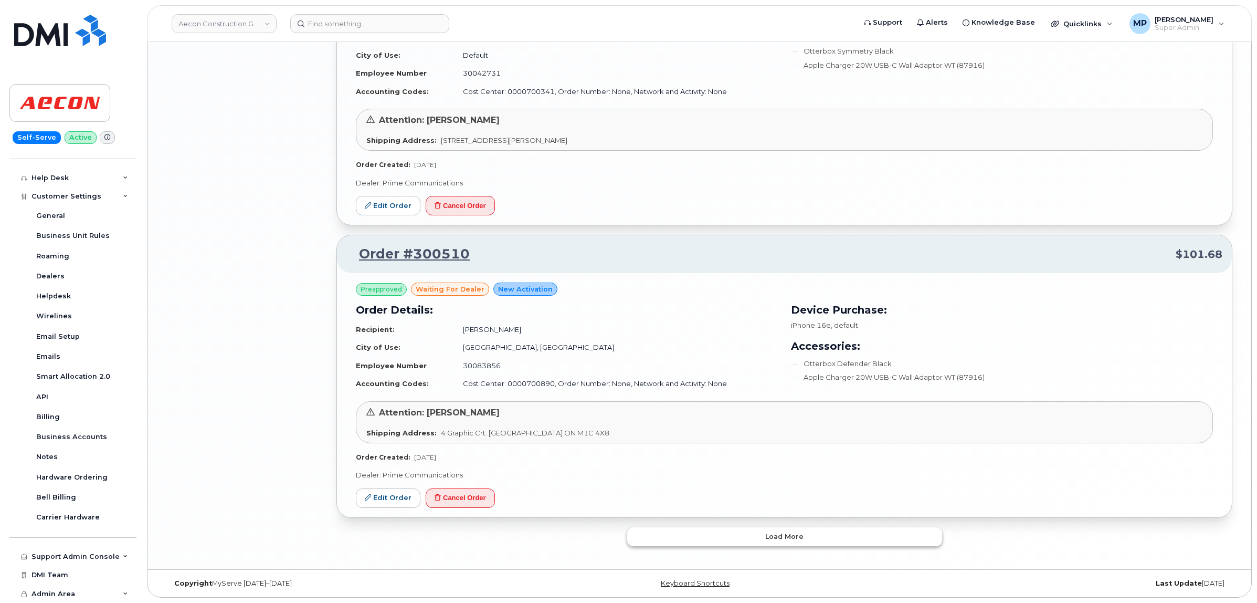
click at [795, 542] on button "Load more" at bounding box center [784, 536] width 315 height 19
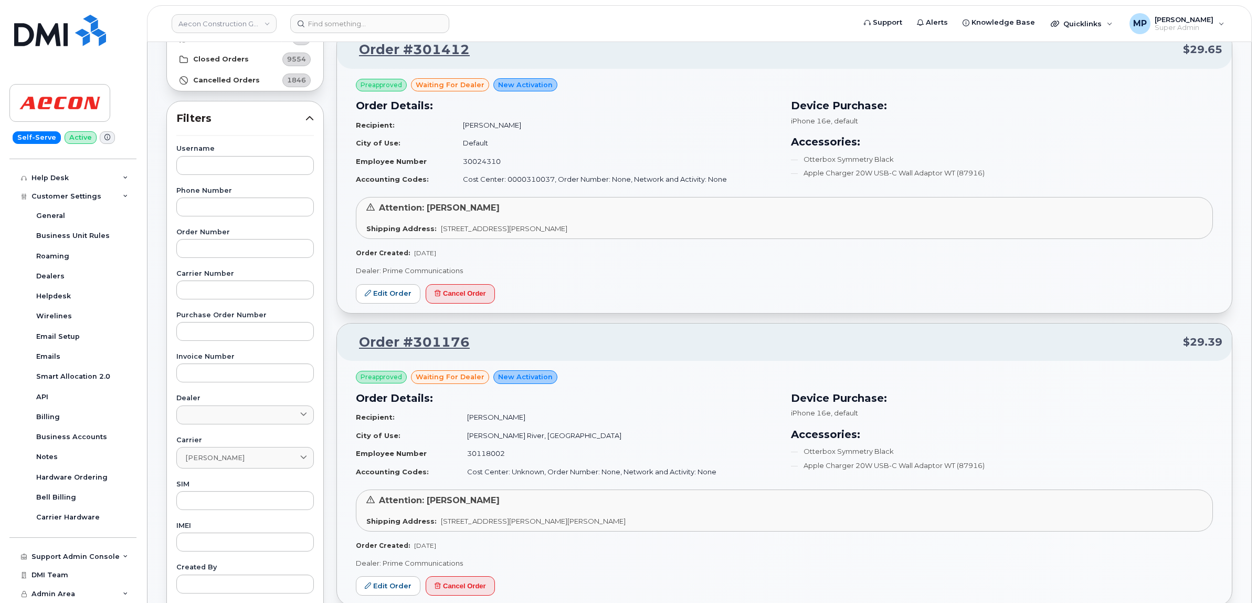
scroll to position [0, 0]
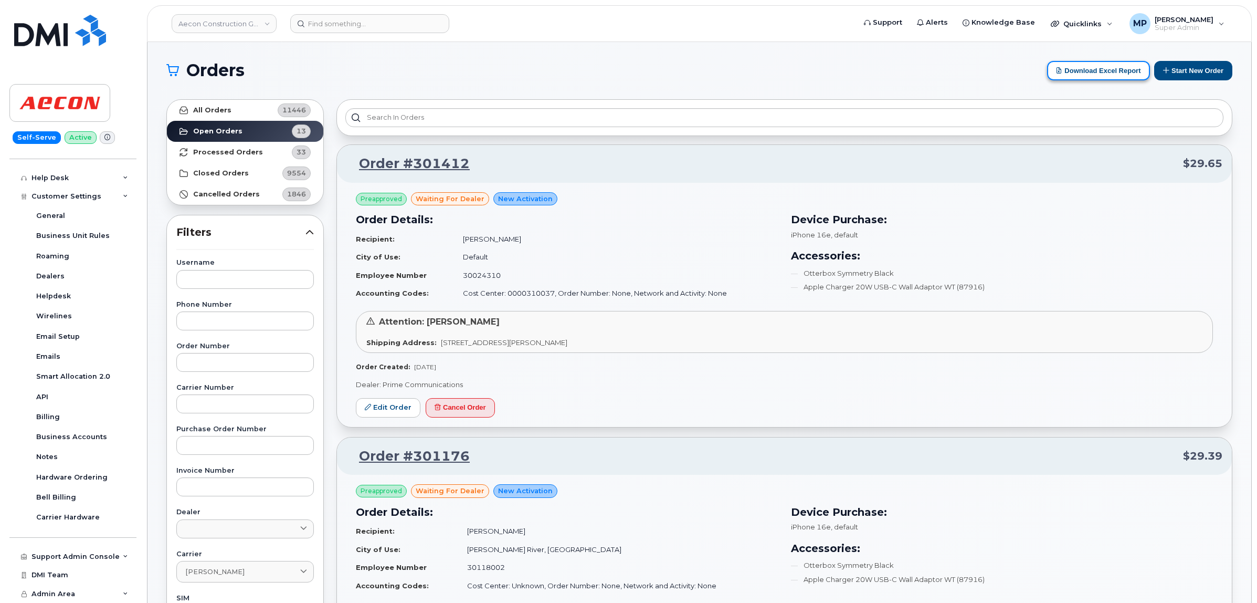
click at [1088, 74] on button "Download Excel Report" at bounding box center [1098, 70] width 103 height 19
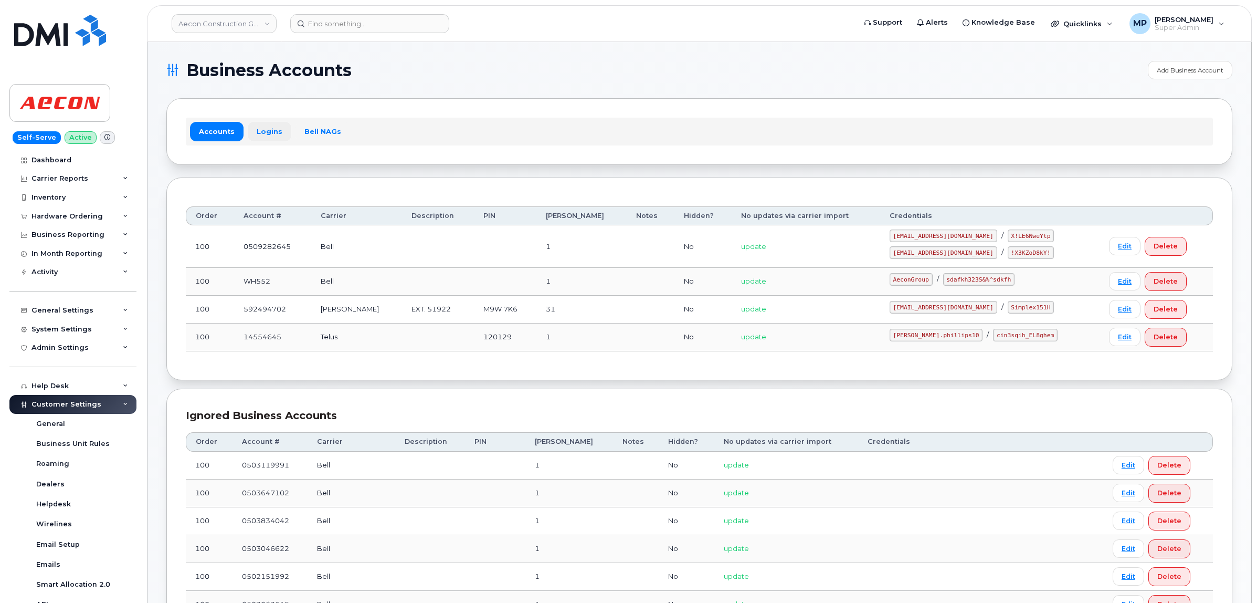
click at [265, 129] on link "Logins" at bounding box center [270, 131] width 44 height 19
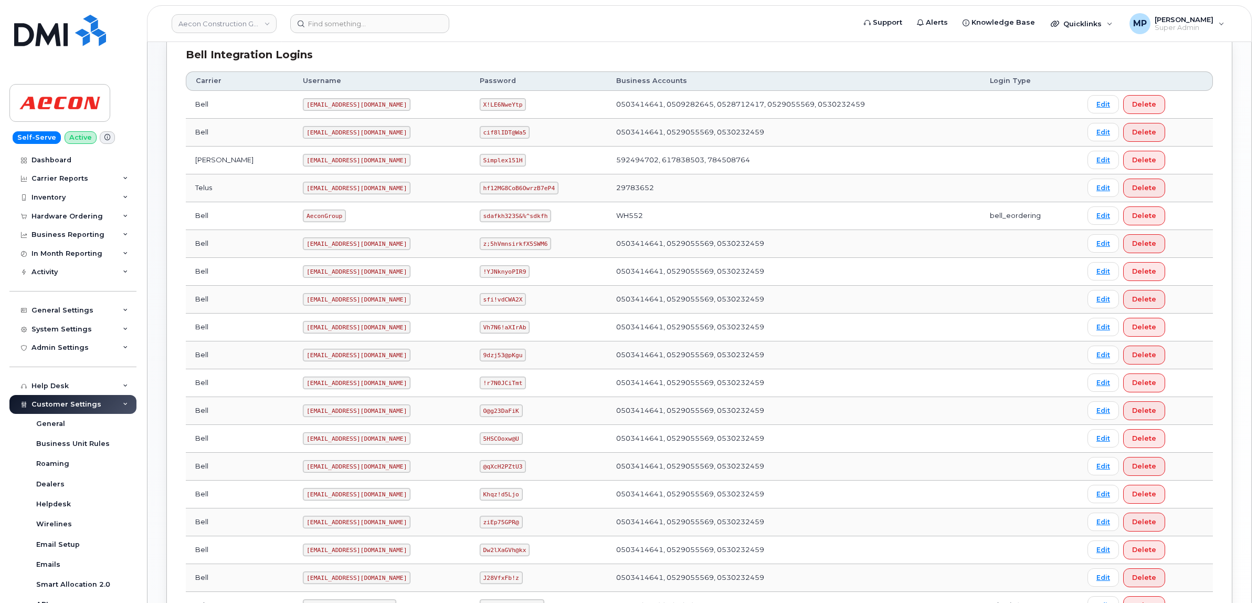
scroll to position [373, 0]
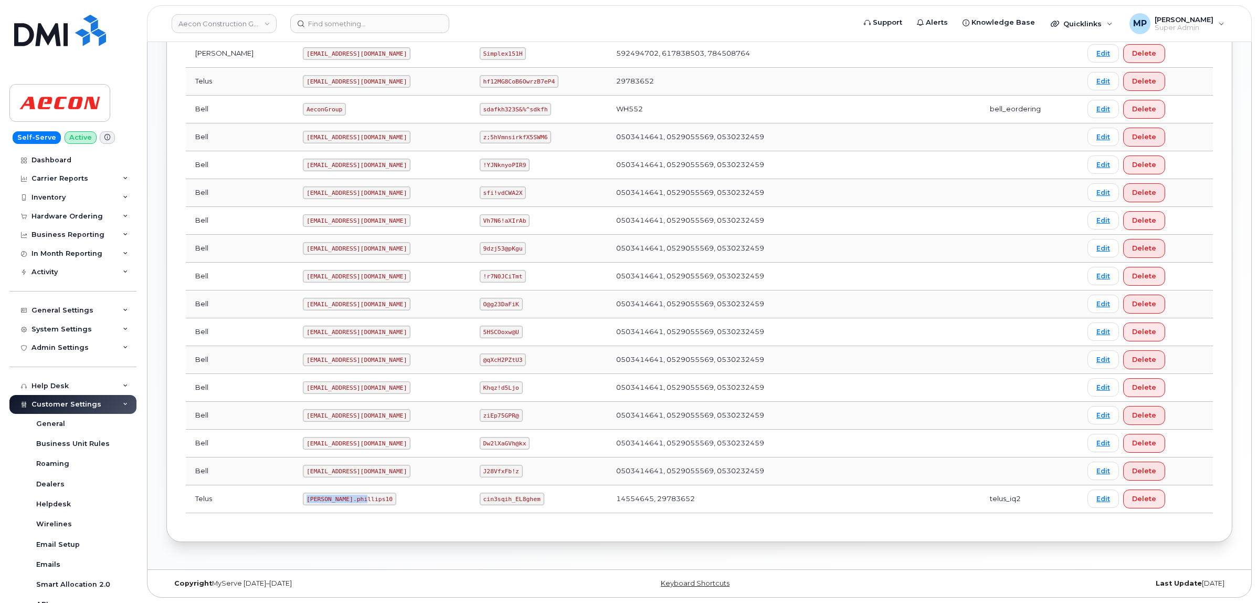
drag, startPoint x: 318, startPoint y: 498, endPoint x: 261, endPoint y: 500, distance: 56.2
click at [303, 500] on code "Taylor.phillips10" at bounding box center [349, 498] width 93 height 13
copy code "Taylor.phillips10"
drag, startPoint x: 518, startPoint y: 498, endPoint x: 462, endPoint y: 497, distance: 55.6
click at [480, 497] on code "cin3sqih_EL8ghem" at bounding box center [512, 498] width 65 height 13
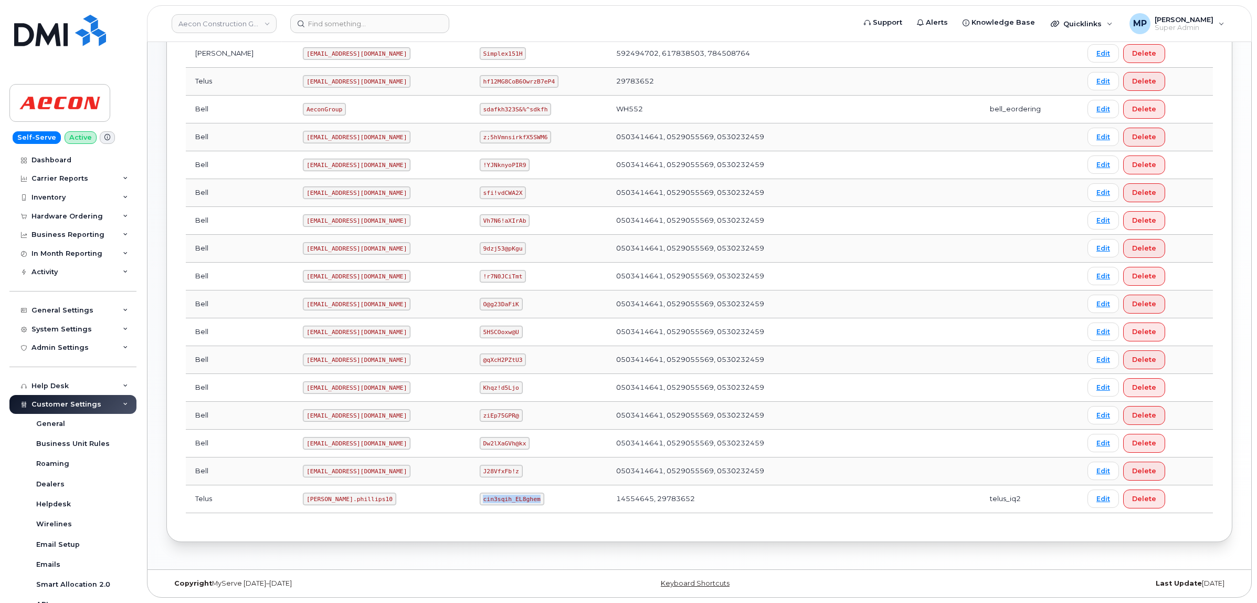
copy code "cin3sqih_EL8ghem"
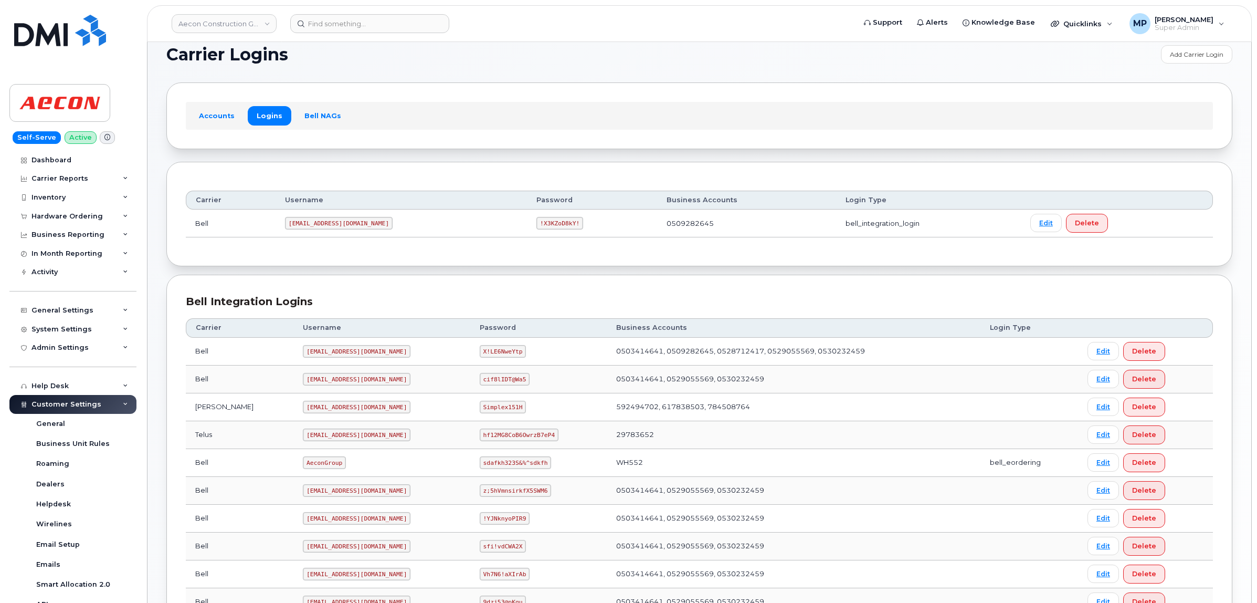
scroll to position [0, 0]
